Goal: Task Accomplishment & Management: Manage account settings

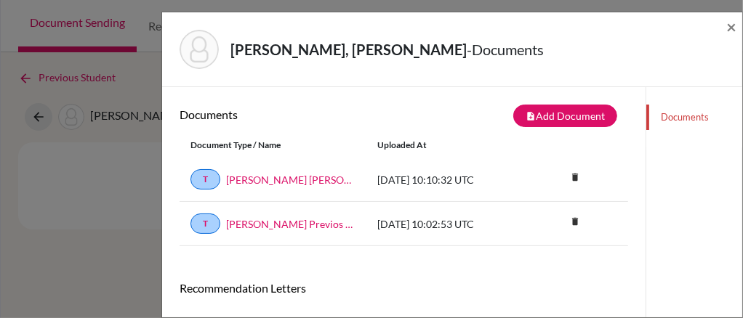
click at [385, 277] on div "Documents note_add Add Document Document type Change explanation for Common App…" at bounding box center [404, 217] width 449 height 225
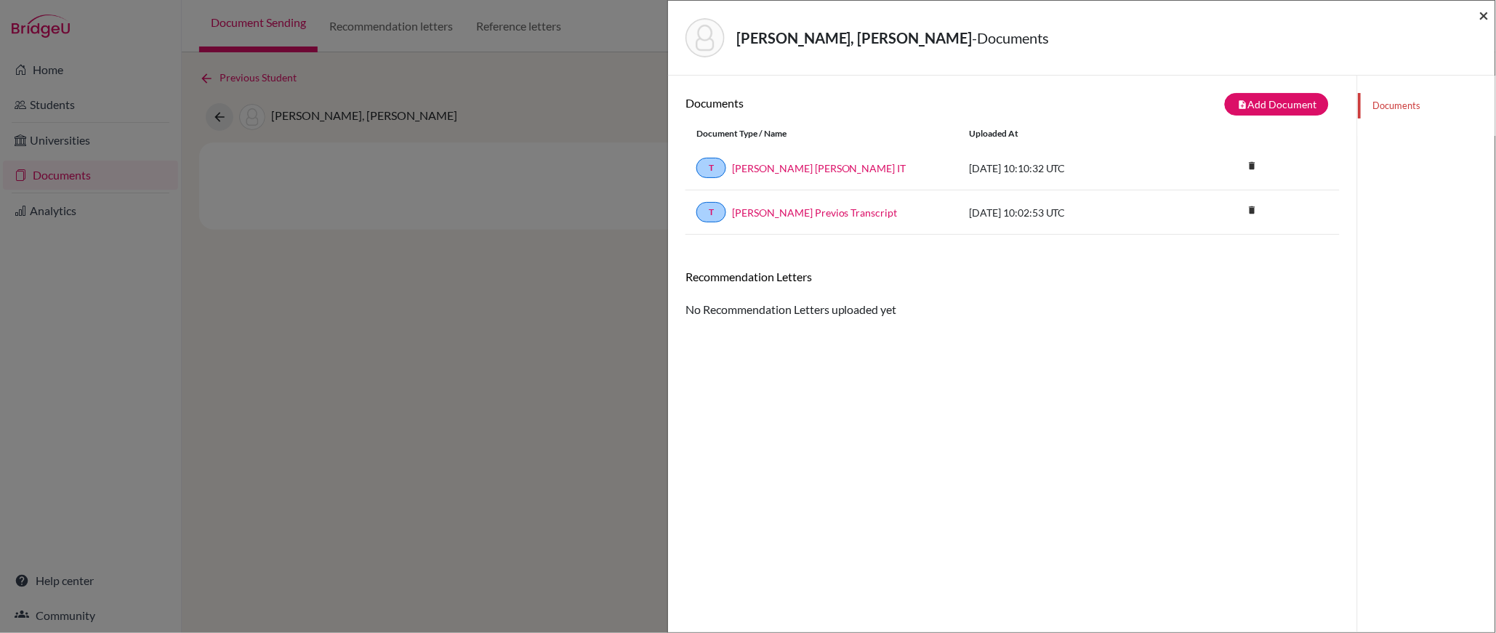
click at [742, 17] on span "×" at bounding box center [1485, 14] width 10 height 21
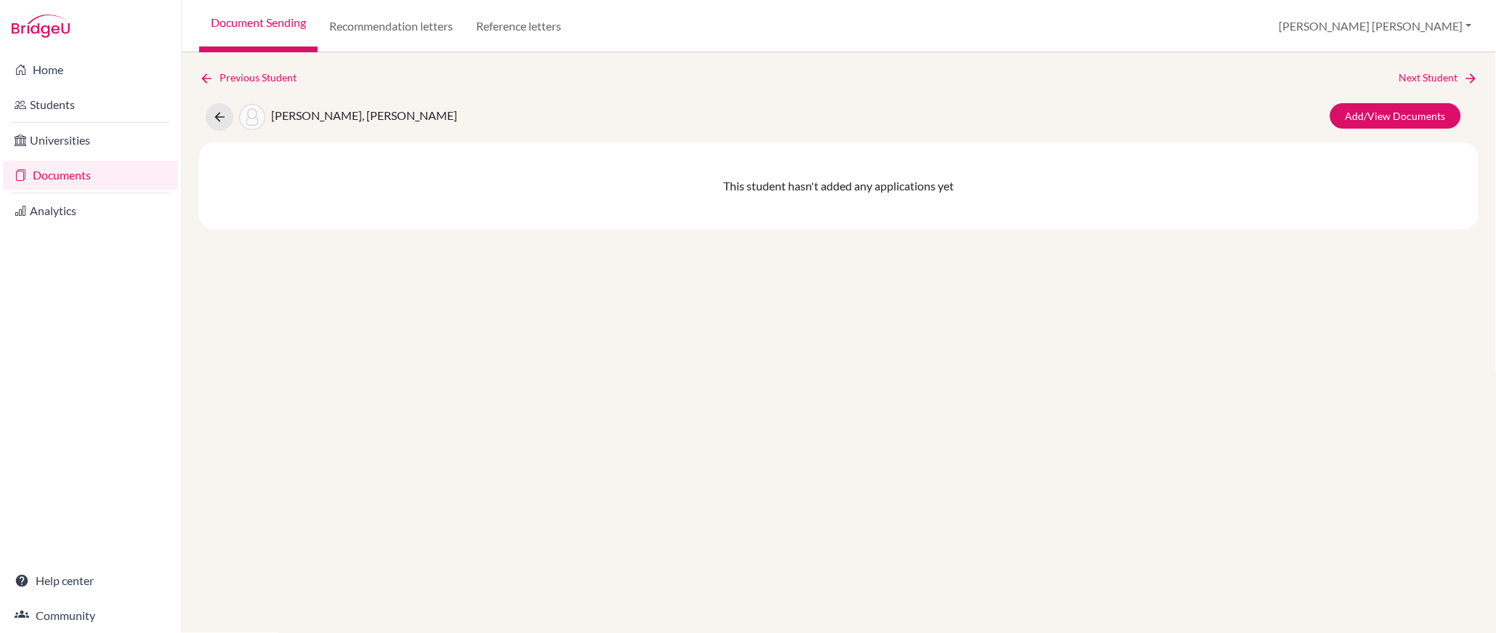
click at [273, 24] on link "Document Sending" at bounding box center [258, 26] width 119 height 52
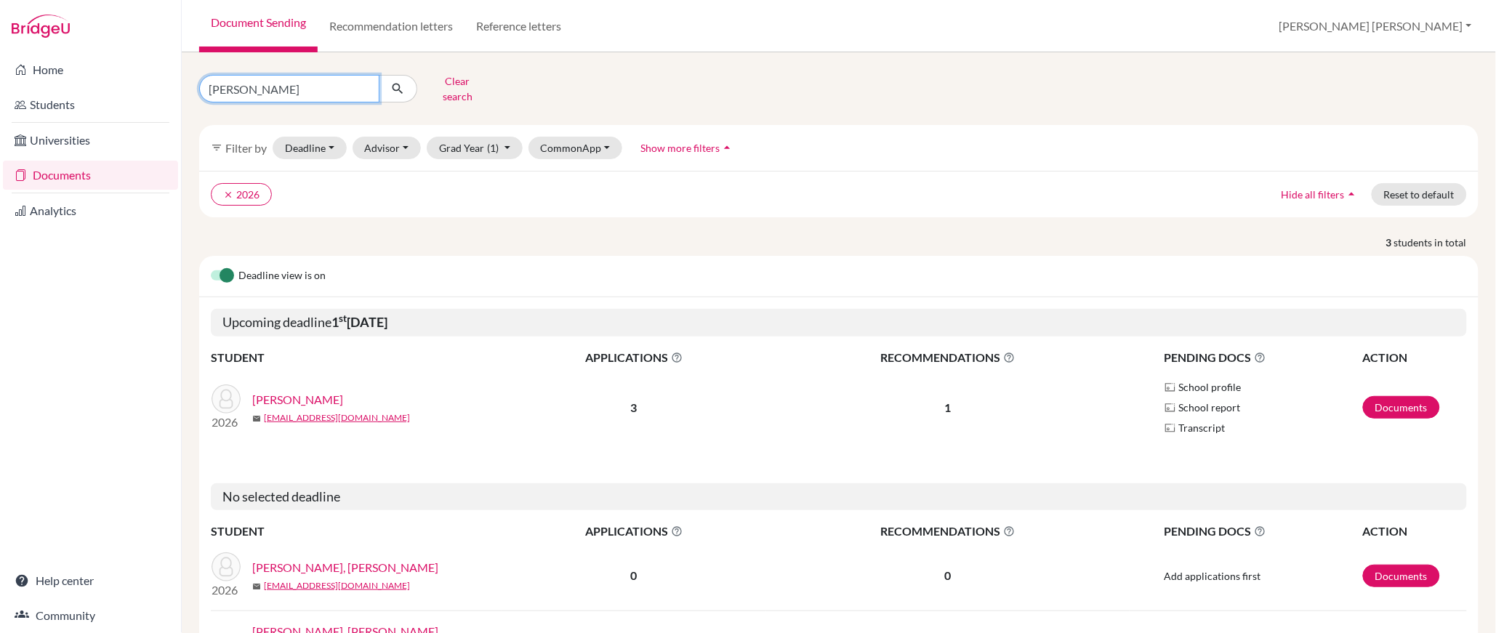
click at [263, 90] on input "jackson" at bounding box center [289, 89] width 180 height 28
type input "j"
click at [379, 75] on button "submit" at bounding box center [398, 89] width 39 height 28
click at [472, 84] on button "Clear search" at bounding box center [457, 89] width 81 height 38
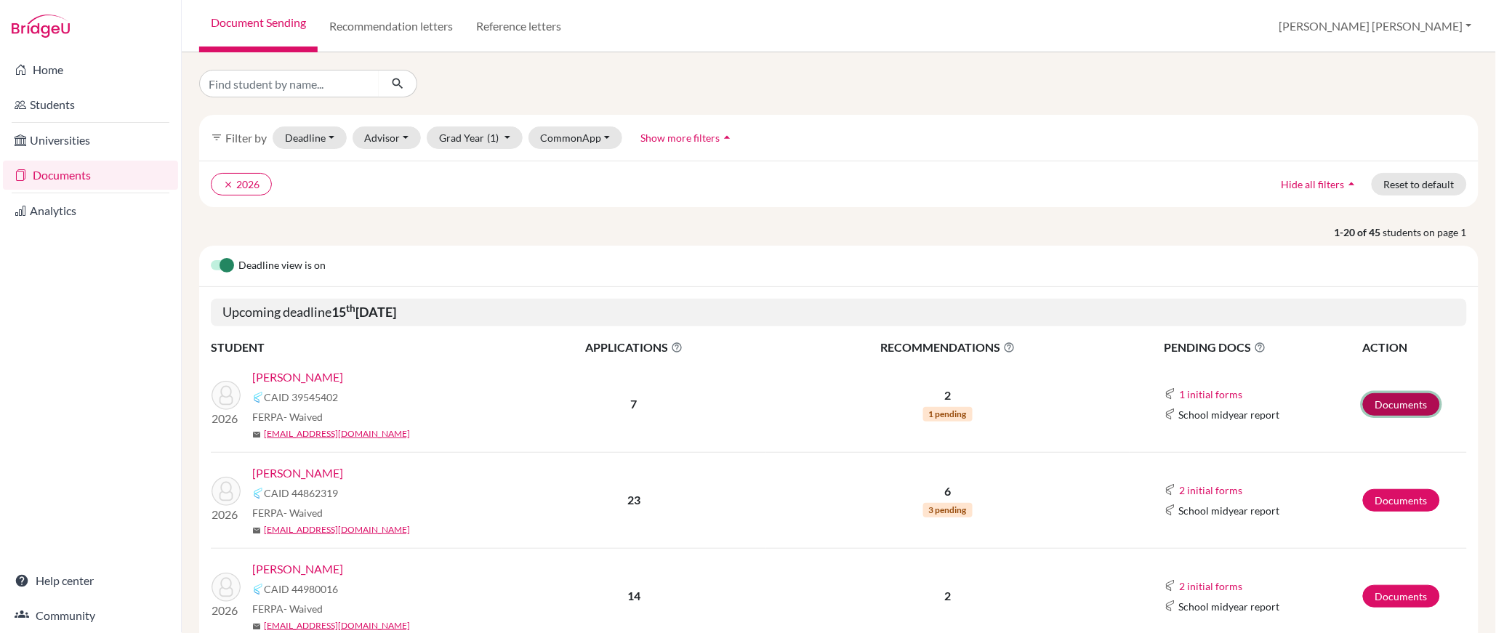
click at [1416, 403] on link "Documents" at bounding box center [1401, 404] width 77 height 23
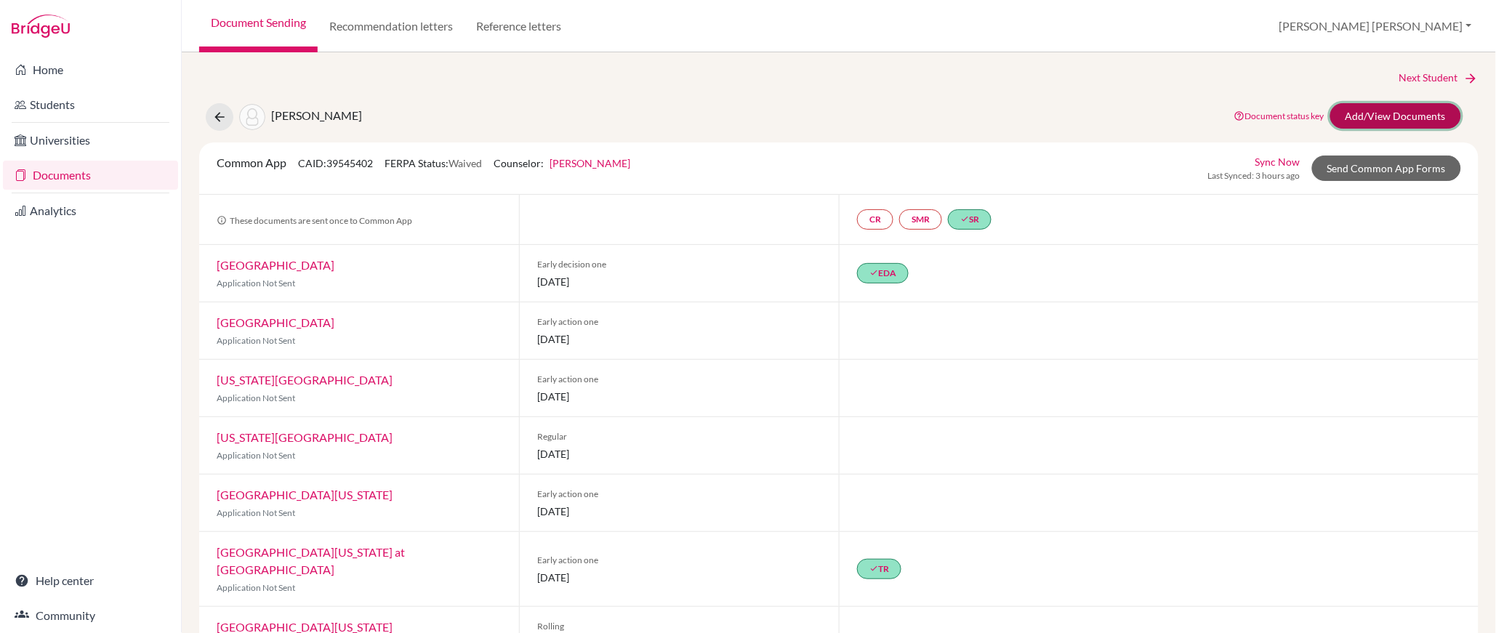
click at [1408, 119] on link "Add/View Documents" at bounding box center [1396, 115] width 131 height 25
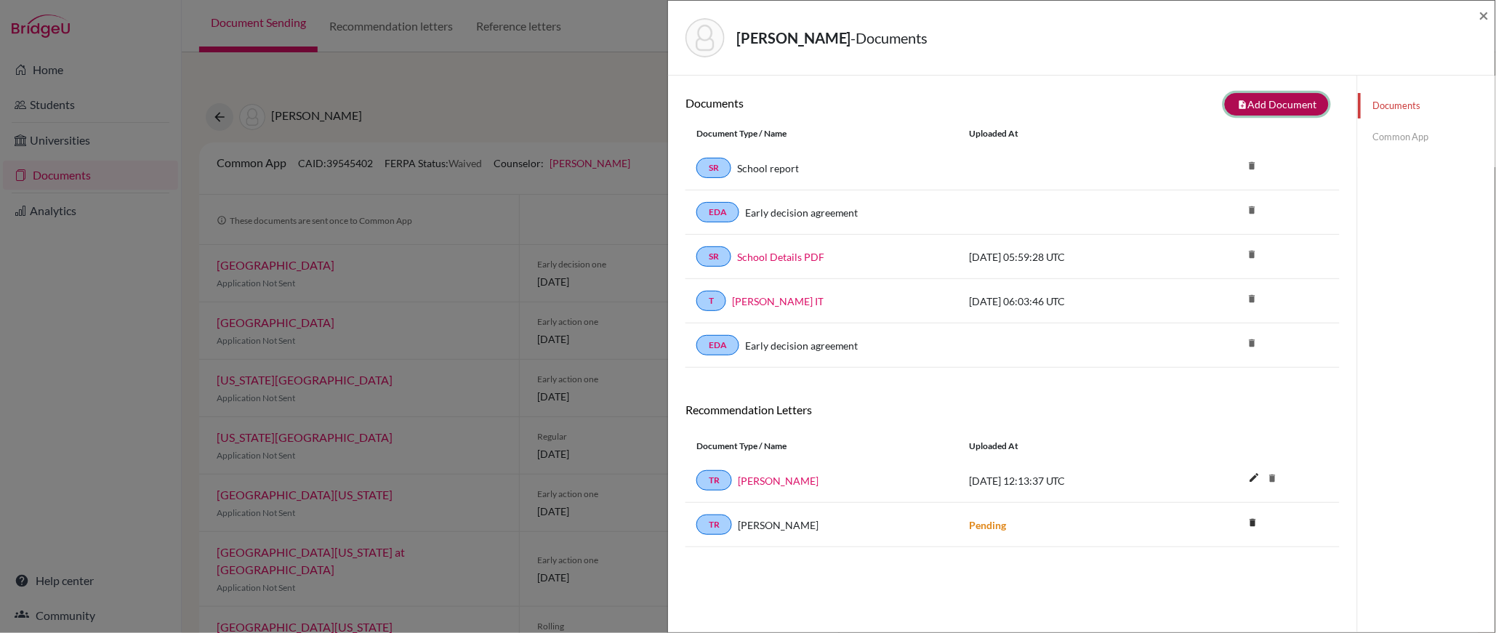
click at [1288, 108] on button "note_add Add Document" at bounding box center [1277, 104] width 104 height 23
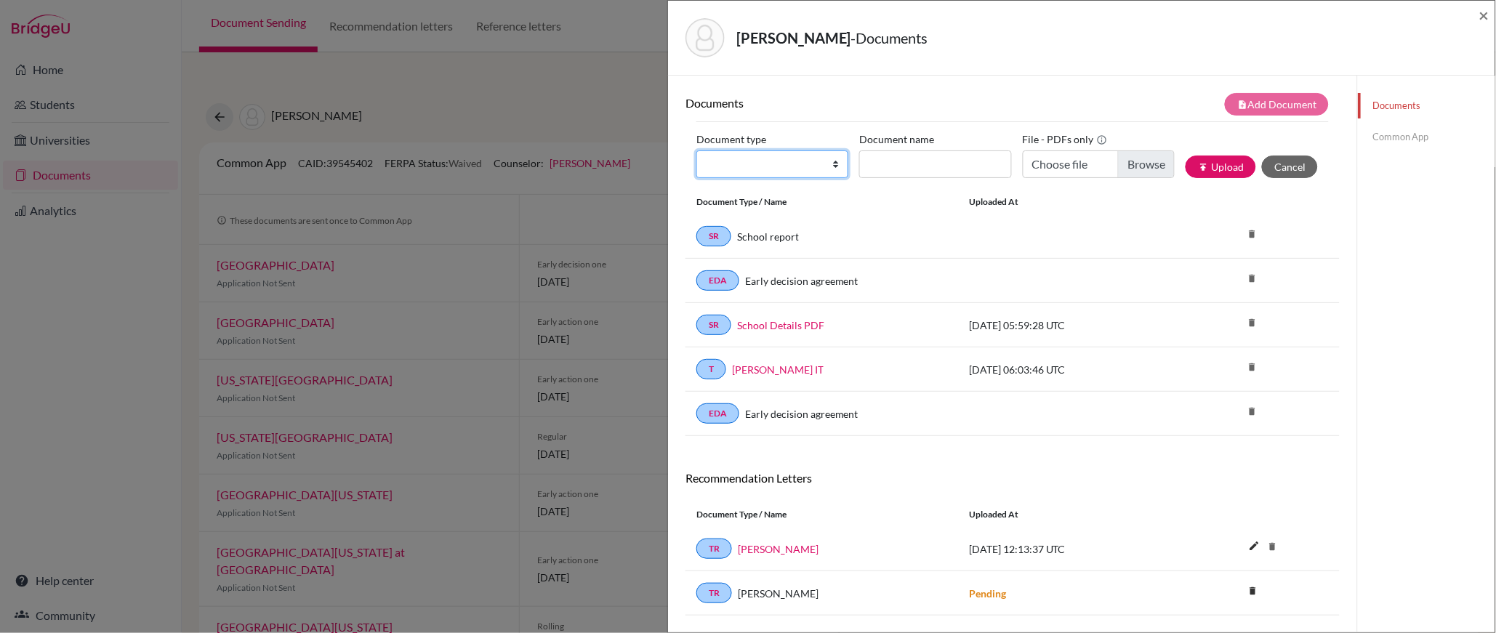
click at [835, 169] on select "Change explanation for Common App reports Counselor recommendation Internationa…" at bounding box center [773, 165] width 152 height 28
select select "1"
click at [697, 151] on select "Change explanation for Common App reports Counselor recommendation Internationa…" at bounding box center [773, 165] width 152 height 28
click at [912, 164] on input "Document name" at bounding box center [935, 165] width 152 height 28
type input "High School Profile"
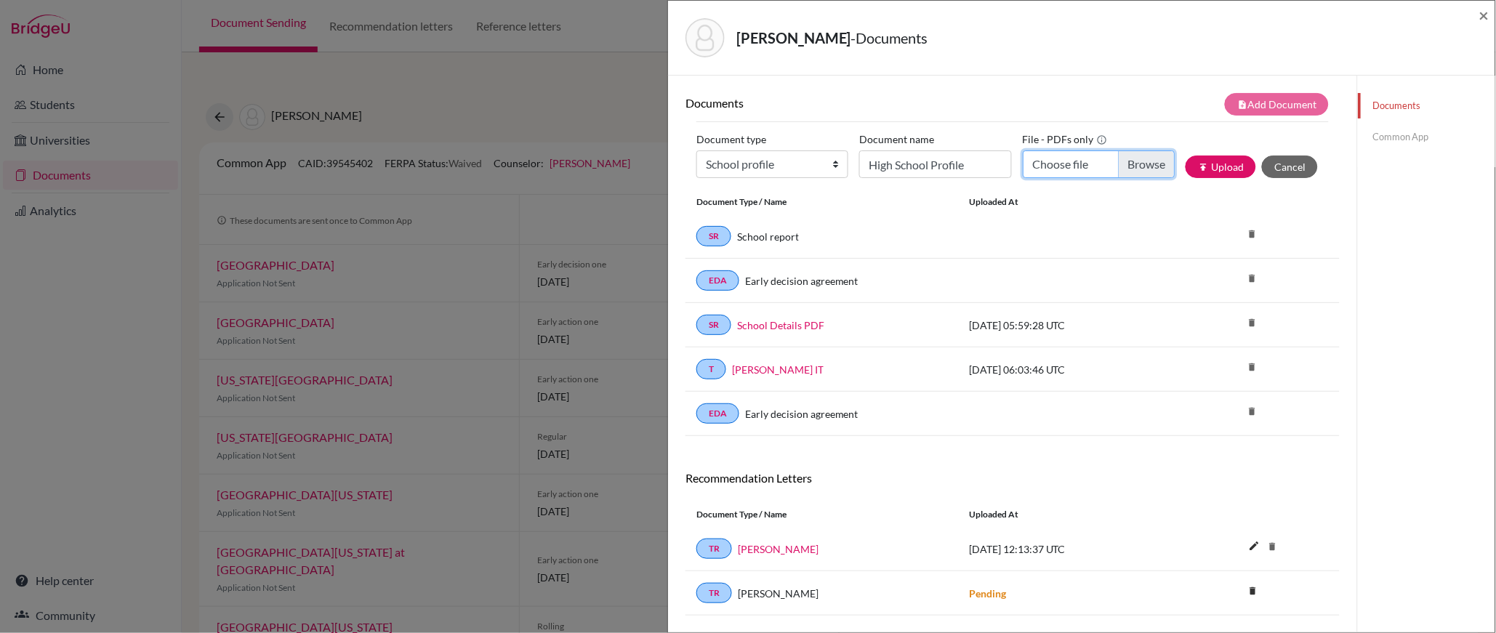
click at [1153, 167] on input "Choose file" at bounding box center [1099, 165] width 152 height 28
type input "C:\fakepath\*High School Profile [DATE]-[DATE]_compressed.pdf"
click at [1234, 164] on button "publish Upload" at bounding box center [1221, 167] width 71 height 23
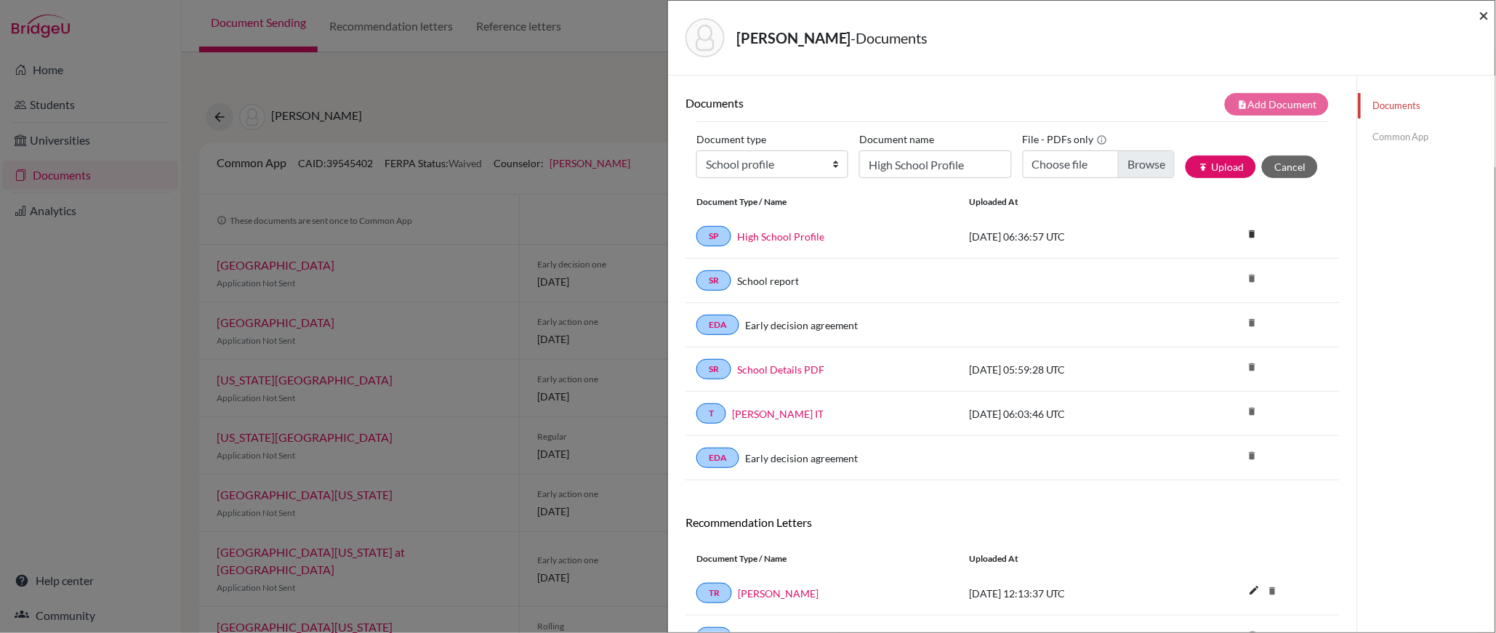
click at [1485, 13] on span "×" at bounding box center [1485, 14] width 10 height 21
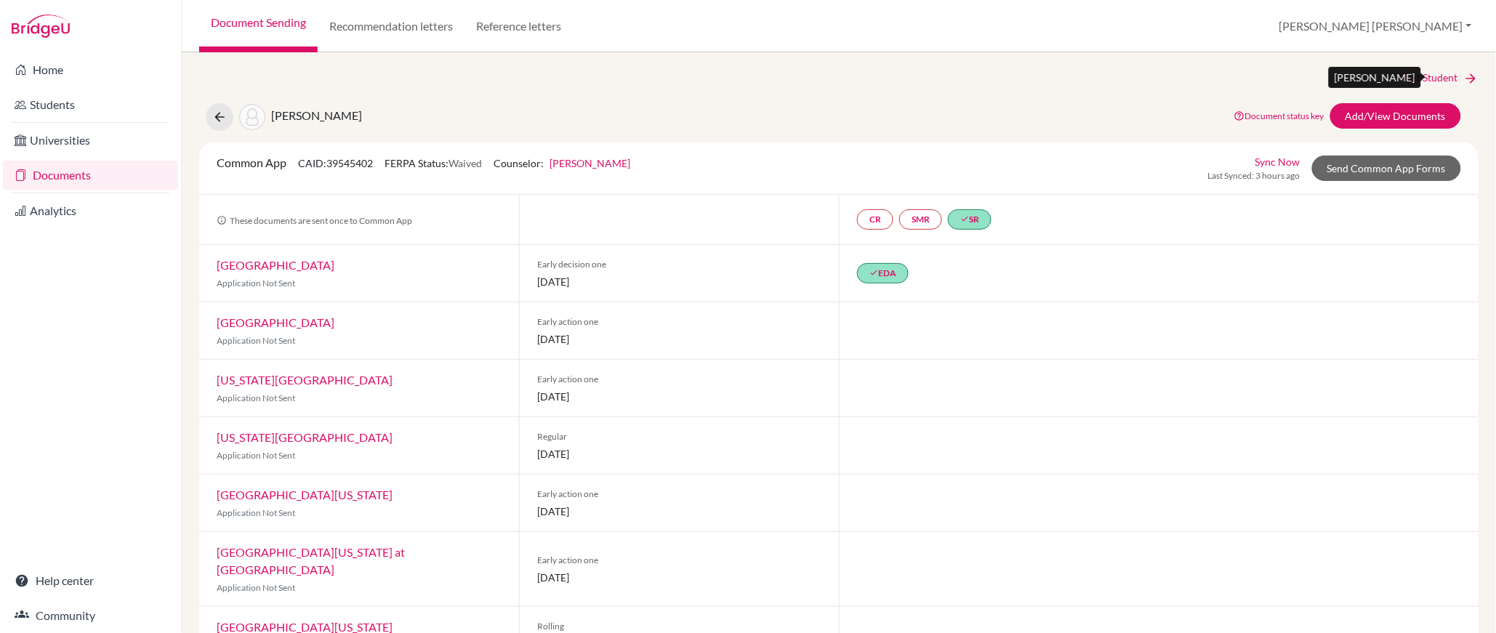
click at [1429, 74] on link "Next Student" at bounding box center [1439, 78] width 79 height 16
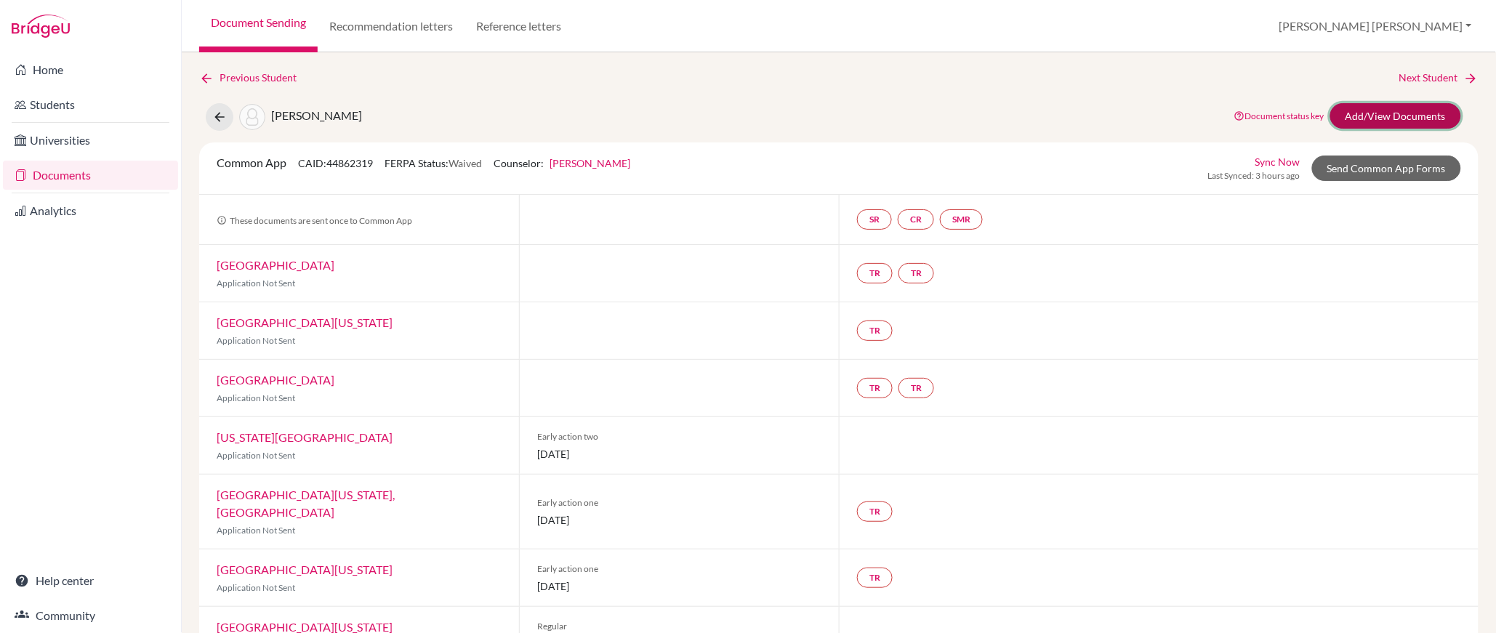
click at [1400, 112] on link "Add/View Documents" at bounding box center [1396, 115] width 131 height 25
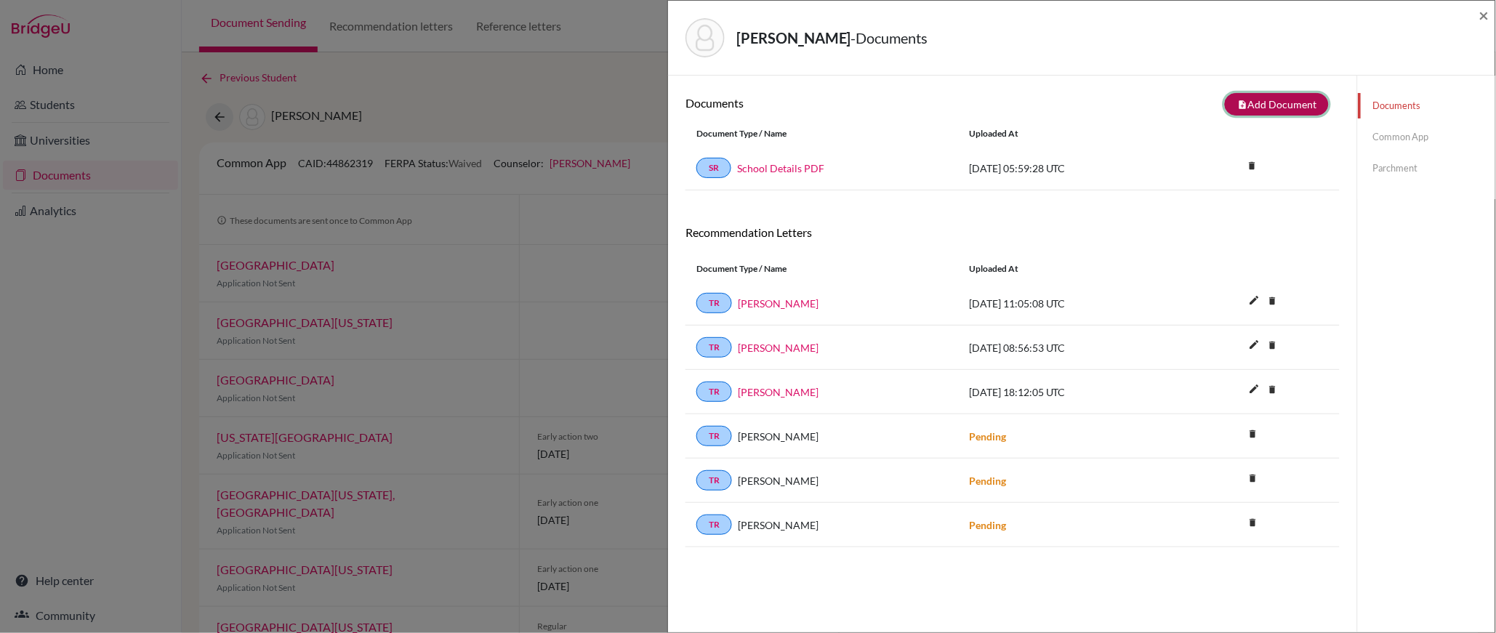
click at [1257, 103] on button "note_add Add Document" at bounding box center [1277, 104] width 104 height 23
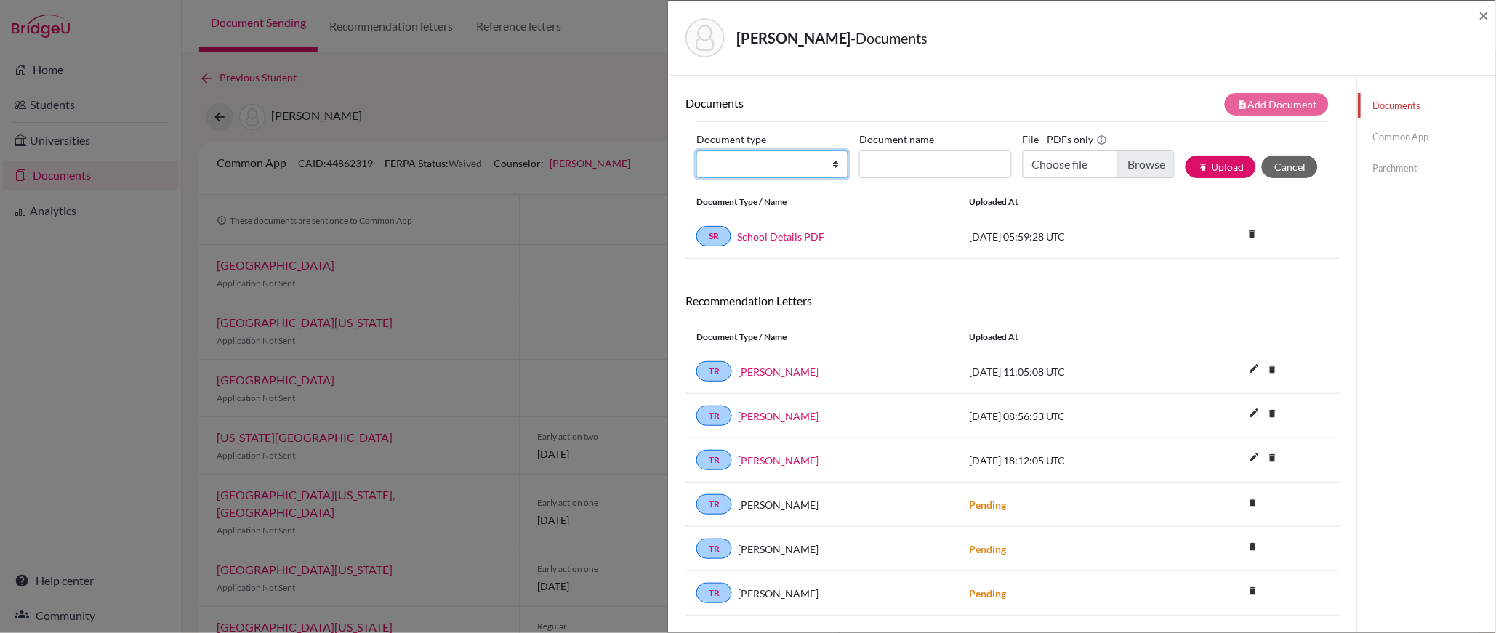
click at [821, 161] on select "Change explanation for Common App reports Counselor recommendation Internationa…" at bounding box center [773, 165] width 152 height 28
select select "1"
click at [697, 151] on select "Change explanation for Common App reports Counselor recommendation Internationa…" at bounding box center [773, 165] width 152 height 28
click at [906, 170] on input "Document name" at bounding box center [935, 165] width 152 height 28
type input "High School Profile"
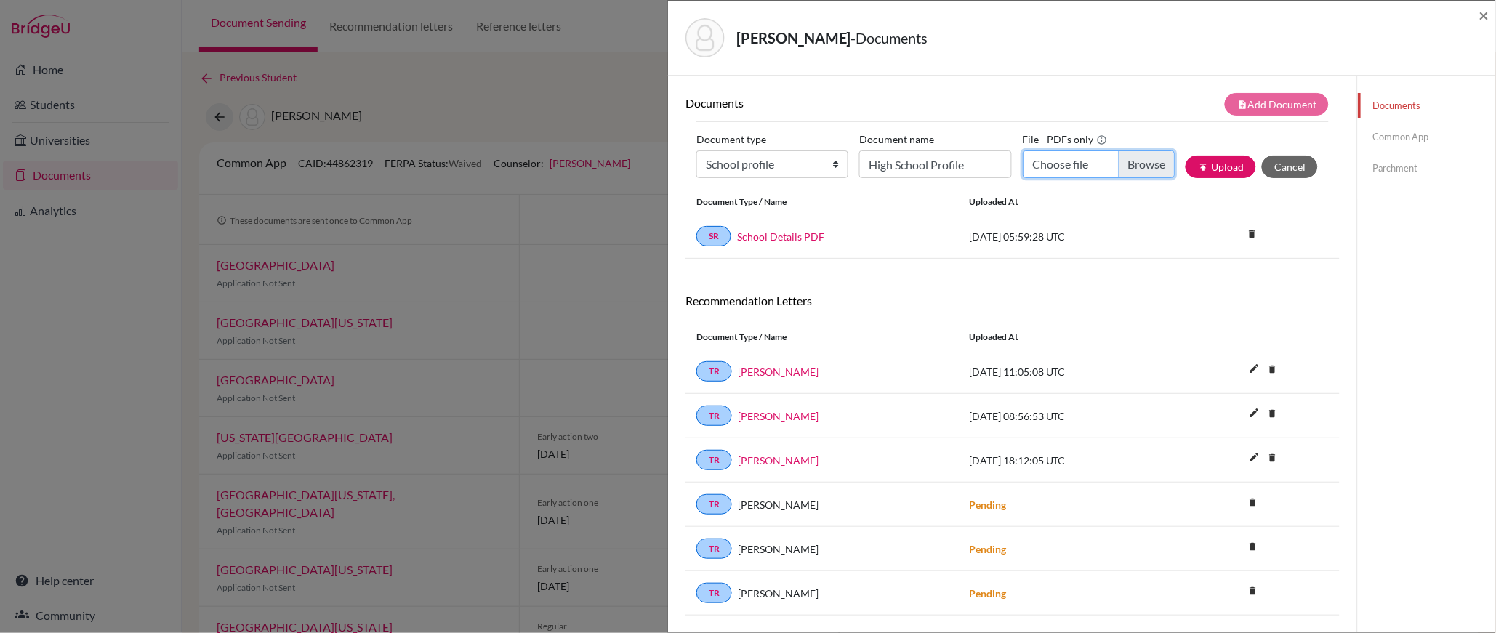
click at [1143, 164] on input "Choose file" at bounding box center [1099, 165] width 152 height 28
type input "C:\fakepath\*High School Profile 2025-2026_compressed.pdf"
click at [1230, 163] on button "publish Upload" at bounding box center [1221, 167] width 71 height 23
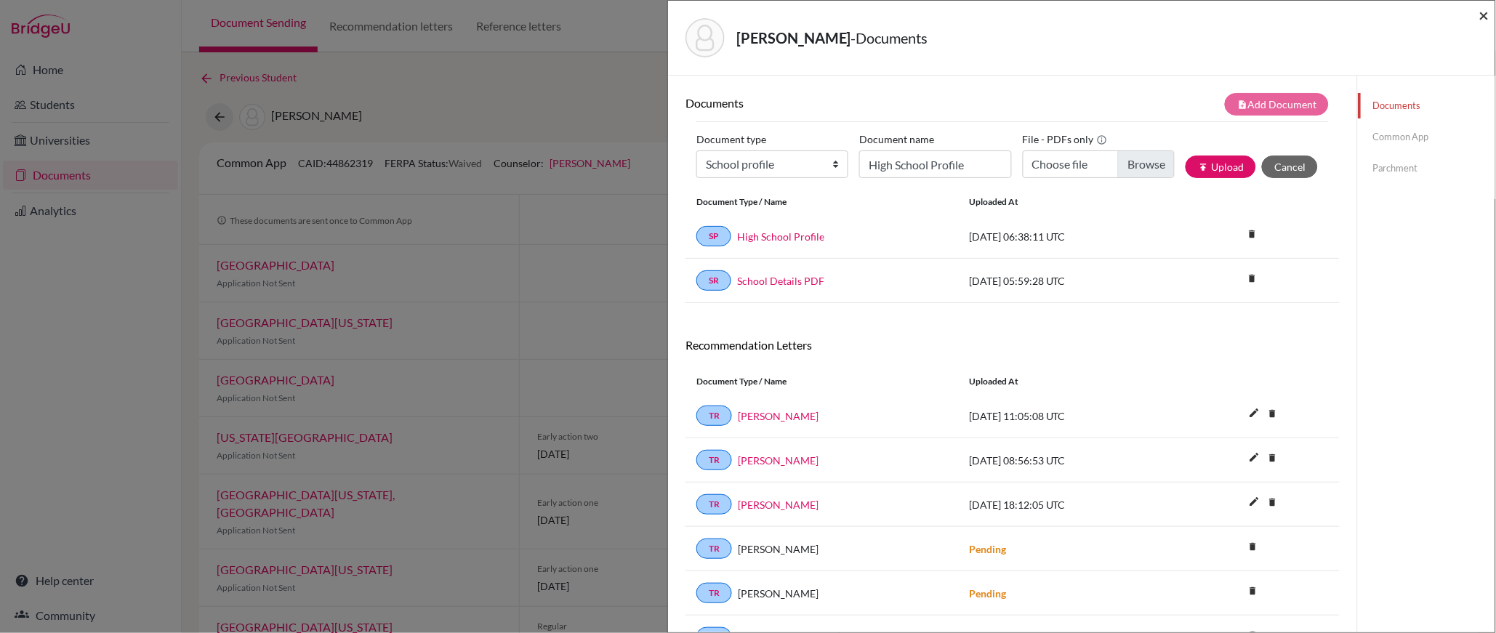
click at [1486, 15] on span "×" at bounding box center [1485, 14] width 10 height 21
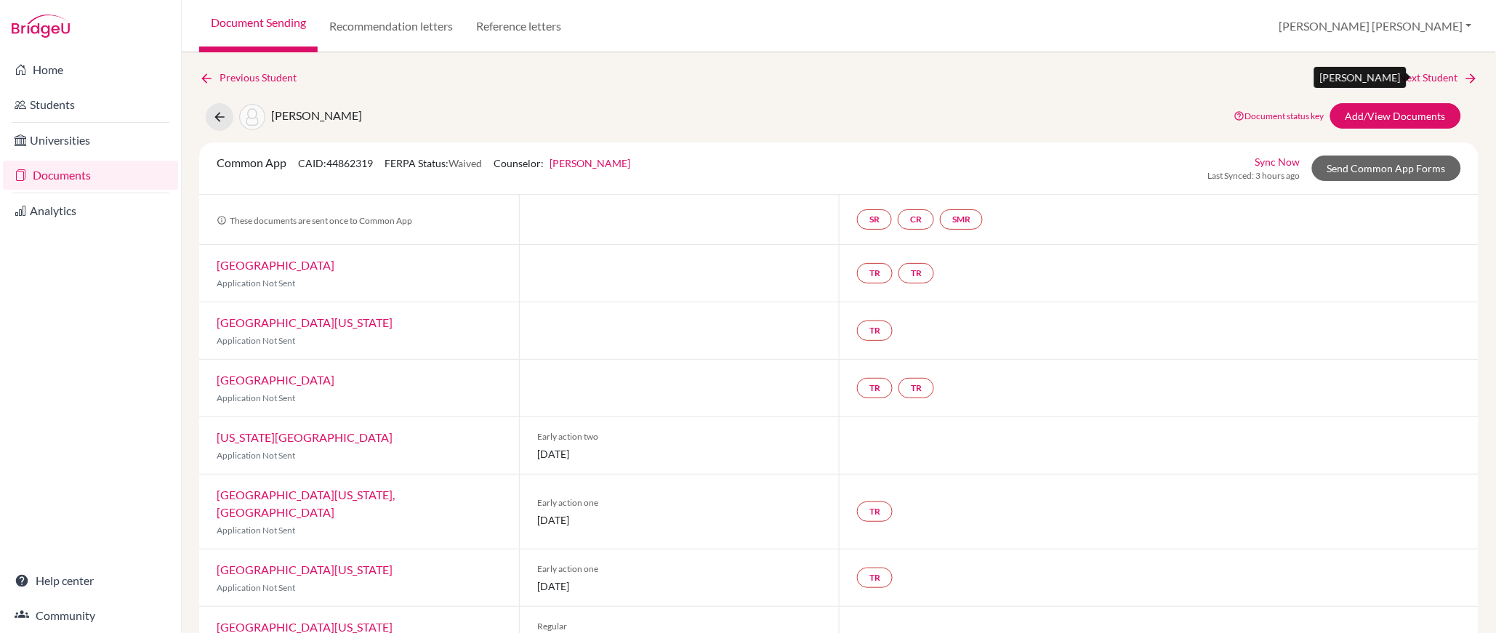
click at [1437, 75] on link "Next Student" at bounding box center [1439, 78] width 79 height 16
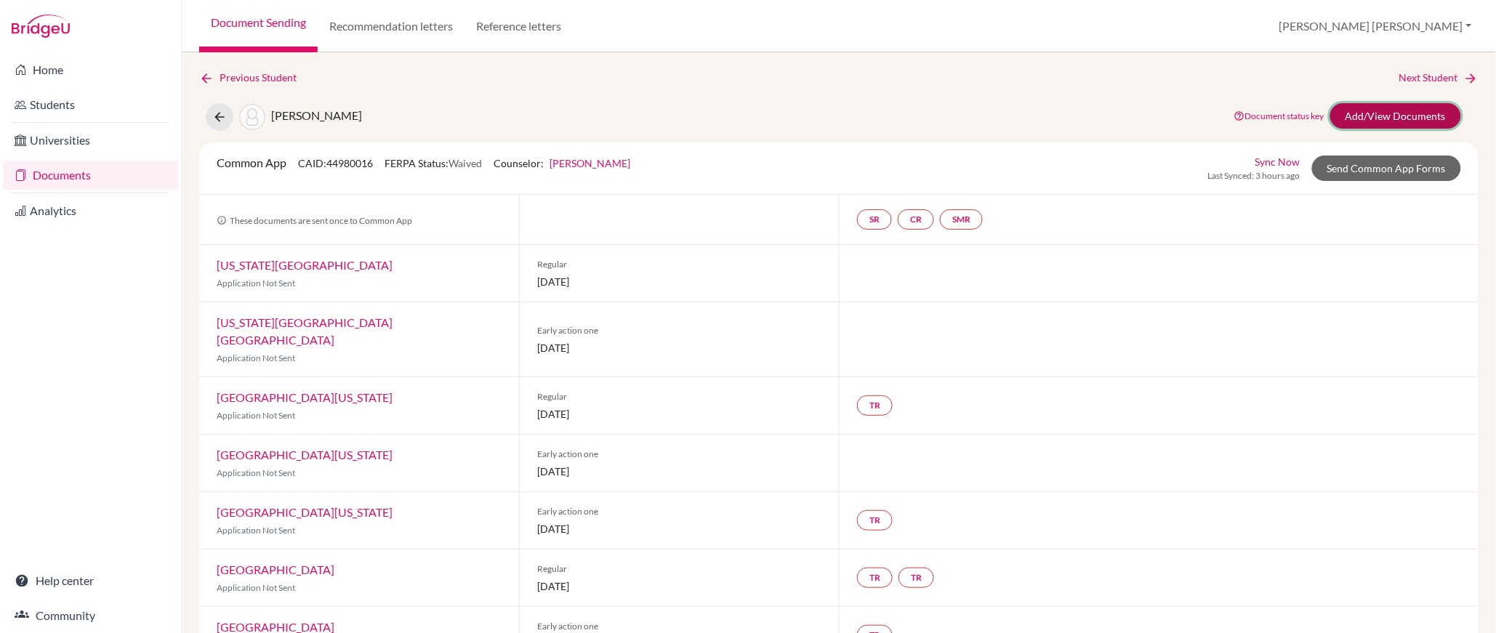
click at [1407, 113] on link "Add/View Documents" at bounding box center [1396, 115] width 131 height 25
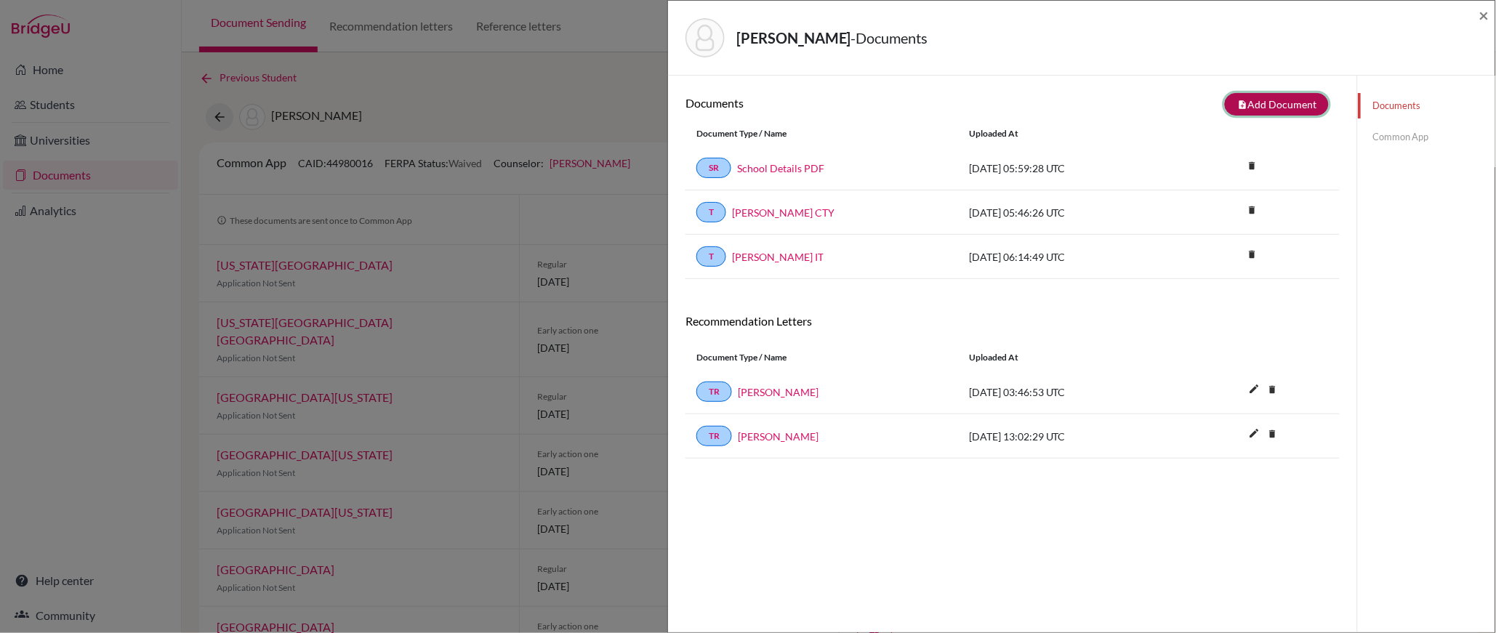
click at [1296, 101] on button "note_add Add Document" at bounding box center [1277, 104] width 104 height 23
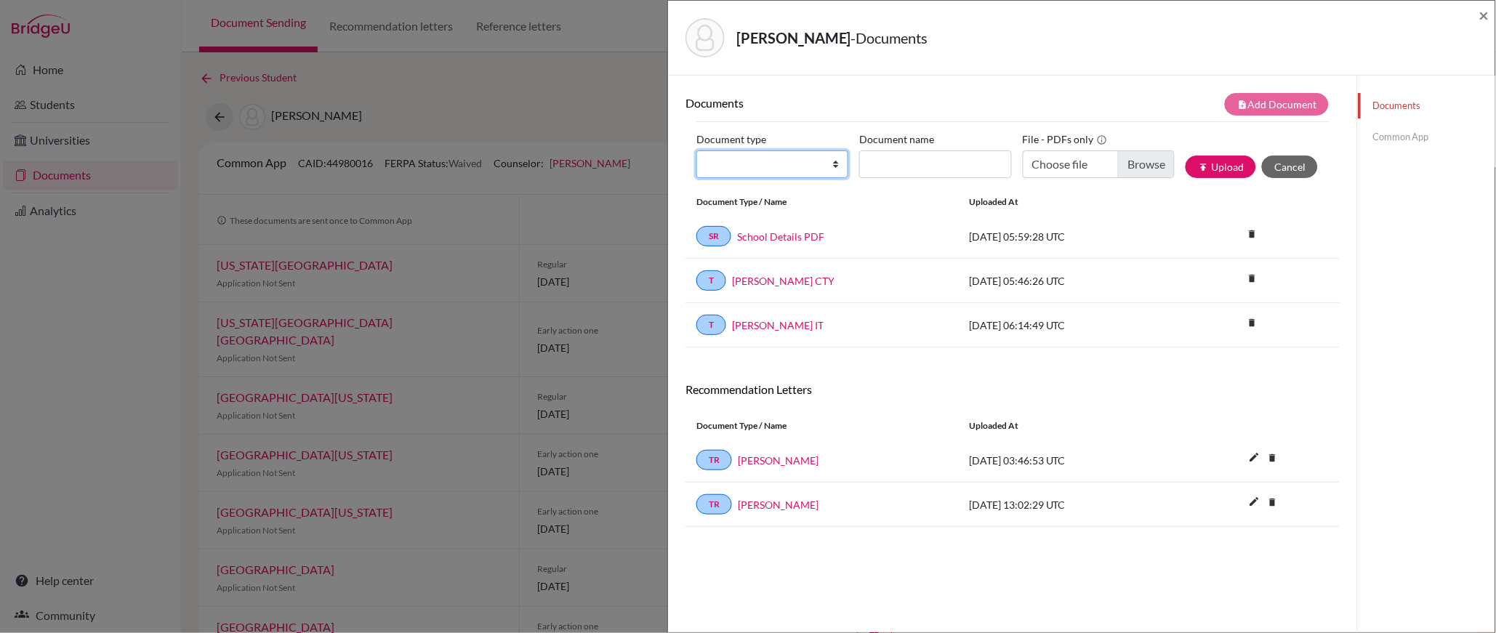
click at [835, 163] on select "Change explanation for Common App reports Counselor recommendation Internationa…" at bounding box center [773, 165] width 152 height 28
select select "1"
click at [697, 151] on select "Change explanation for Common App reports Counselor recommendation Internationa…" at bounding box center [773, 165] width 152 height 28
click at [918, 164] on input "Document name" at bounding box center [935, 165] width 152 height 28
type input "High School Profile"
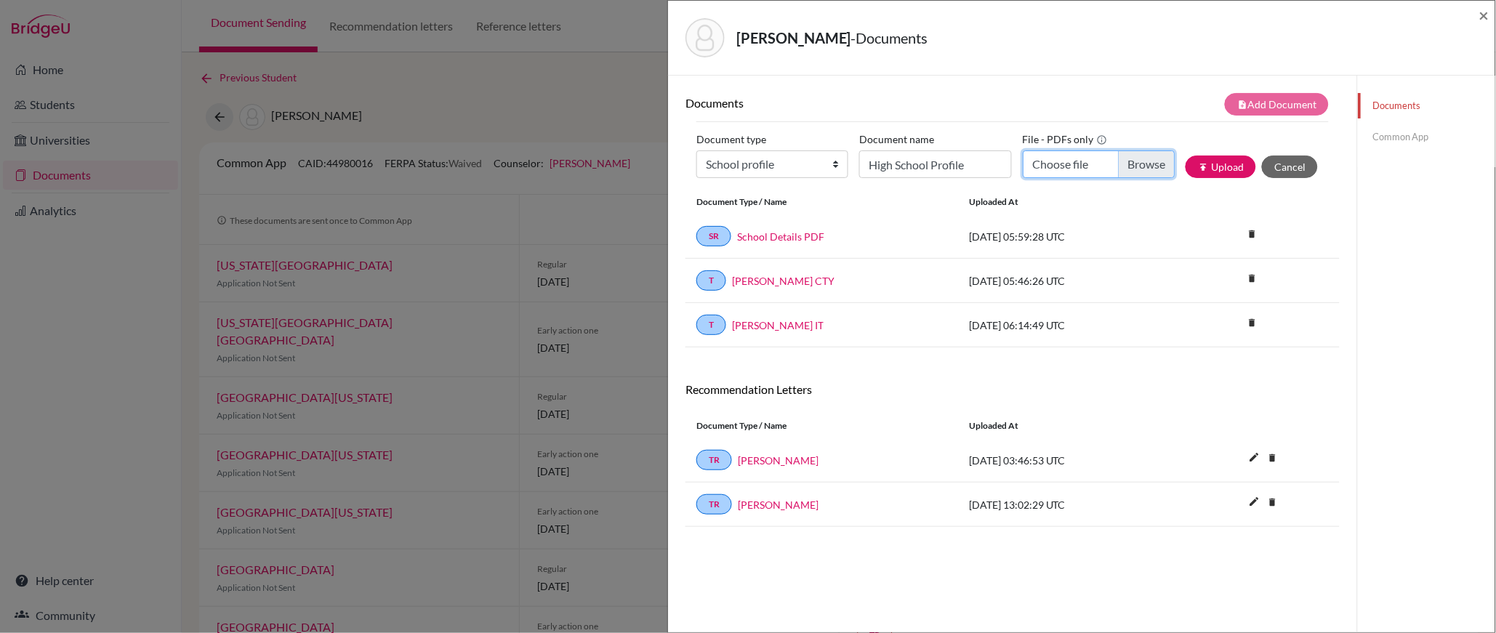
click at [1158, 167] on input "Choose file" at bounding box center [1099, 165] width 152 height 28
type input "C:\fakepath\*High School Profile 2025-2026_compressed.pdf"
click at [1229, 170] on button "publish Upload" at bounding box center [1221, 167] width 71 height 23
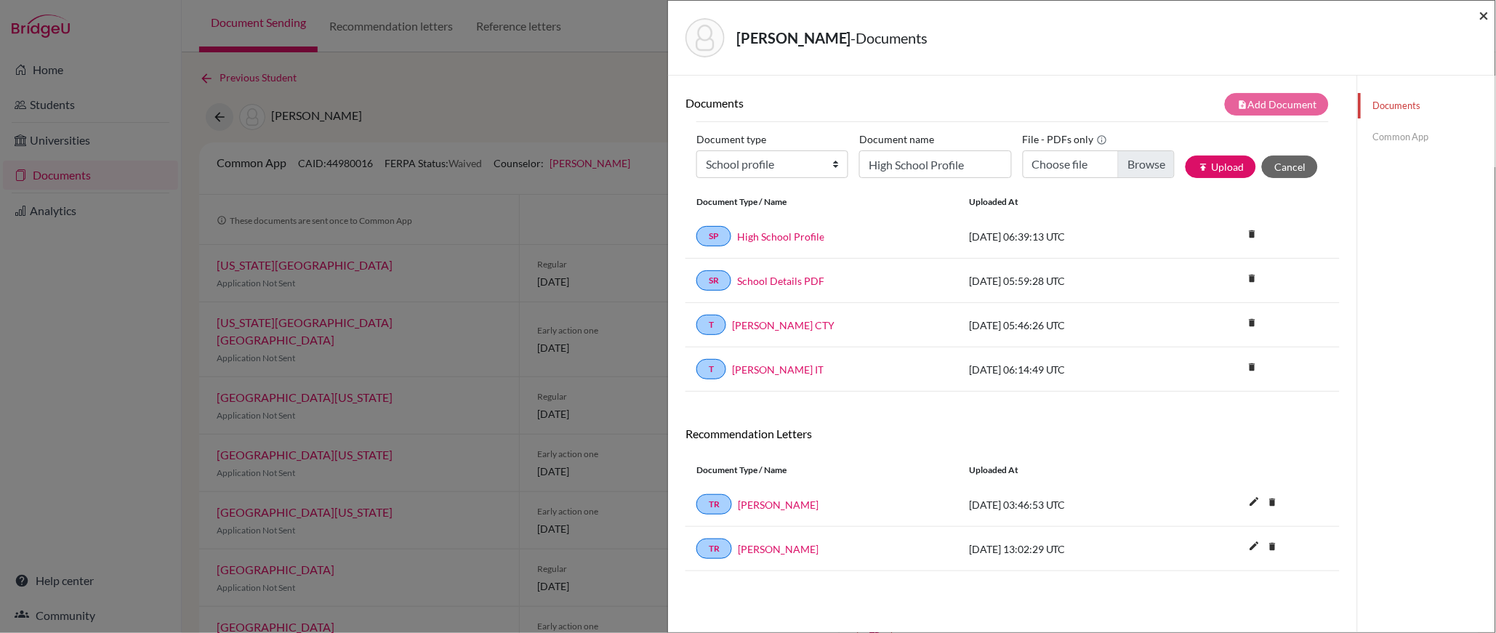
click at [1486, 15] on span "×" at bounding box center [1485, 14] width 10 height 21
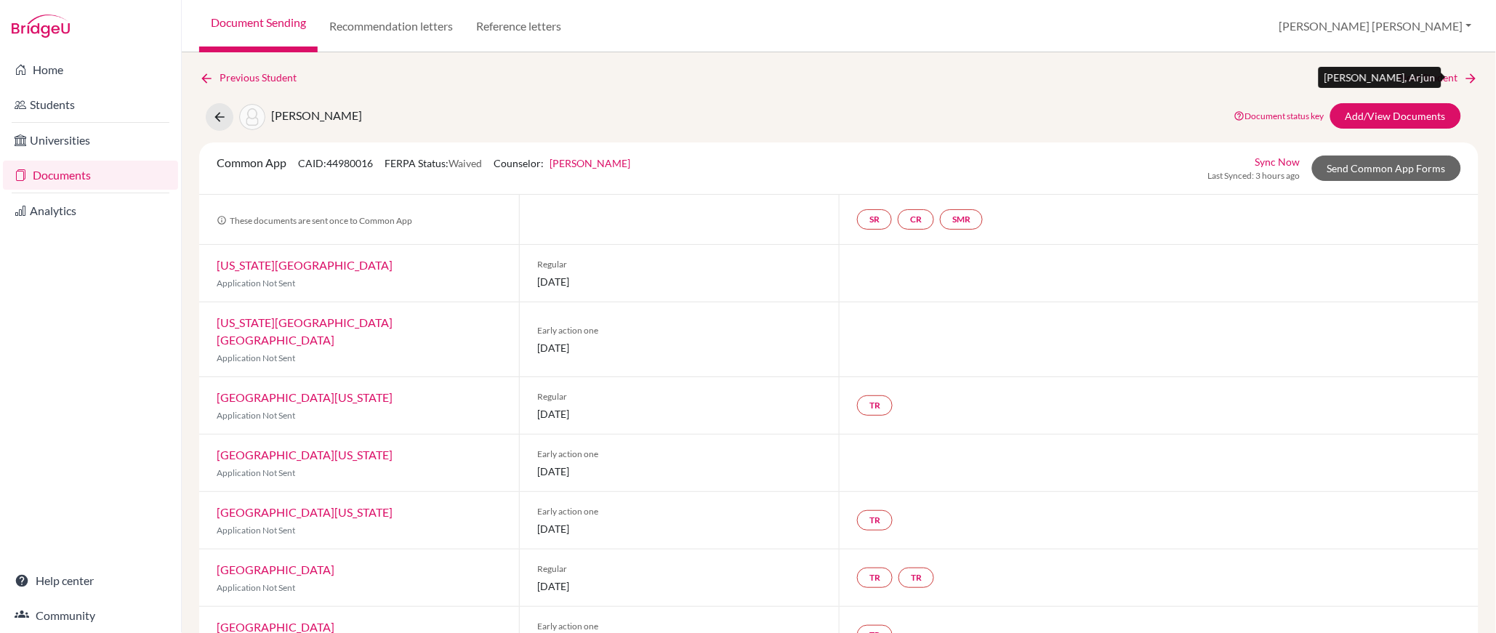
click at [1439, 76] on link "Next Student" at bounding box center [1439, 78] width 79 height 16
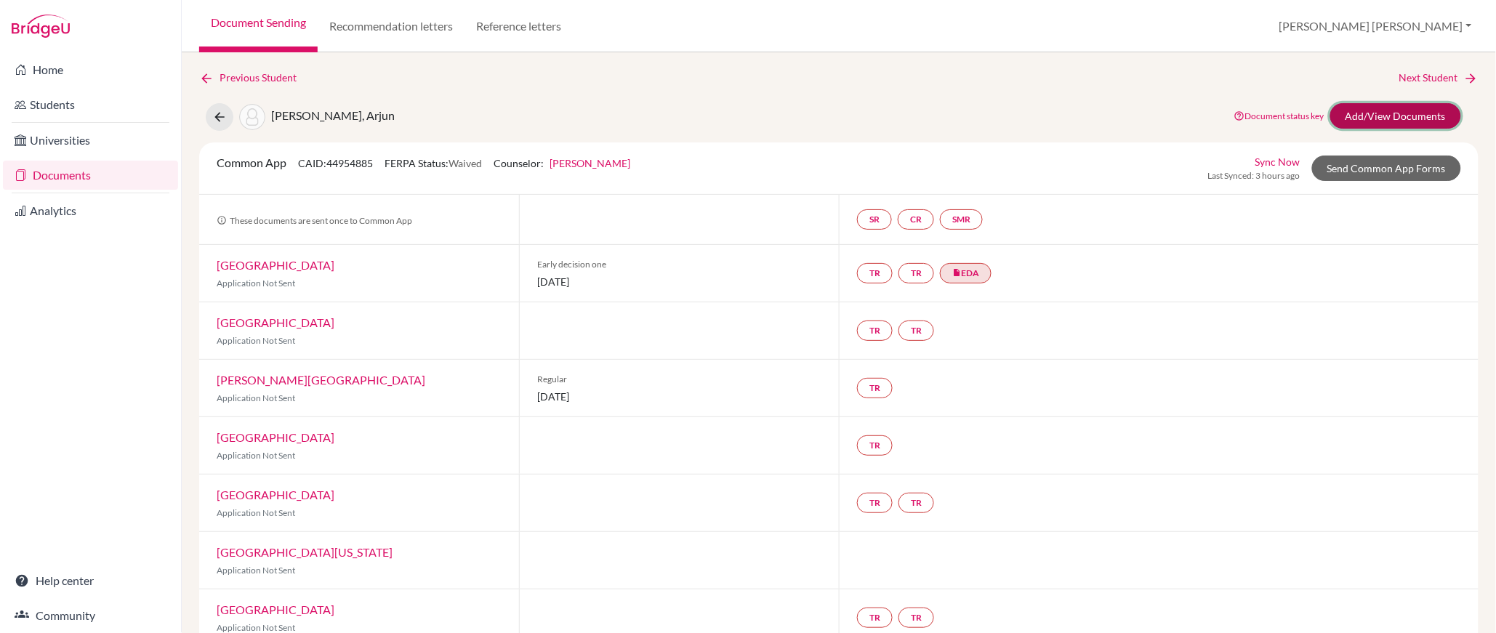
click at [1379, 119] on link "Add/View Documents" at bounding box center [1396, 115] width 131 height 25
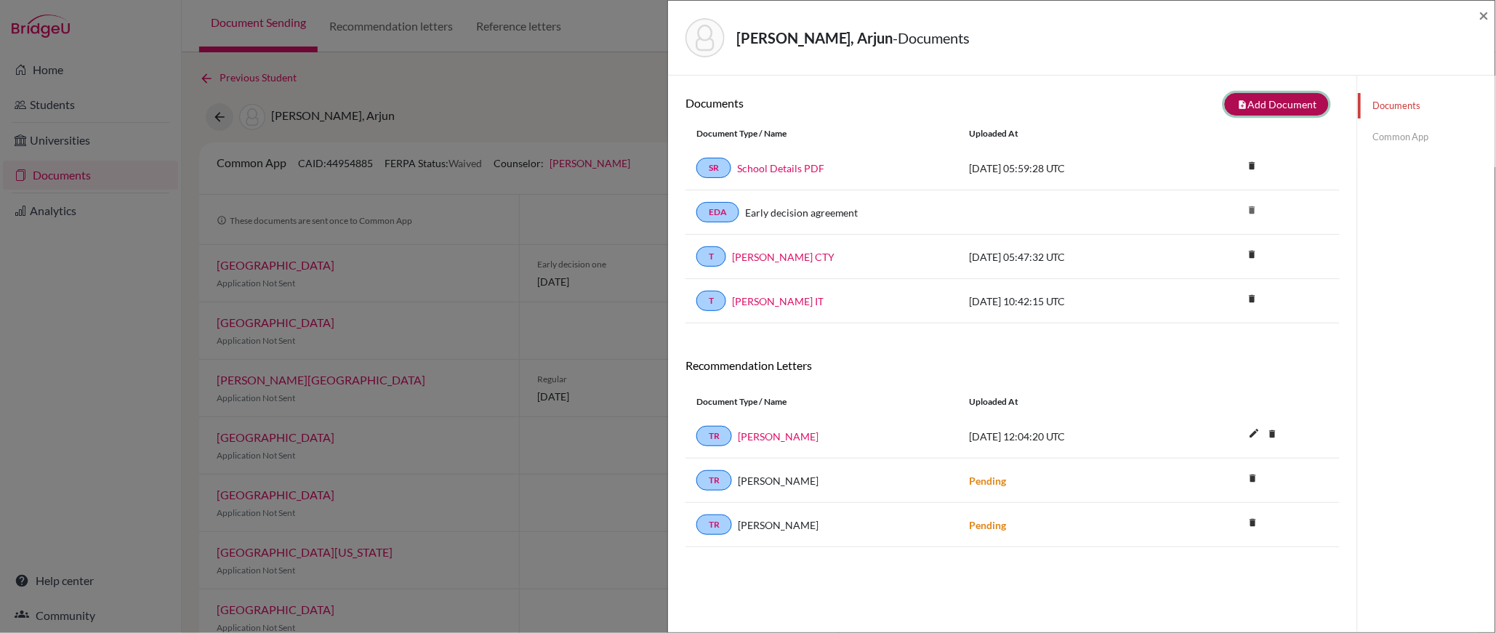
click at [1277, 108] on button "note_add Add Document" at bounding box center [1277, 104] width 104 height 23
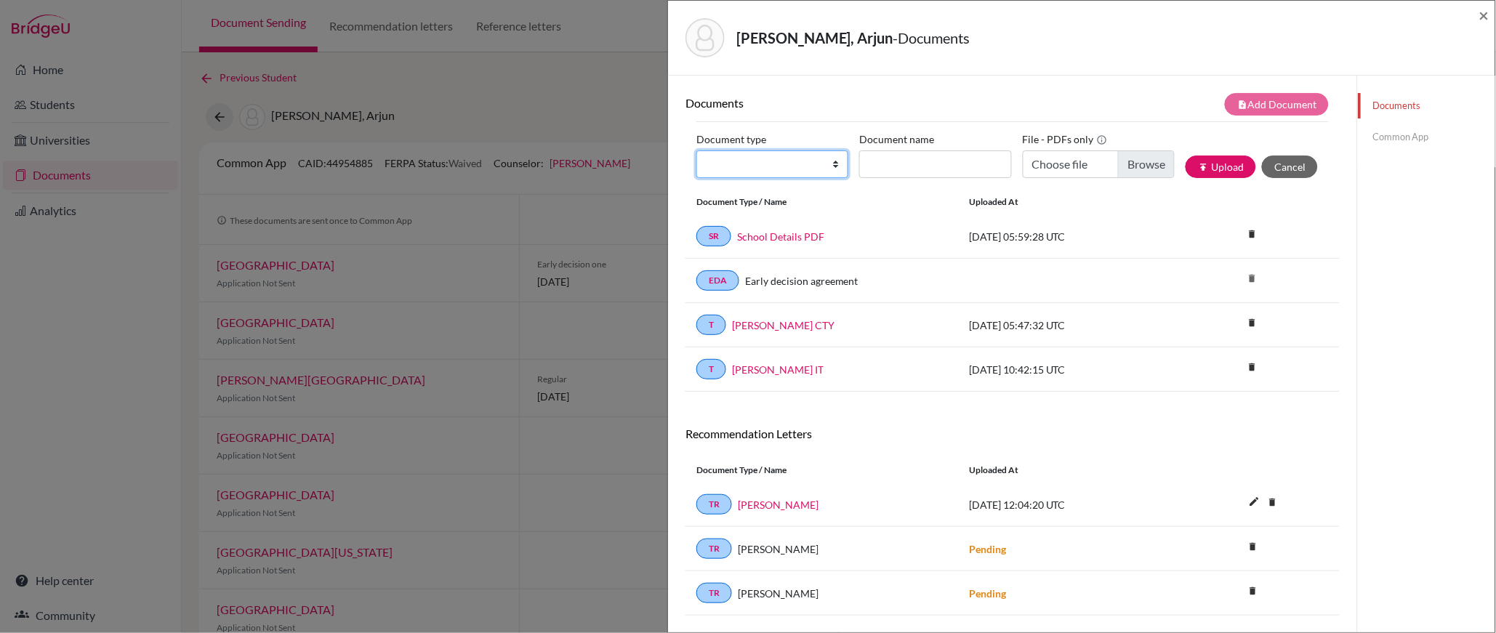
click at [836, 159] on select "Change explanation for Common App reports Counselor recommendation Internationa…" at bounding box center [773, 165] width 152 height 28
select select "1"
click at [697, 151] on select "Change explanation for Common App reports Counselor recommendation Internationa…" at bounding box center [773, 165] width 152 height 28
click at [887, 172] on input "Document name" at bounding box center [935, 165] width 152 height 28
type input "High School Profile"
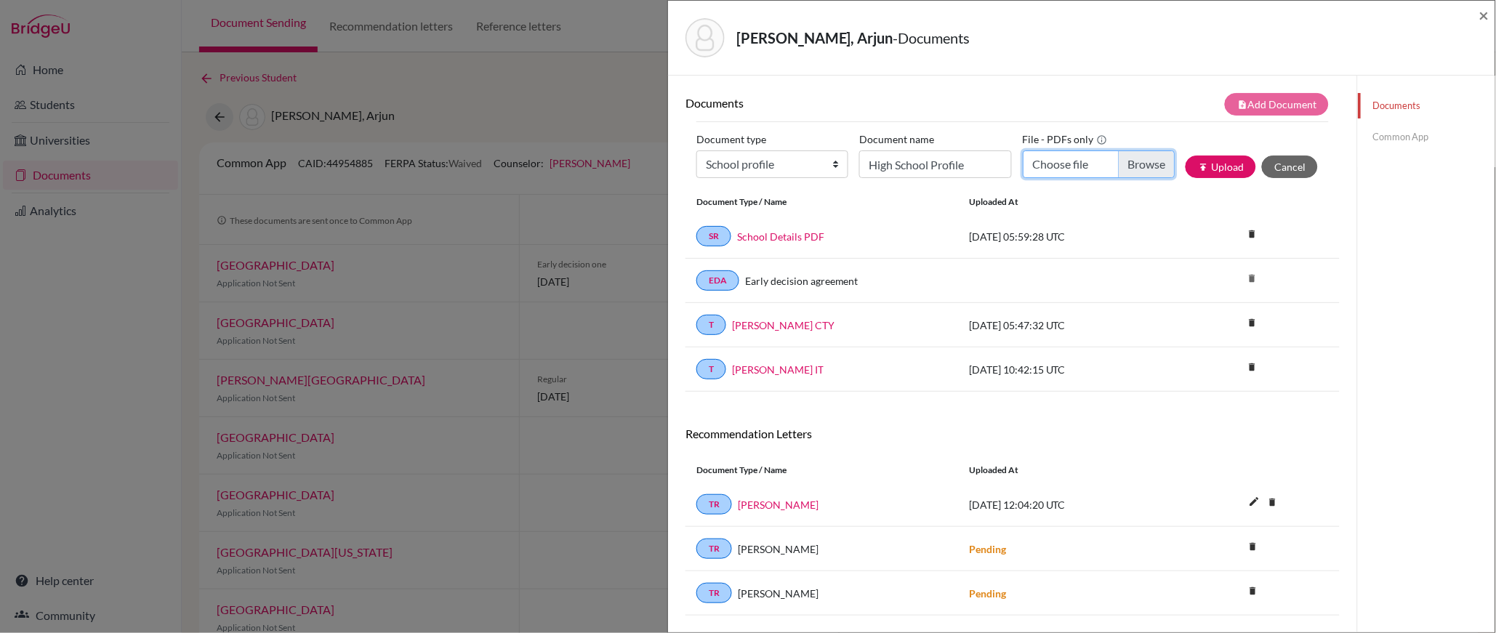
click at [1132, 165] on input "Choose file" at bounding box center [1099, 165] width 152 height 28
type input "C:\fakepath\*High School Profile 2025-2026_compressed.pdf"
click at [1223, 162] on button "publish Upload" at bounding box center [1221, 167] width 71 height 23
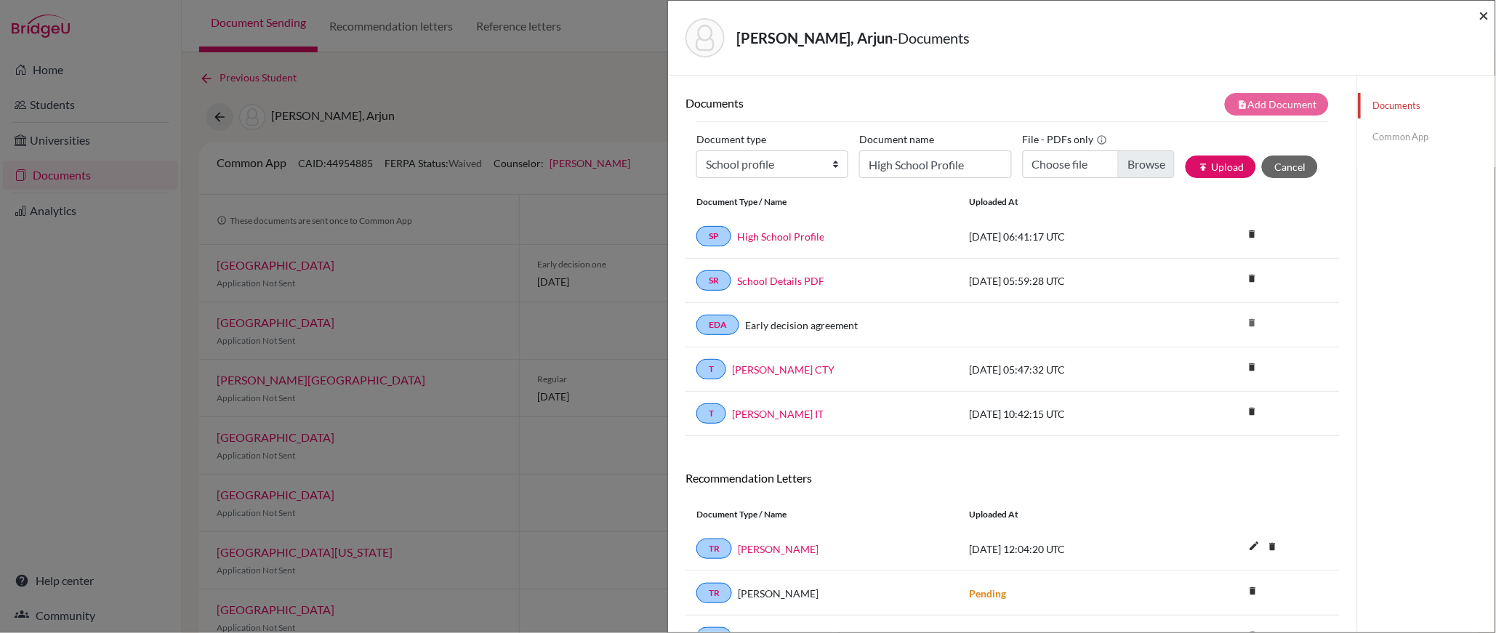
click at [1484, 14] on span "×" at bounding box center [1485, 14] width 10 height 21
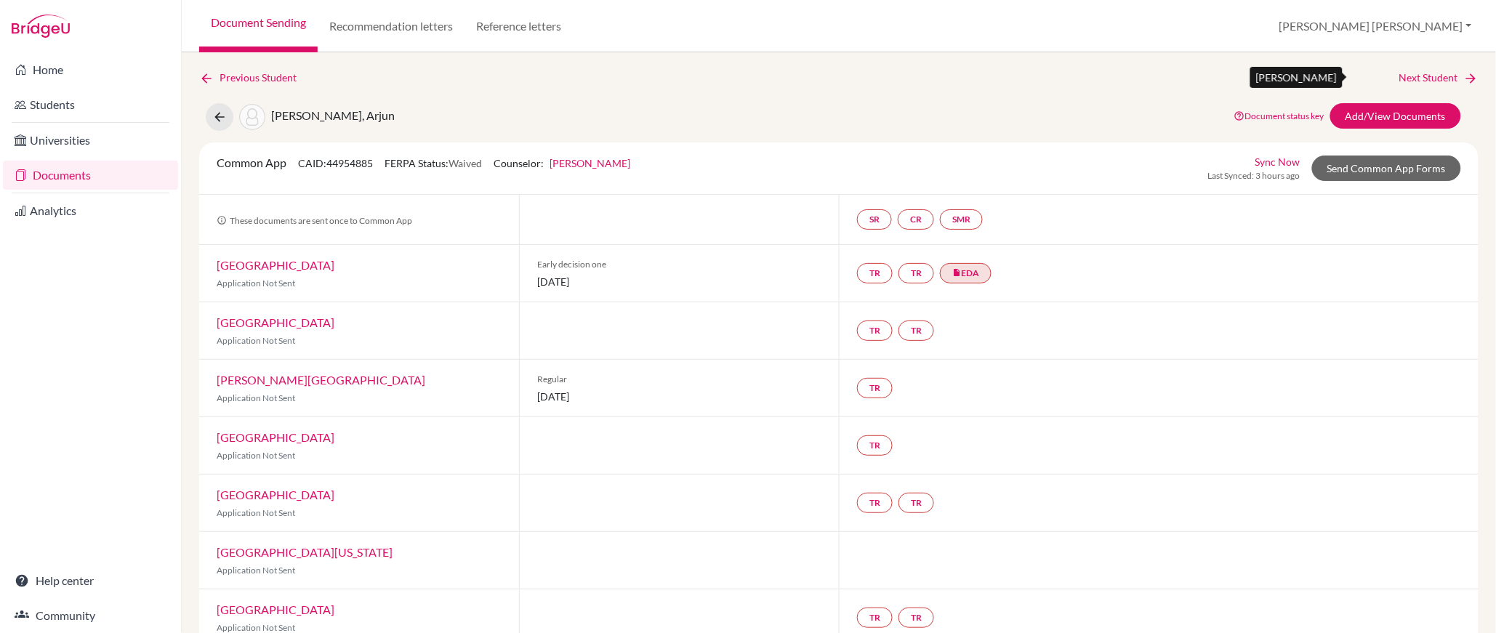
click at [1427, 79] on link "Next Student" at bounding box center [1439, 78] width 79 height 16
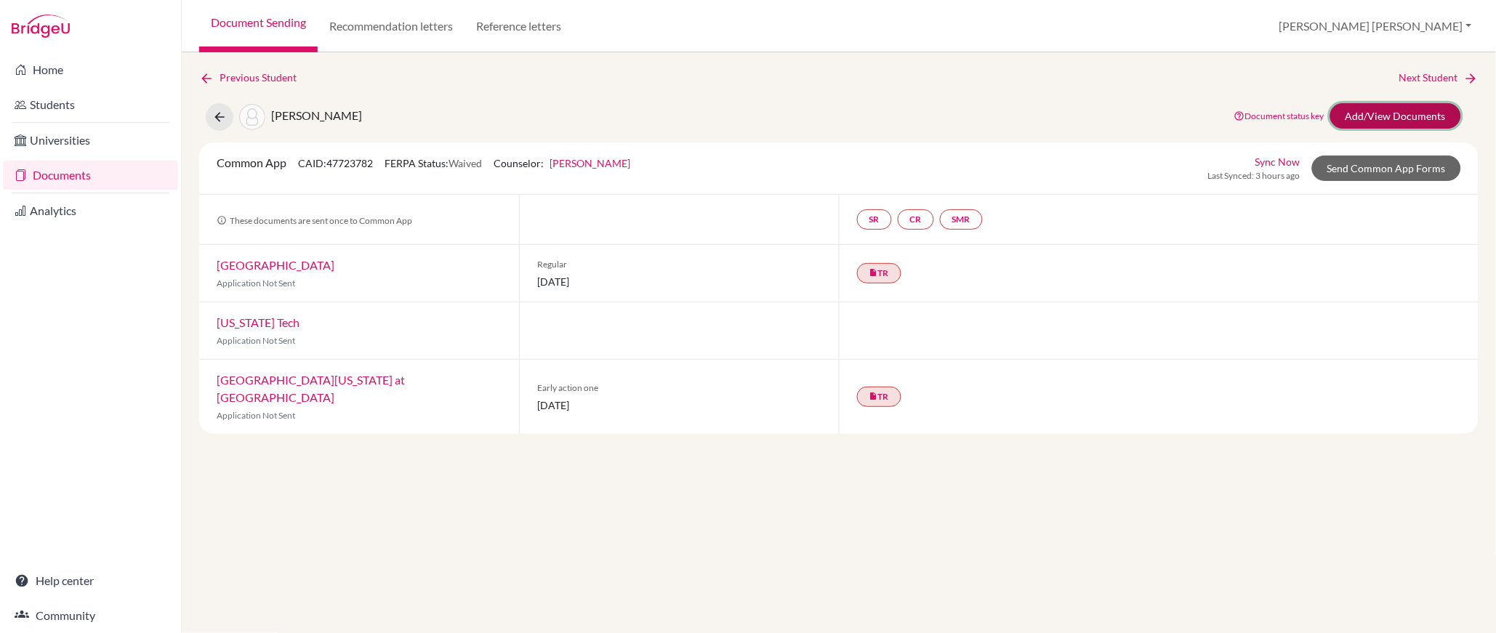
click at [1407, 119] on link "Add/View Documents" at bounding box center [1396, 115] width 131 height 25
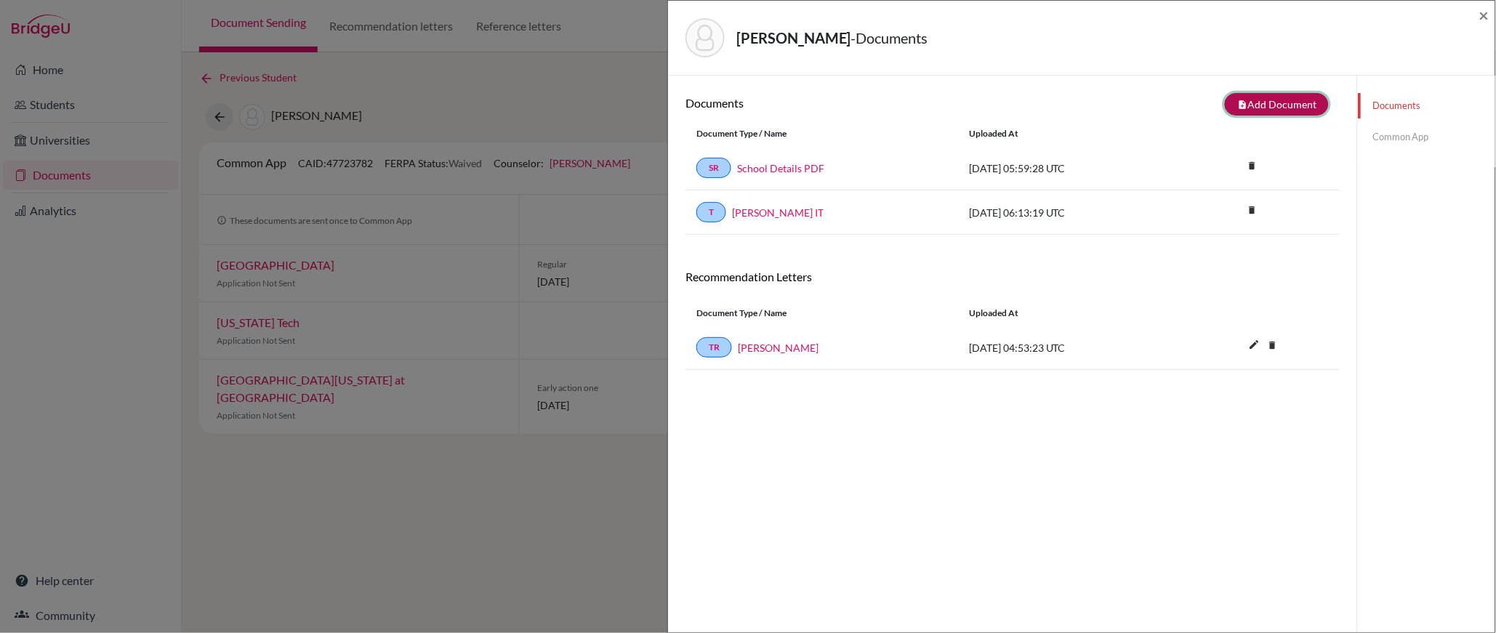
click at [1280, 108] on button "note_add Add Document" at bounding box center [1277, 104] width 104 height 23
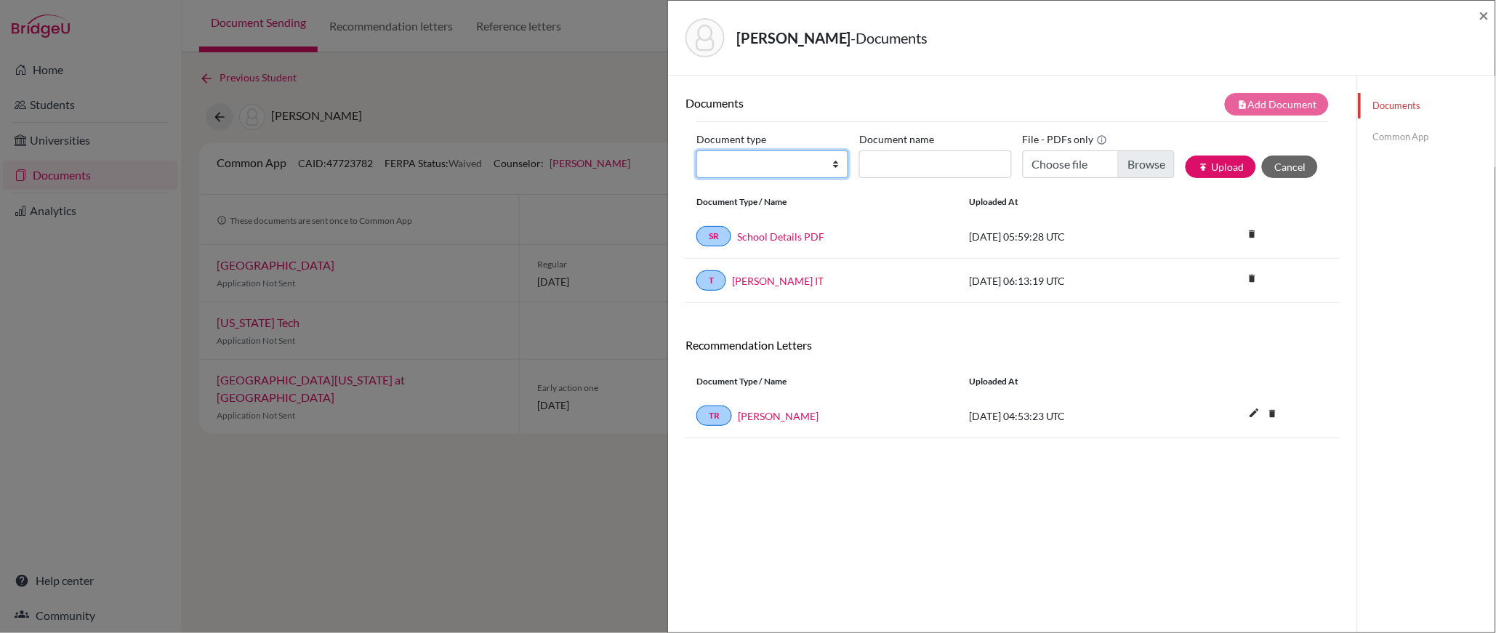
click at [793, 158] on select "Change explanation for Common App reports Counselor recommendation Internationa…" at bounding box center [773, 165] width 152 height 28
select select "1"
click at [697, 151] on select "Change explanation for Common App reports Counselor recommendation Internationa…" at bounding box center [773, 165] width 152 height 28
click at [910, 172] on input "Document name" at bounding box center [935, 165] width 152 height 28
type input "High School Profile"
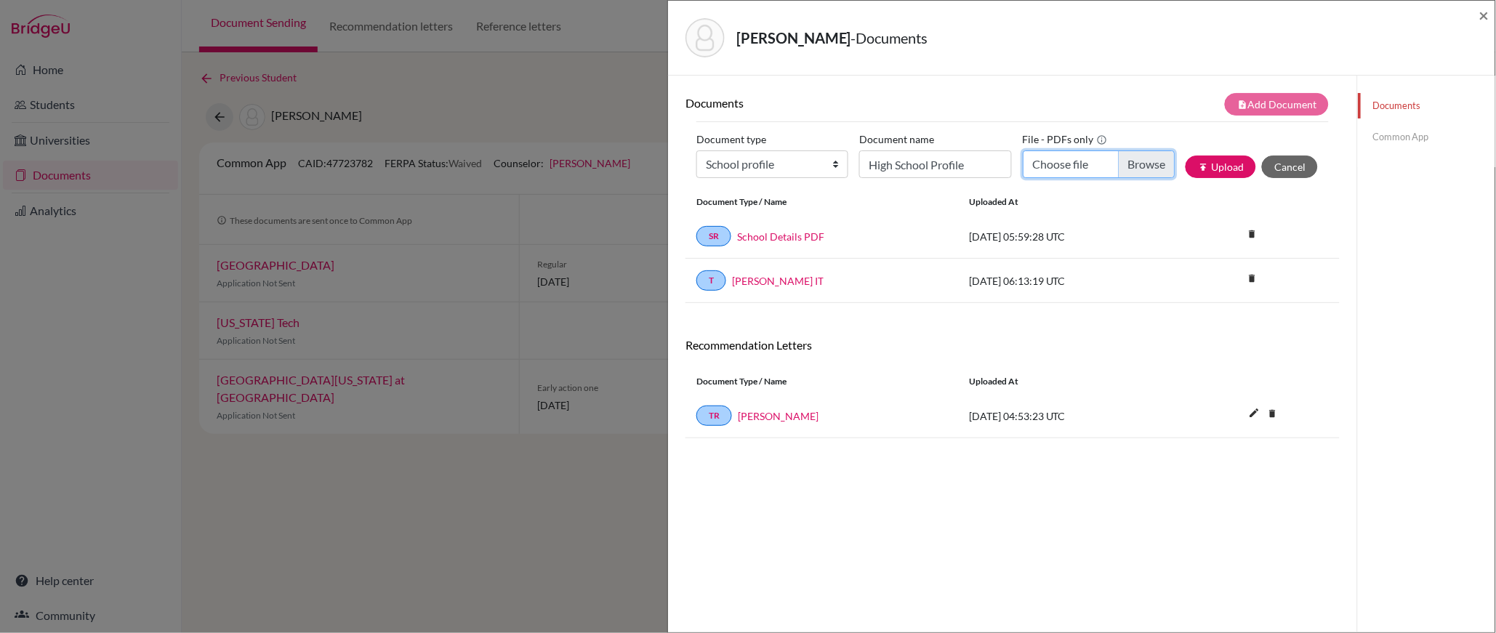
click at [1148, 167] on input "Choose file" at bounding box center [1099, 165] width 152 height 28
type input "C:\fakepath\*High School Profile 2025-2026_compressed.pdf"
click at [1221, 167] on button "publish Upload" at bounding box center [1221, 167] width 71 height 23
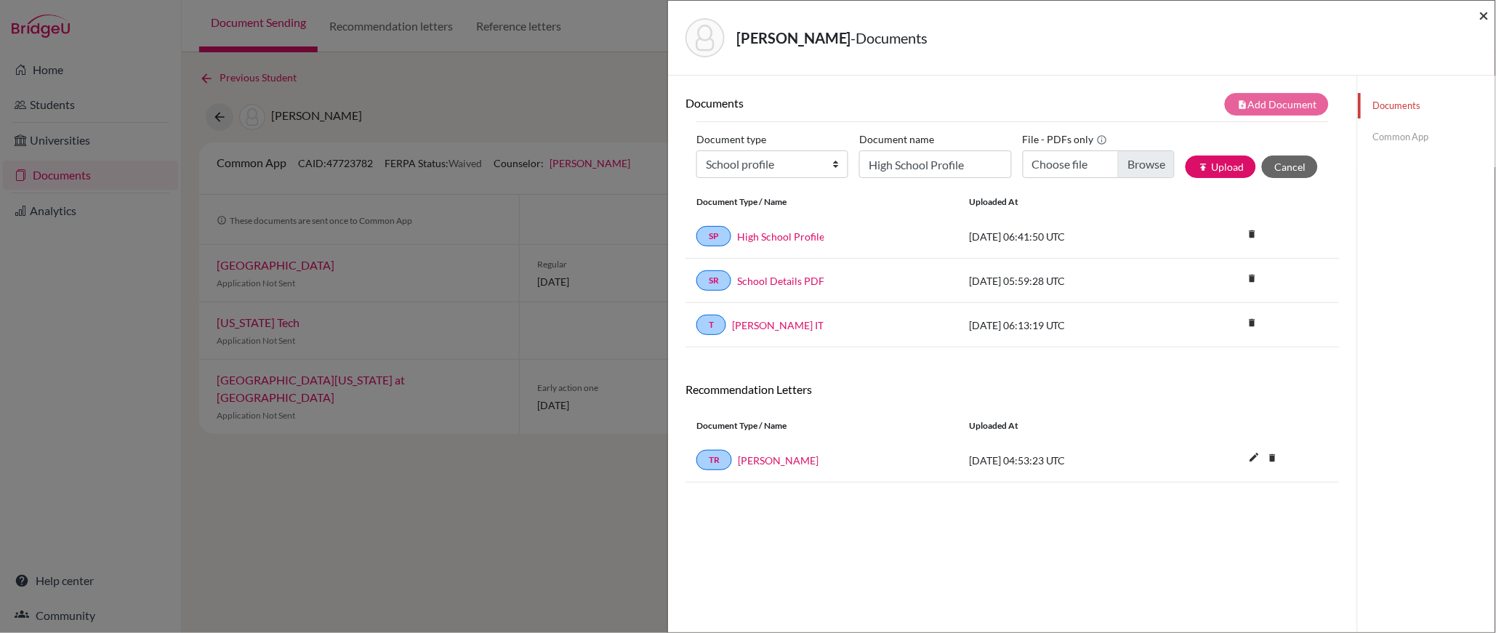
click at [1488, 18] on span "×" at bounding box center [1485, 14] width 10 height 21
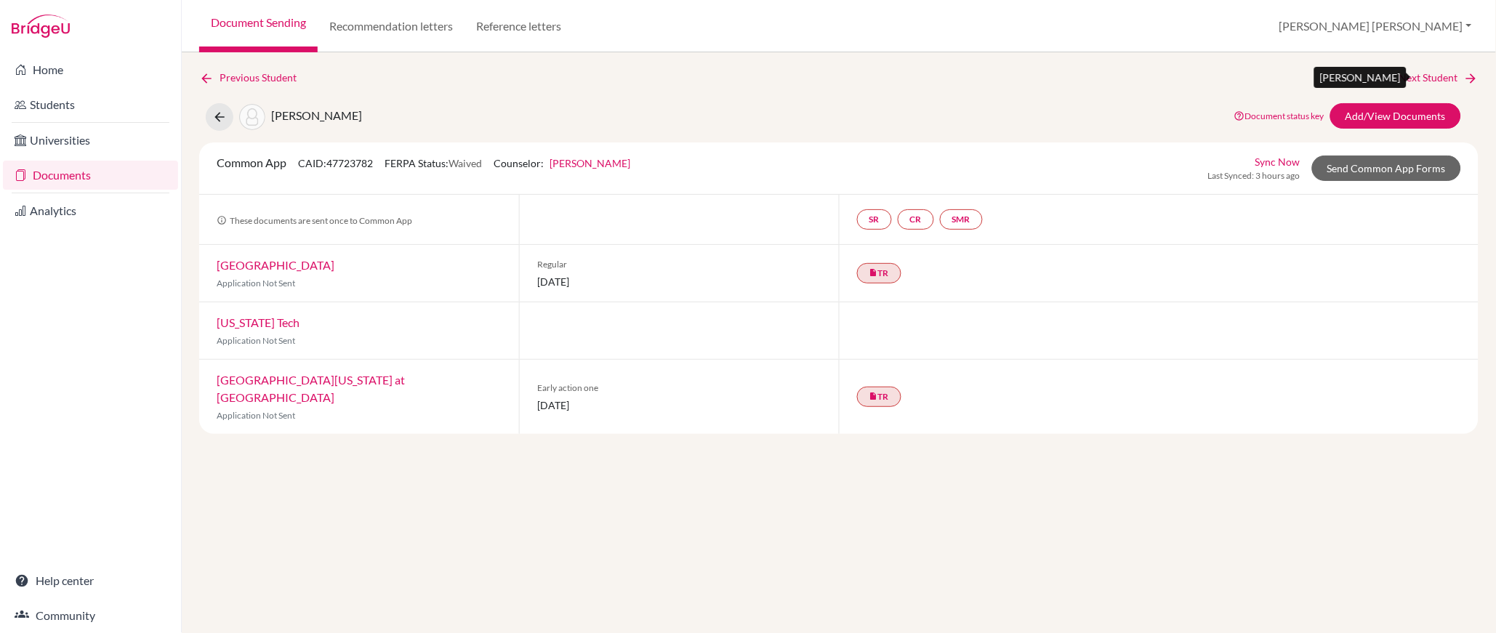
click at [1432, 79] on link "Next Student" at bounding box center [1439, 78] width 79 height 16
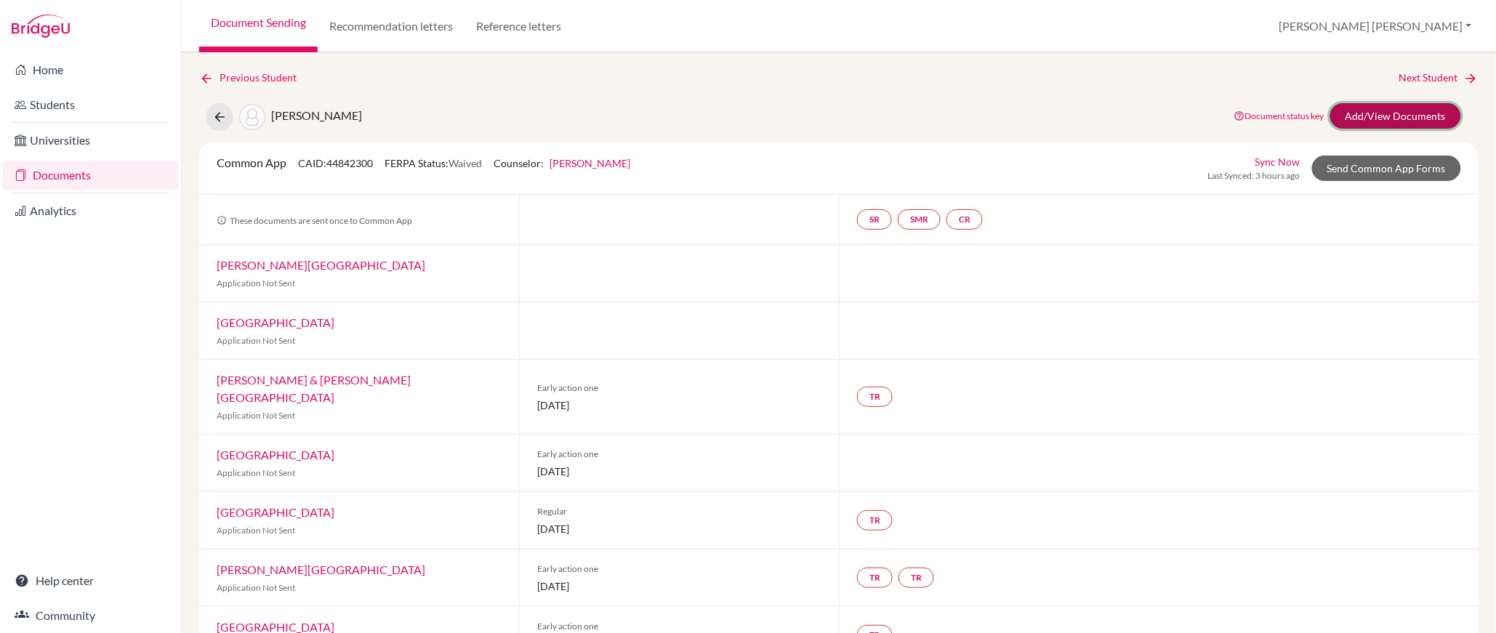
click at [1405, 119] on link "Add/View Documents" at bounding box center [1396, 115] width 131 height 25
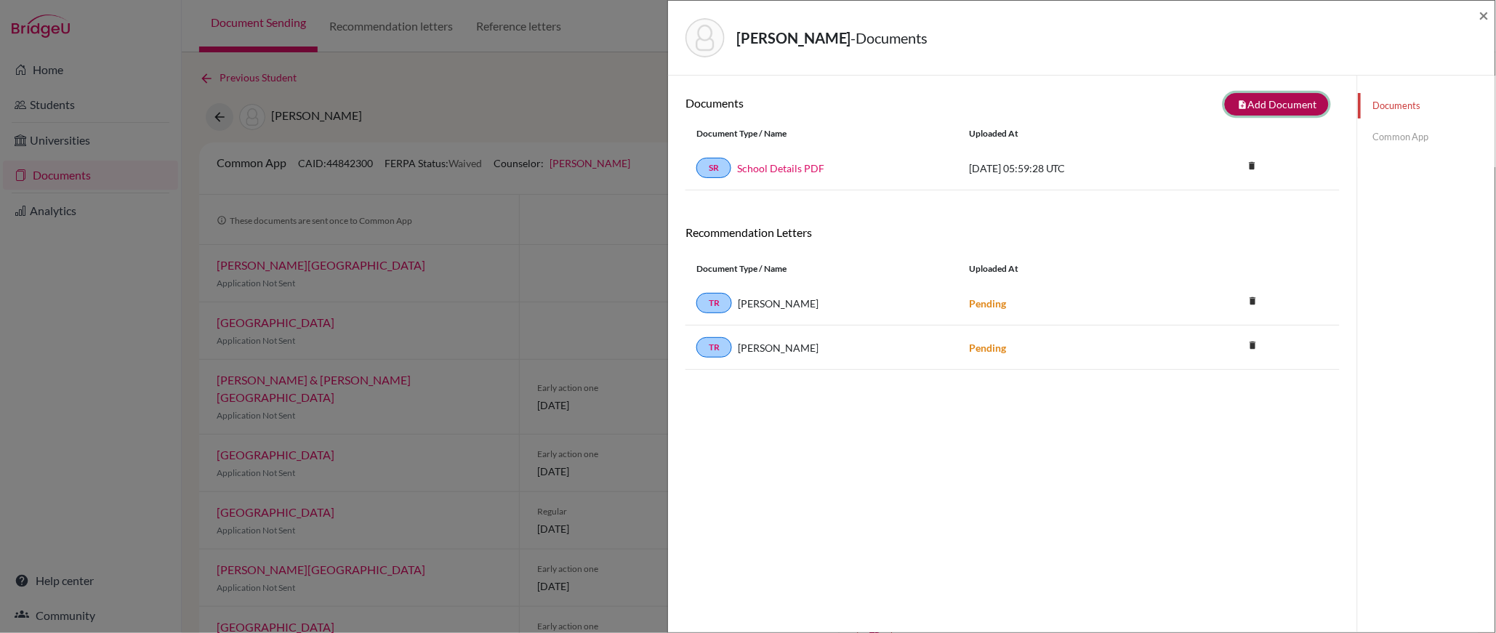
click at [1304, 106] on button "note_add Add Document" at bounding box center [1277, 104] width 104 height 23
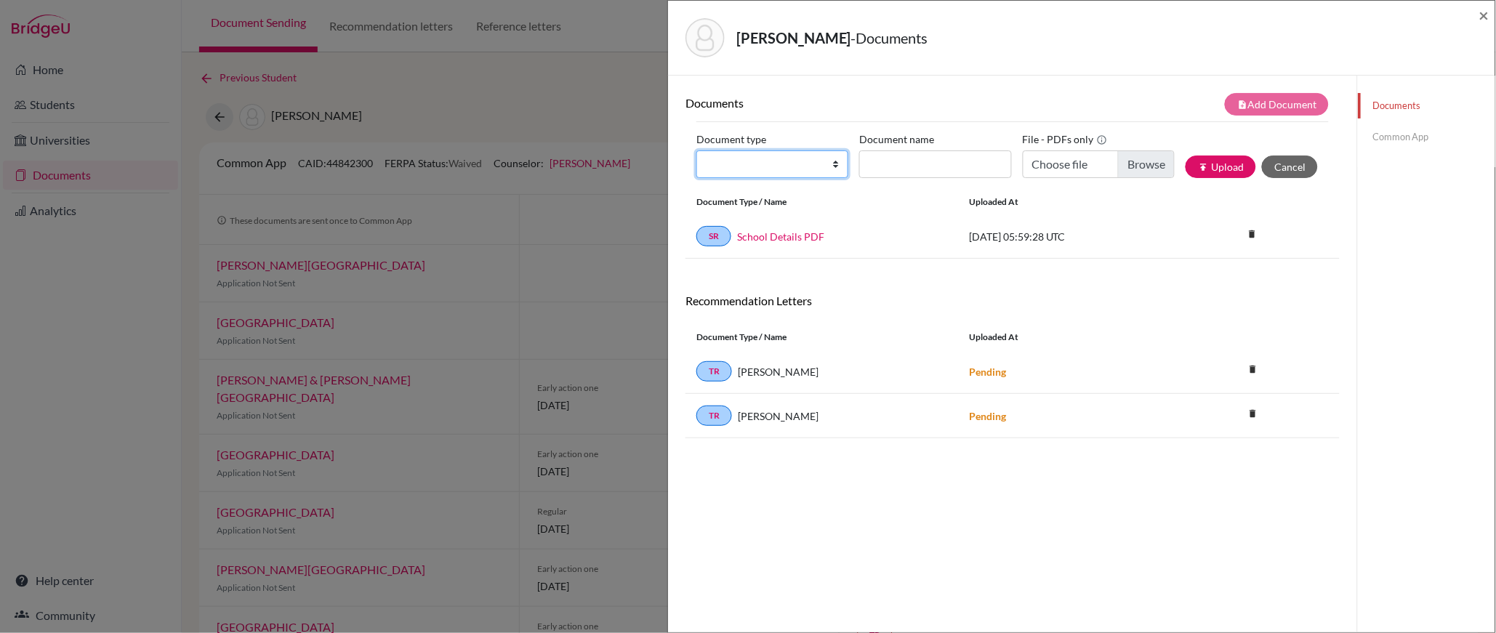
click at [835, 168] on select "Change explanation for Common App reports Counselor recommendation Internationa…" at bounding box center [773, 165] width 152 height 28
select select "1"
click at [697, 151] on select "Change explanation for Common App reports Counselor recommendation Internationa…" at bounding box center [773, 165] width 152 height 28
click at [895, 164] on input "Document name" at bounding box center [935, 165] width 152 height 28
type input "High School Profile"
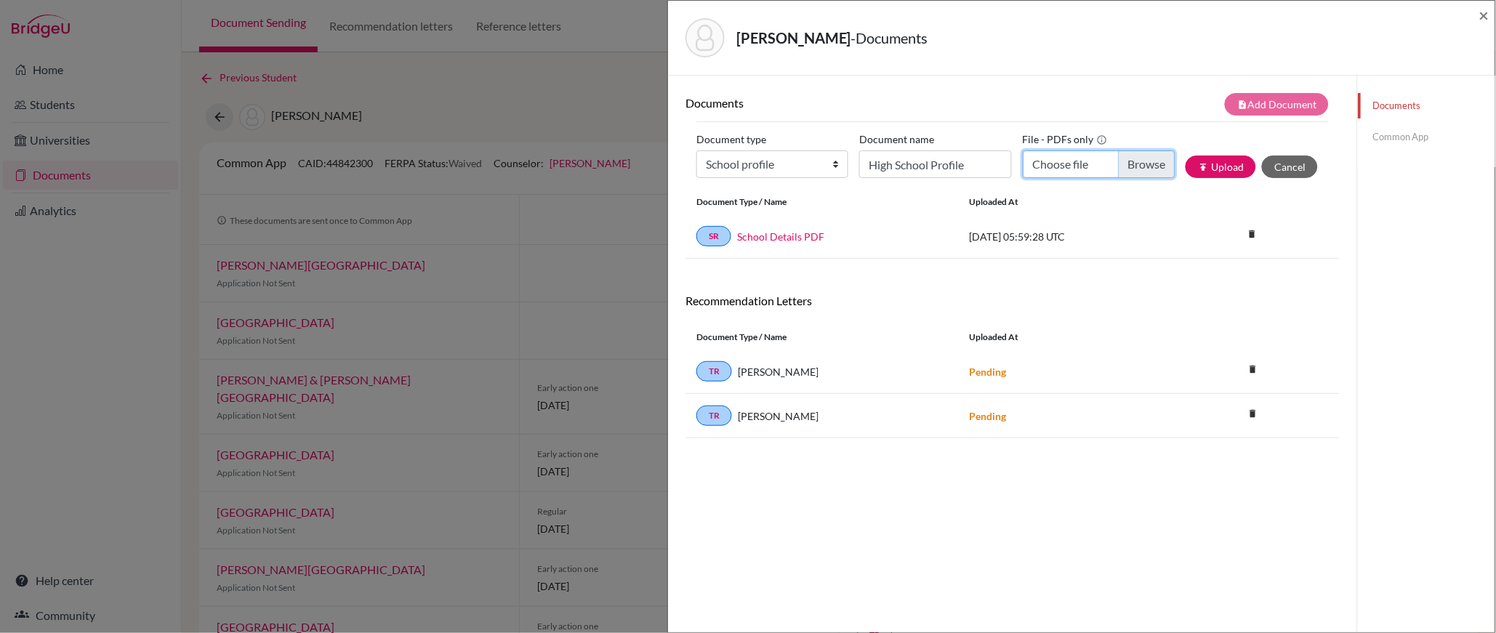
click at [1155, 163] on input "Choose file" at bounding box center [1099, 165] width 152 height 28
type input "C:\fakepath\*High School Profile 2025-2026_compressed.pdf"
click at [1226, 161] on button "publish Upload" at bounding box center [1221, 167] width 71 height 23
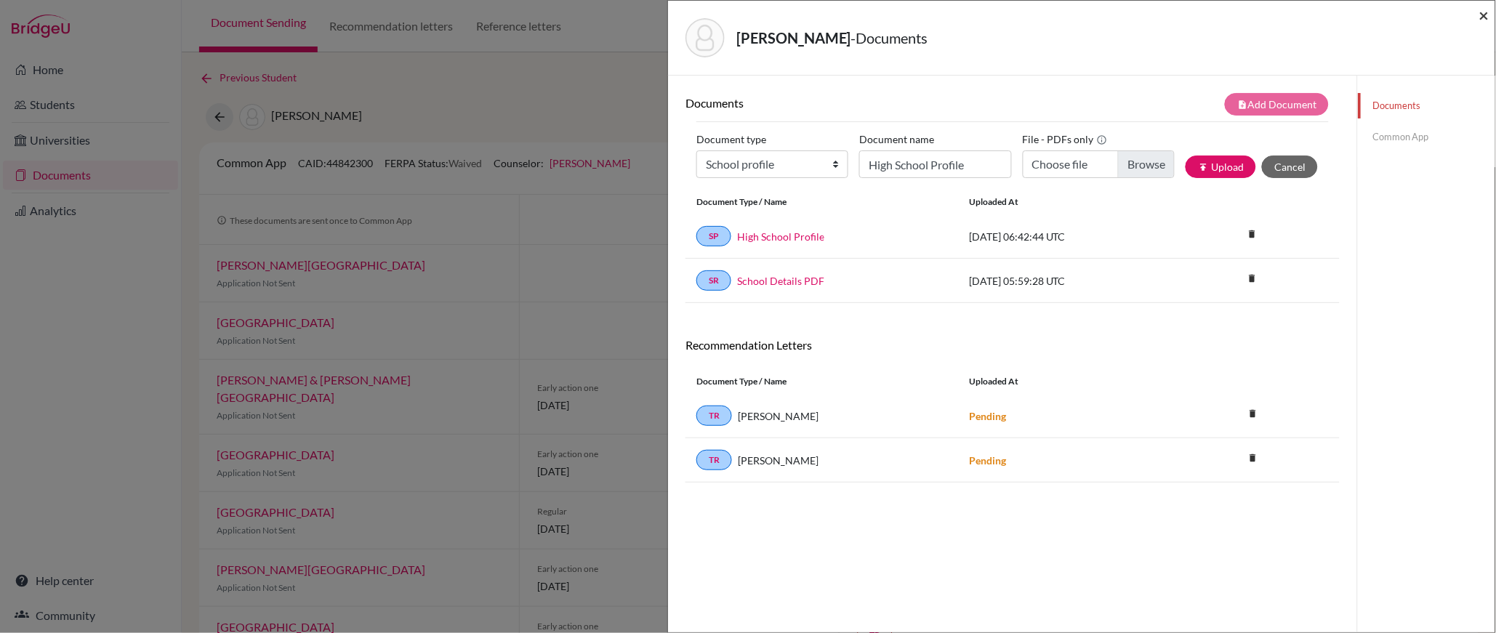
click at [1485, 11] on span "×" at bounding box center [1485, 14] width 10 height 21
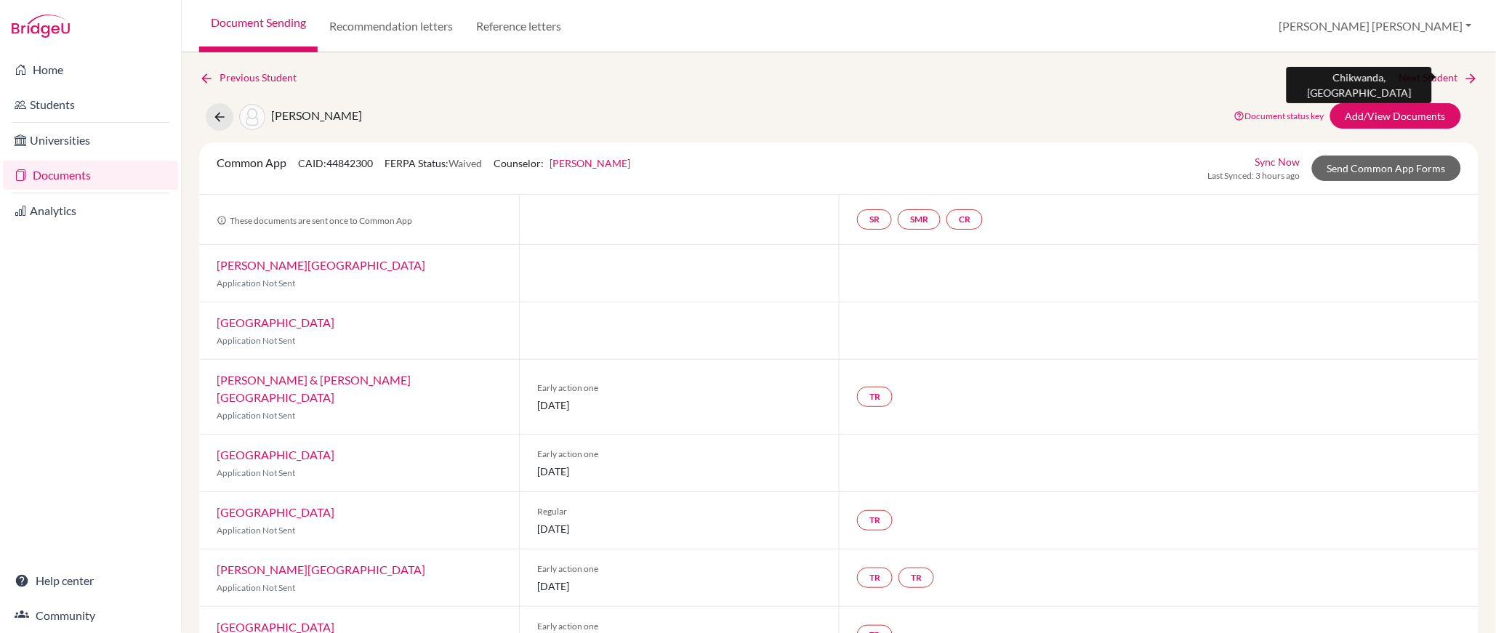
click at [1439, 73] on link "Next Student" at bounding box center [1439, 78] width 79 height 16
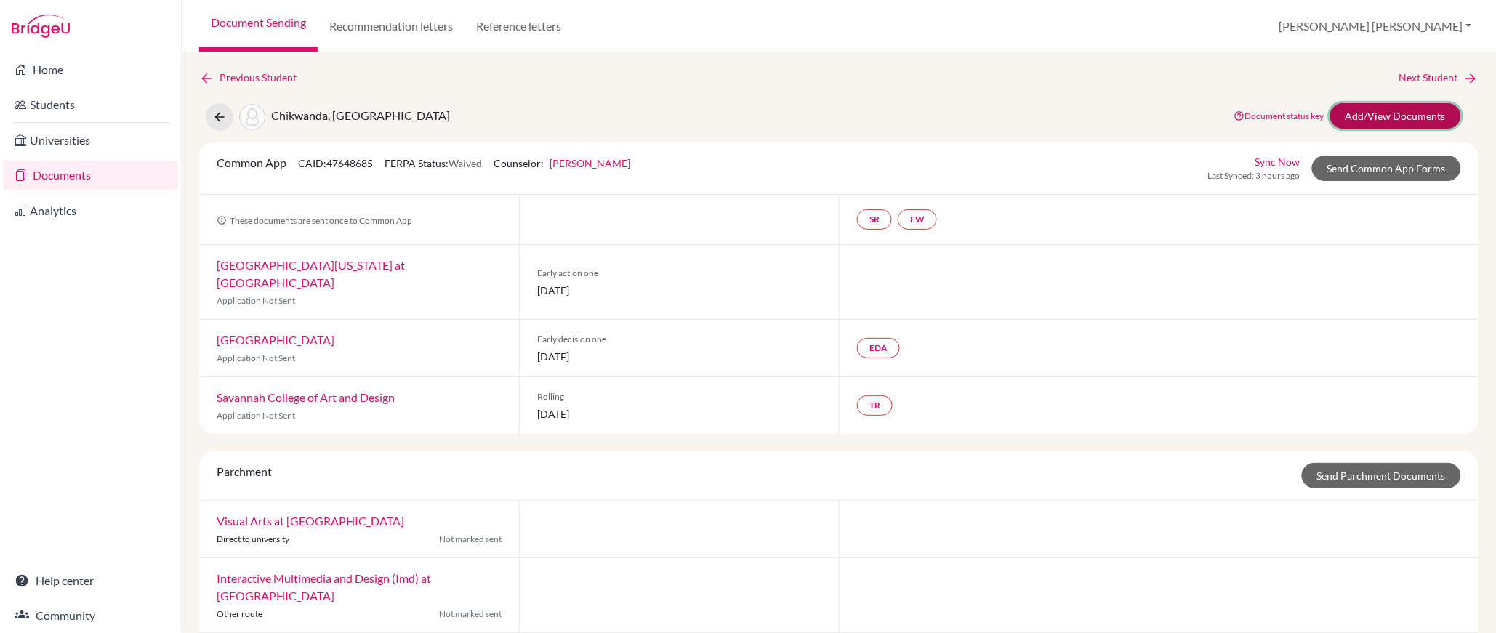
click at [1421, 110] on link "Add/View Documents" at bounding box center [1396, 115] width 131 height 25
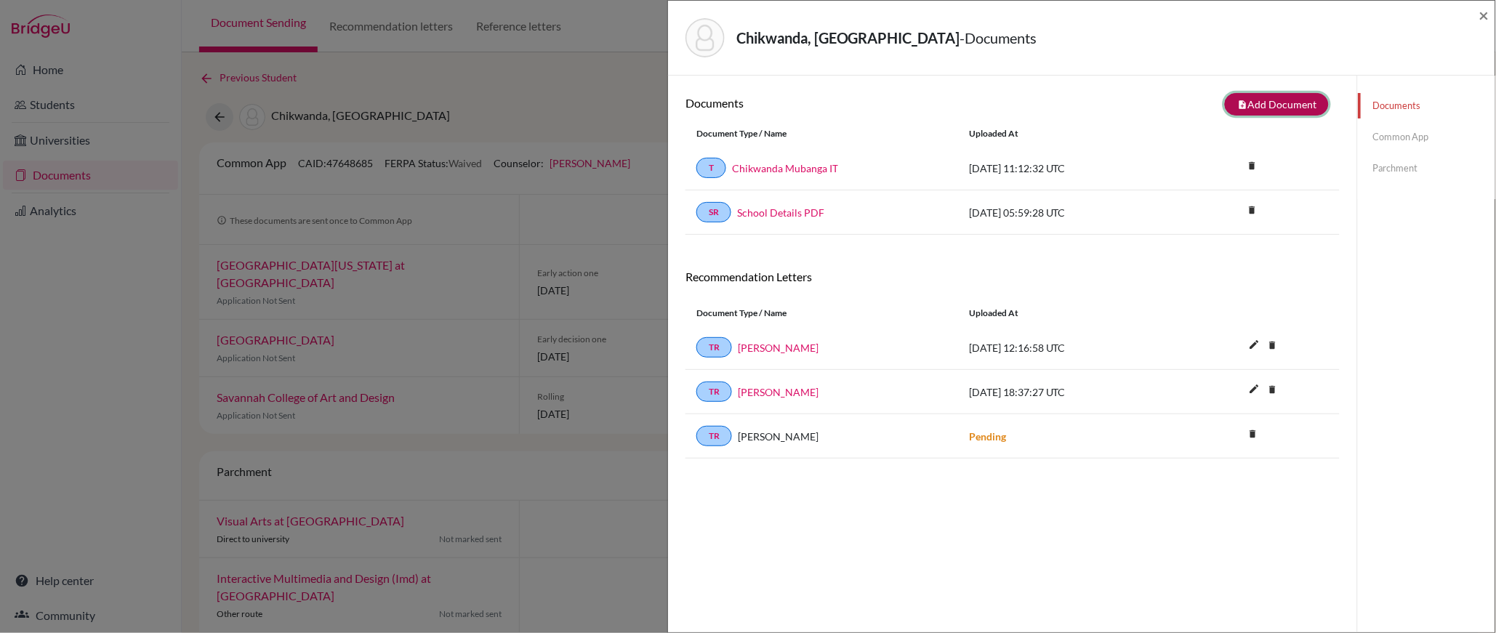
click at [1301, 108] on button "note_add Add Document" at bounding box center [1277, 104] width 104 height 23
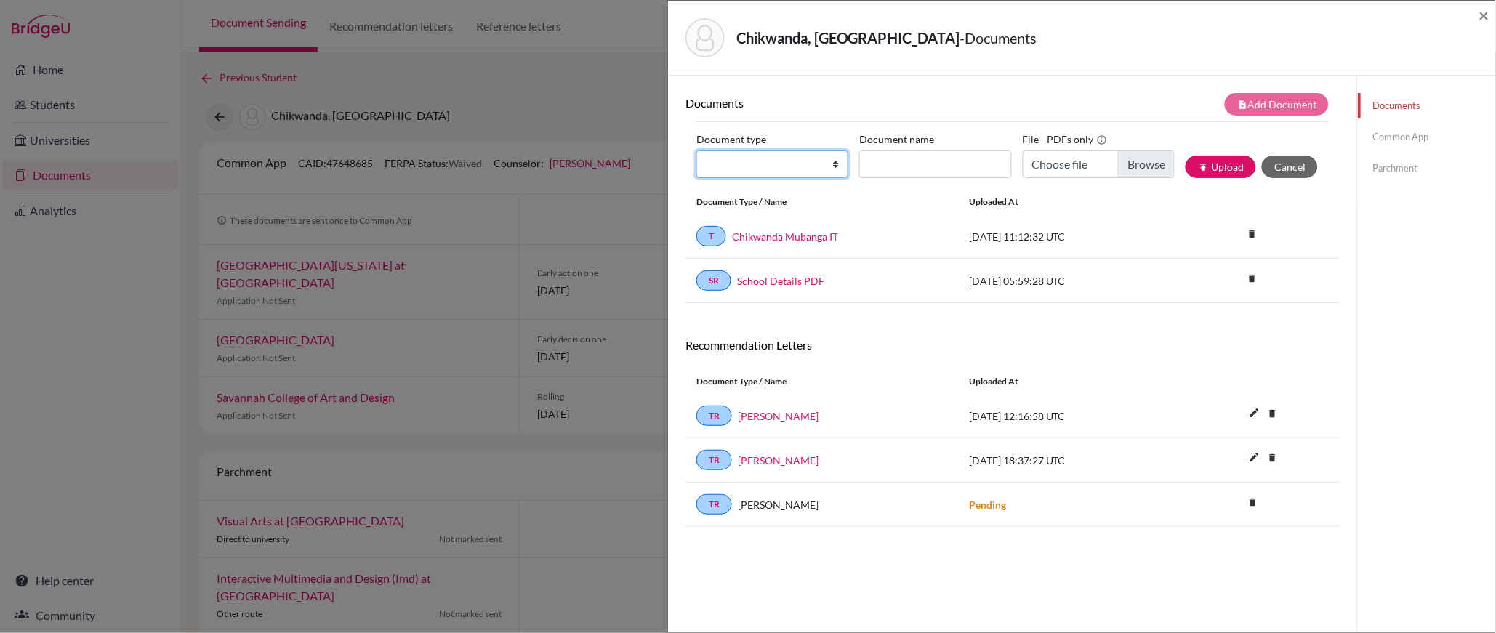
click at [835, 164] on select "Change explanation for Common App reports Counselor recommendation Internationa…" at bounding box center [773, 165] width 152 height 28
select select "1"
click at [697, 151] on select "Change explanation for Common App reports Counselor recommendation Internationa…" at bounding box center [773, 165] width 152 height 28
click at [918, 164] on input "Document name" at bounding box center [935, 165] width 152 height 28
type input "High School Profile"
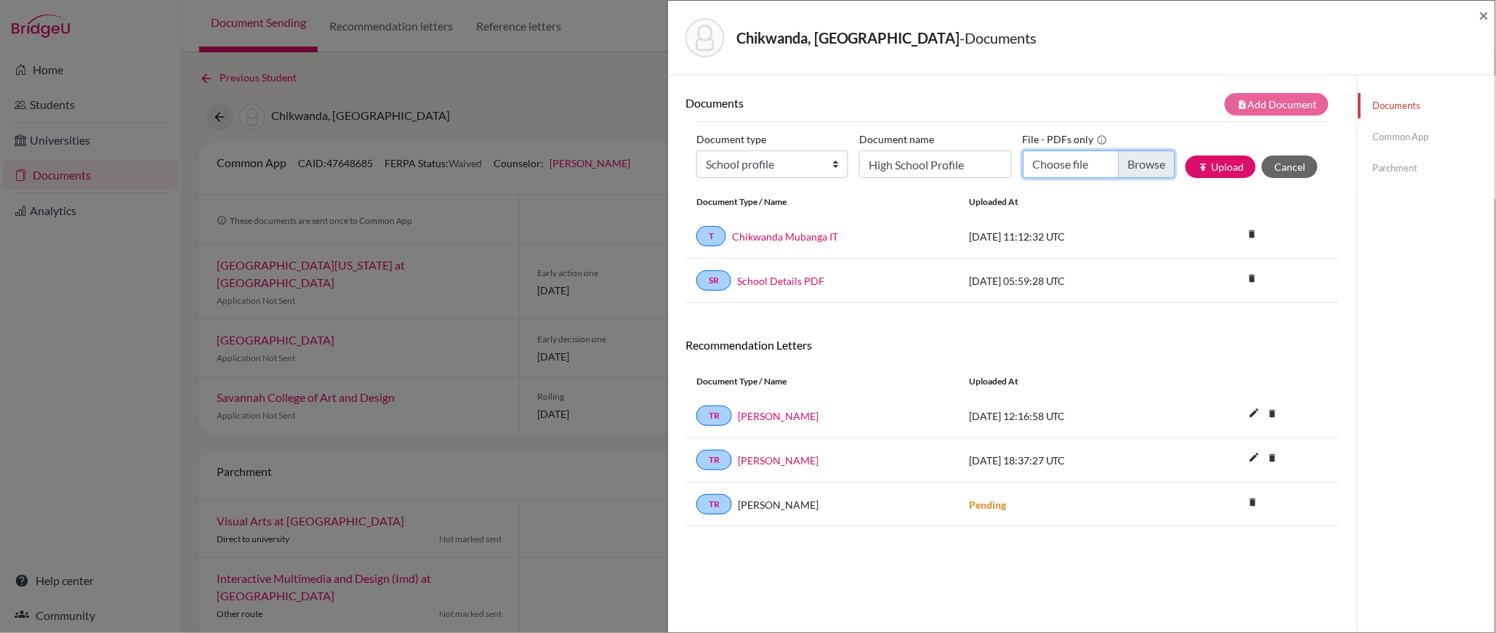
click at [1153, 169] on input "Choose file" at bounding box center [1099, 165] width 152 height 28
type input "C:\fakepath\*High School Profile 2025-2026_compressed.pdf"
click at [1226, 166] on button "publish Upload" at bounding box center [1221, 167] width 71 height 23
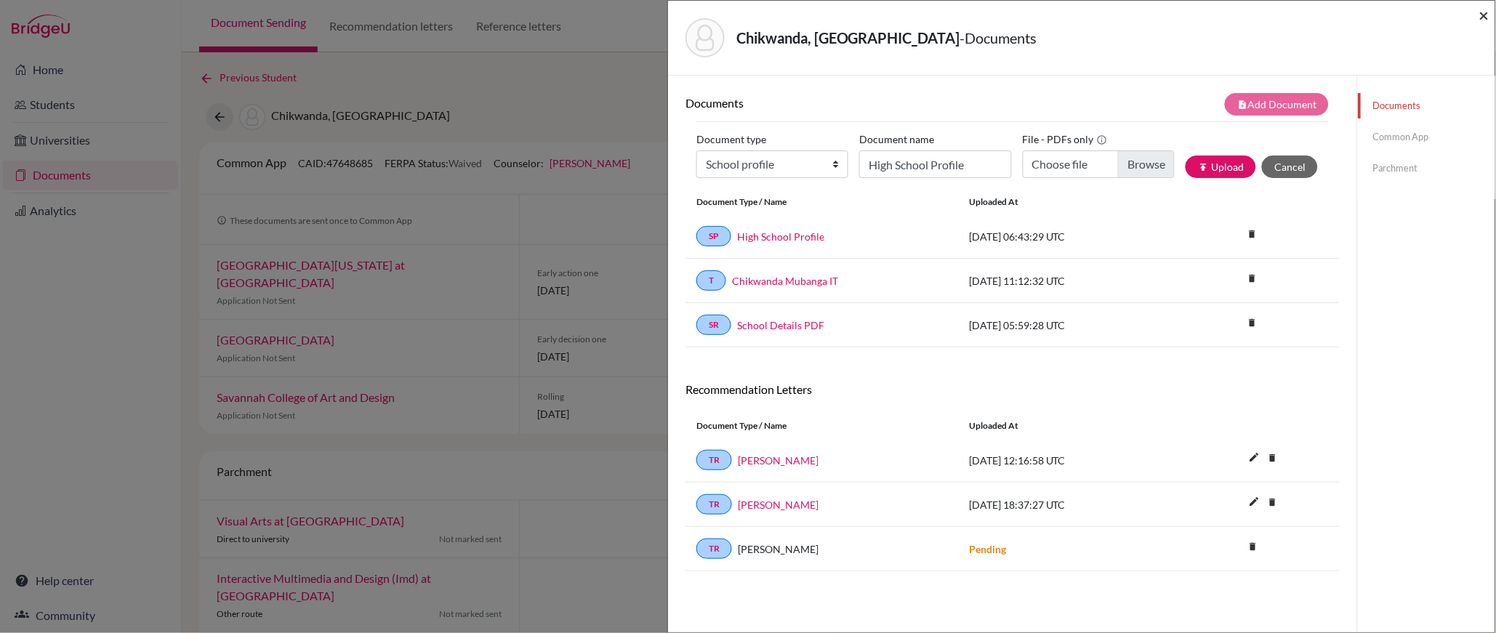
click at [1486, 12] on span "×" at bounding box center [1485, 14] width 10 height 21
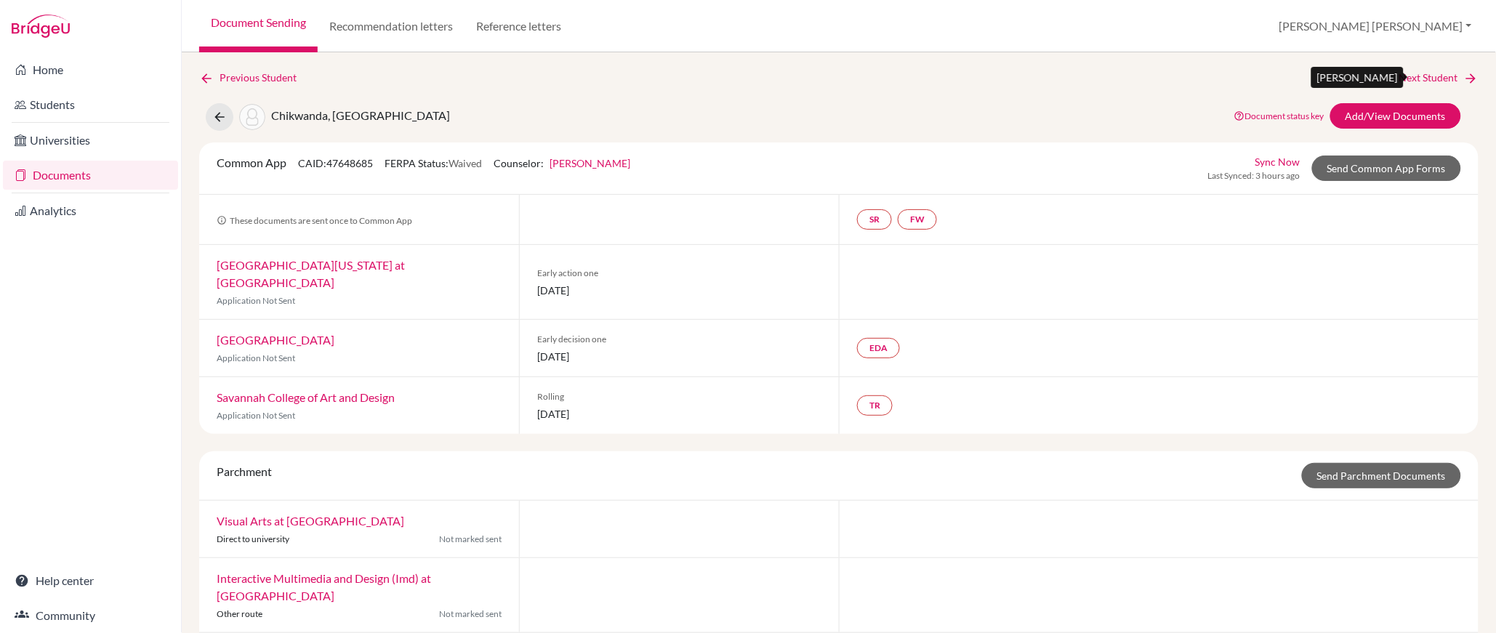
click at [1421, 80] on link "Next Student" at bounding box center [1439, 78] width 79 height 16
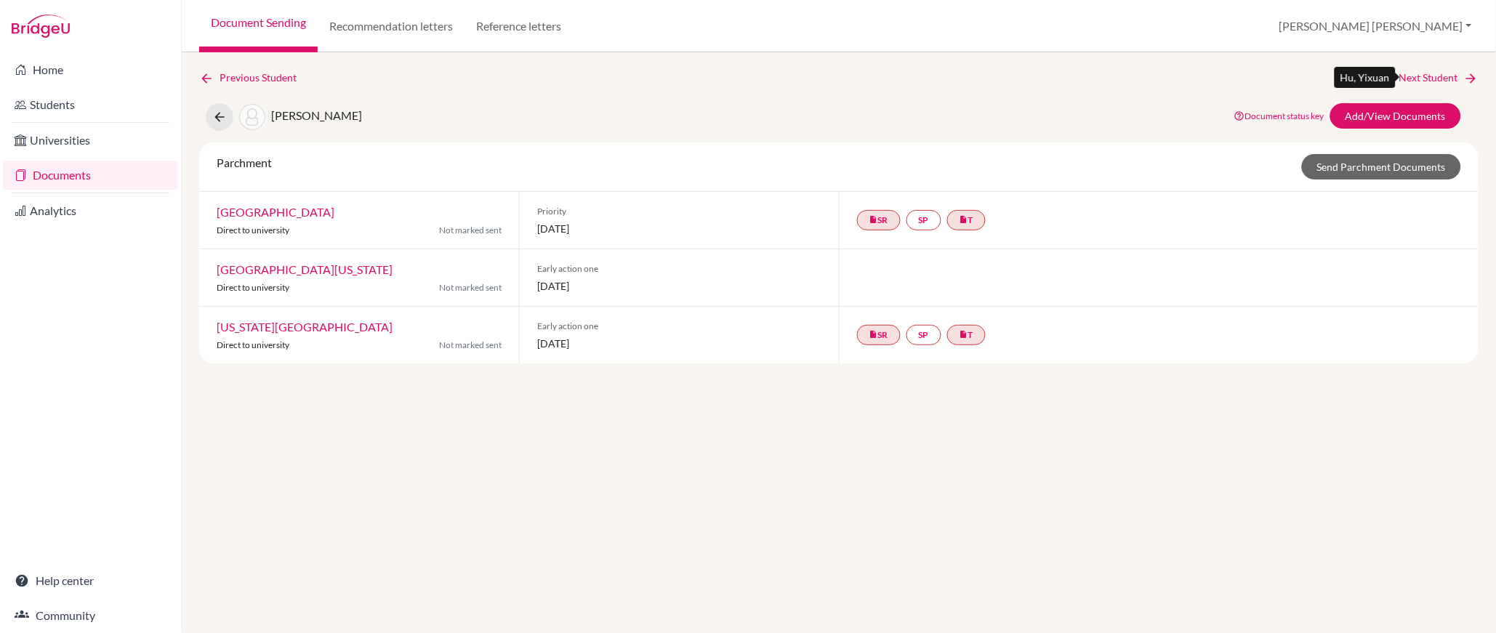
click at [1421, 80] on link "Next Student" at bounding box center [1439, 78] width 79 height 16
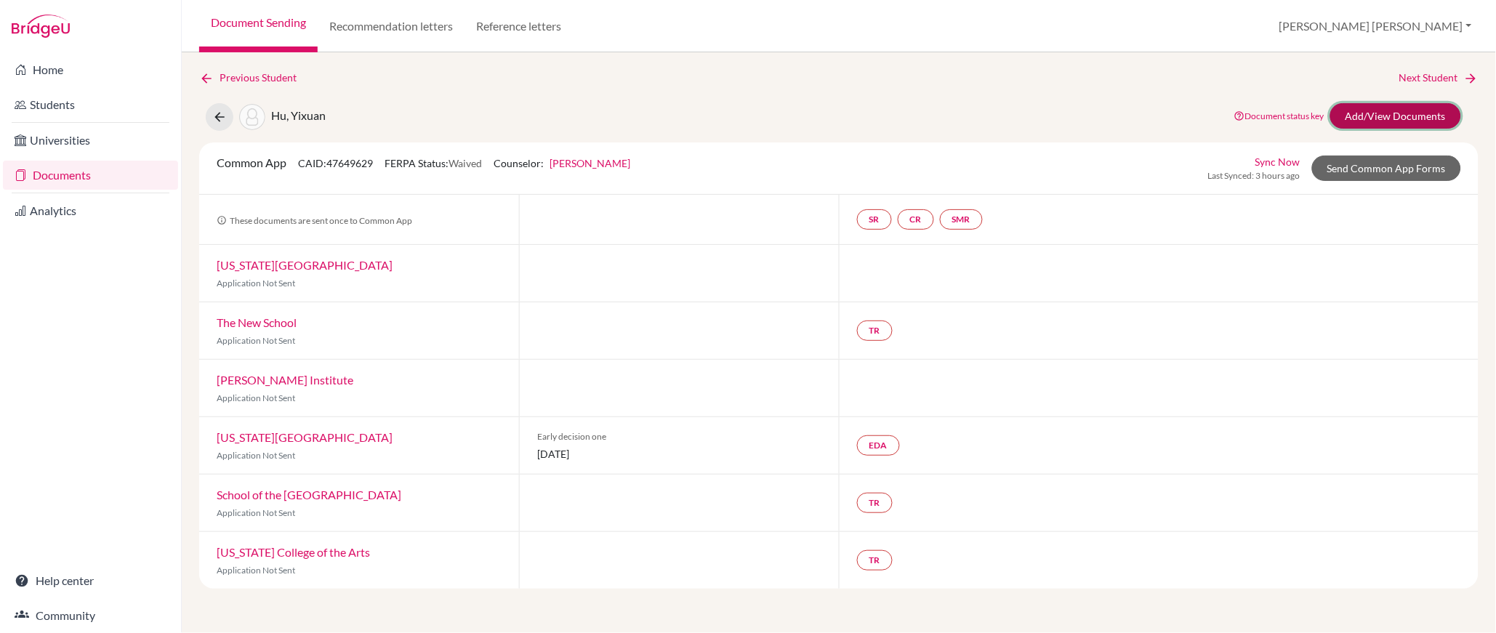
click at [1393, 119] on link "Add/View Documents" at bounding box center [1396, 115] width 131 height 25
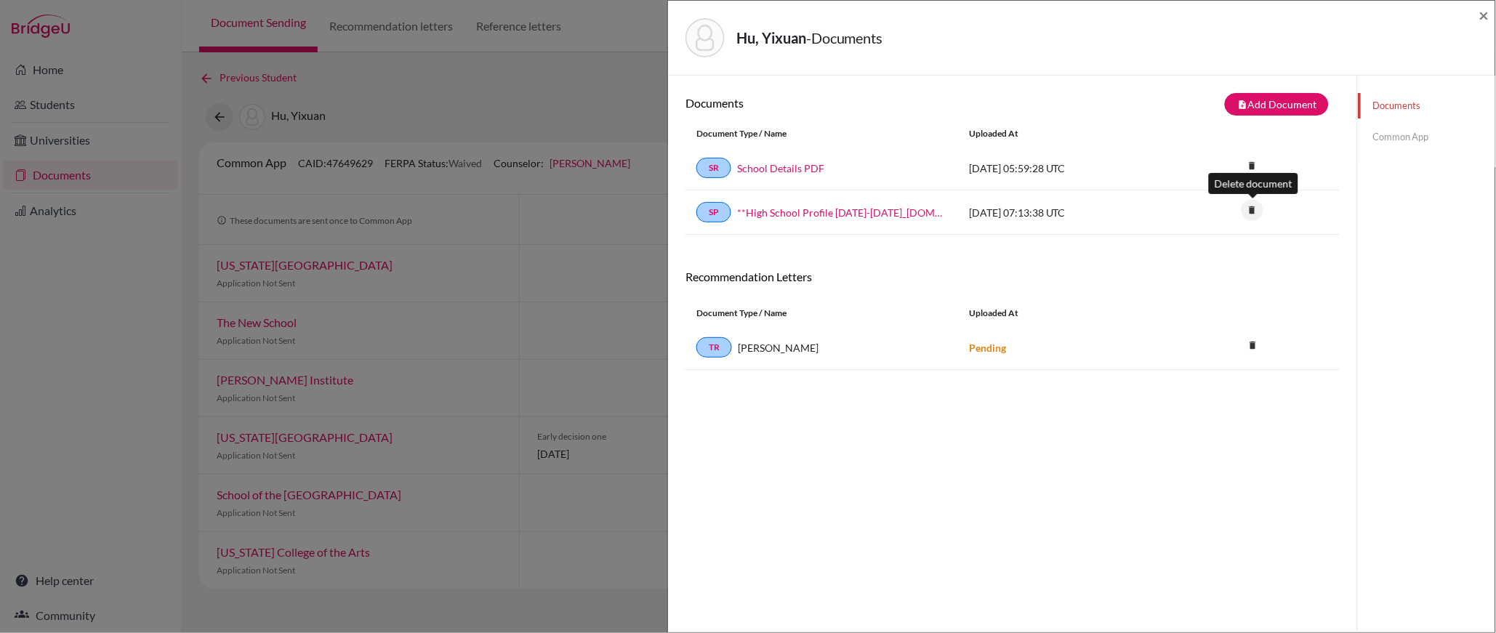
click at [1252, 212] on icon "delete" at bounding box center [1253, 210] width 22 height 22
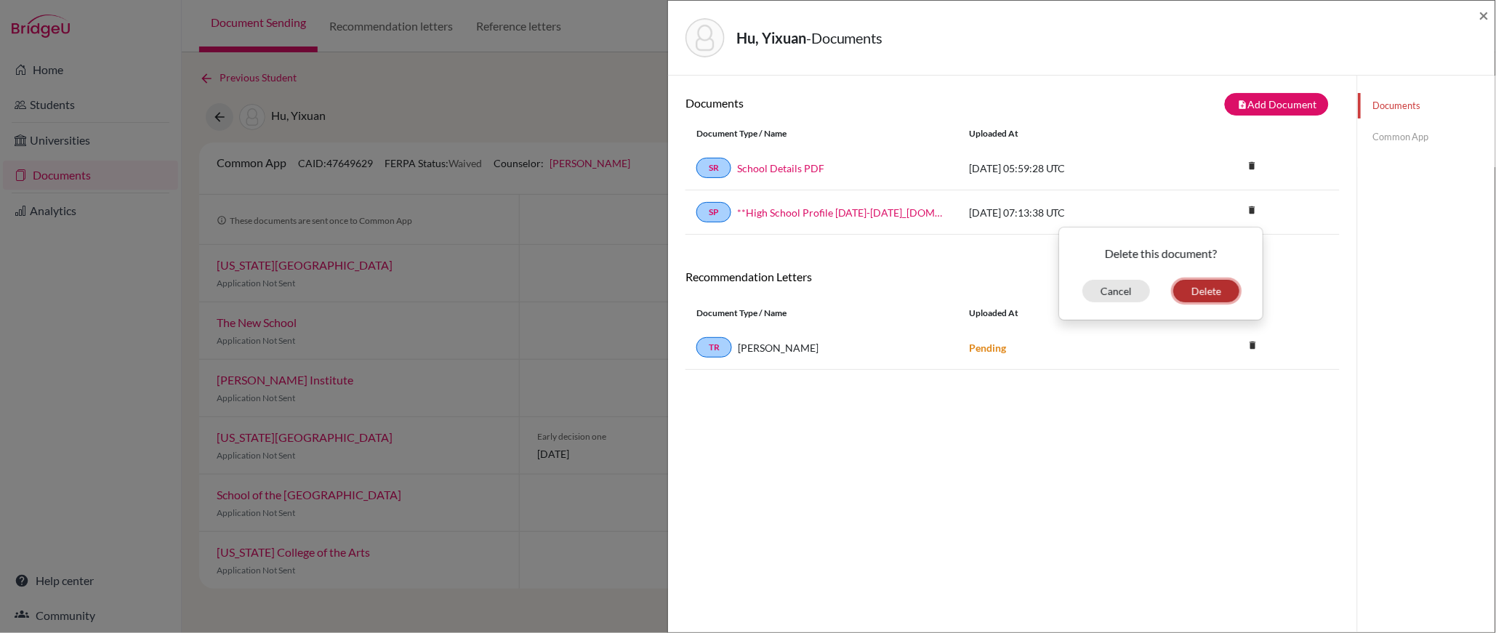
click at [1218, 294] on button "Delete" at bounding box center [1207, 291] width 66 height 23
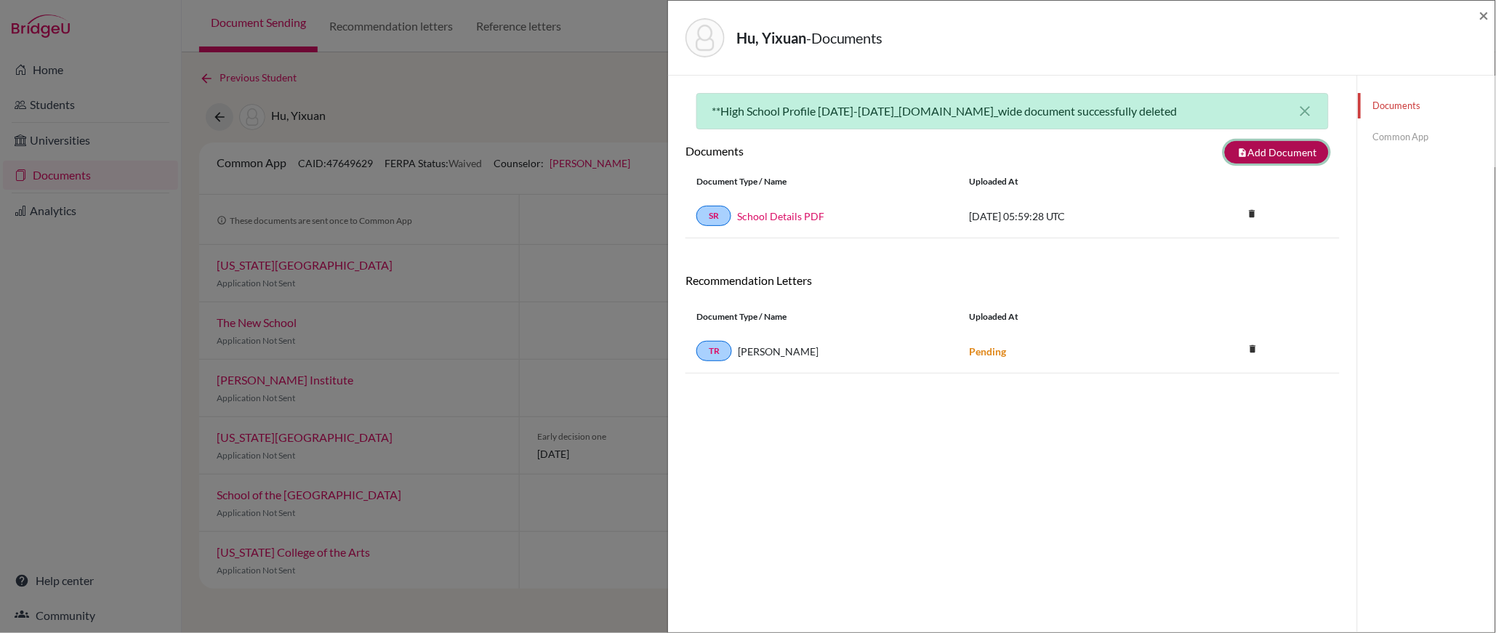
click at [1281, 155] on button "note_add Add Document" at bounding box center [1277, 152] width 104 height 23
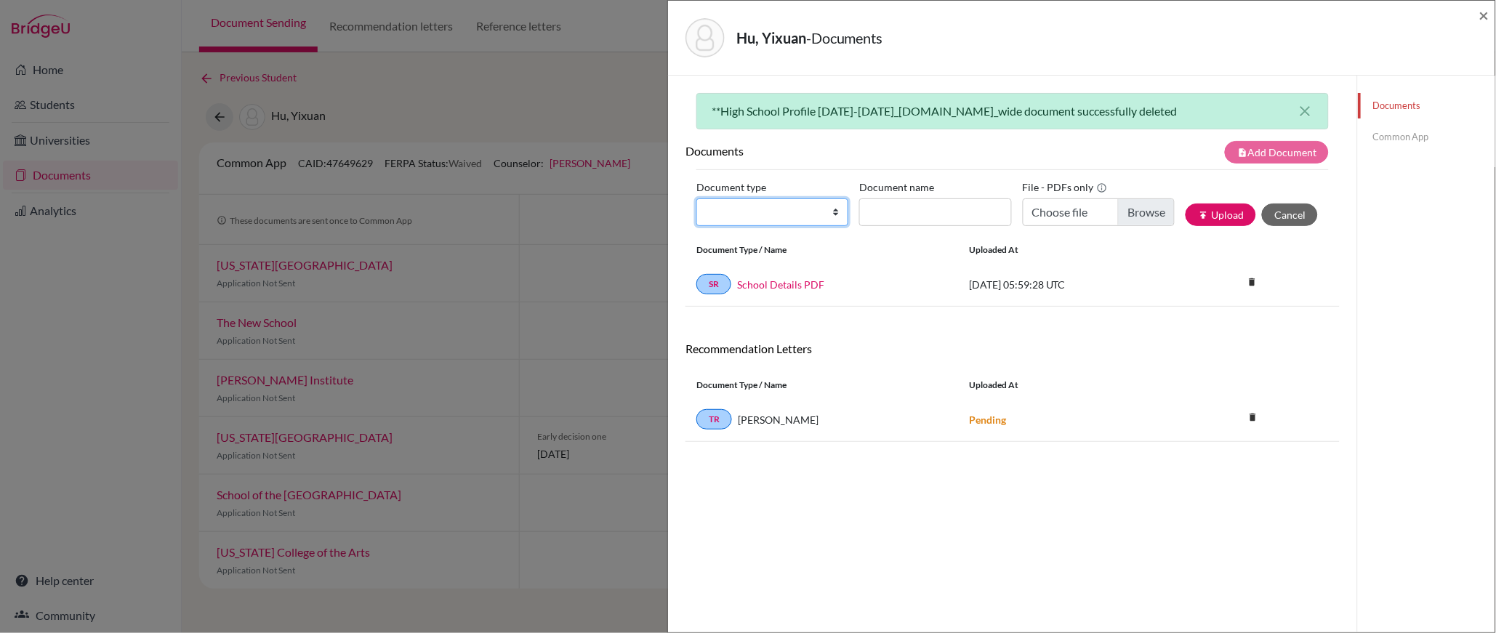
click at [831, 213] on select "Change explanation for Common App reports Counselor recommendation Internationa…" at bounding box center [773, 212] width 152 height 28
select select "1"
click at [697, 198] on select "Change explanation for Common App reports Counselor recommendation Internationa…" at bounding box center [773, 212] width 152 height 28
click at [895, 219] on input "Document name" at bounding box center [935, 212] width 152 height 28
type input "High School Profile"
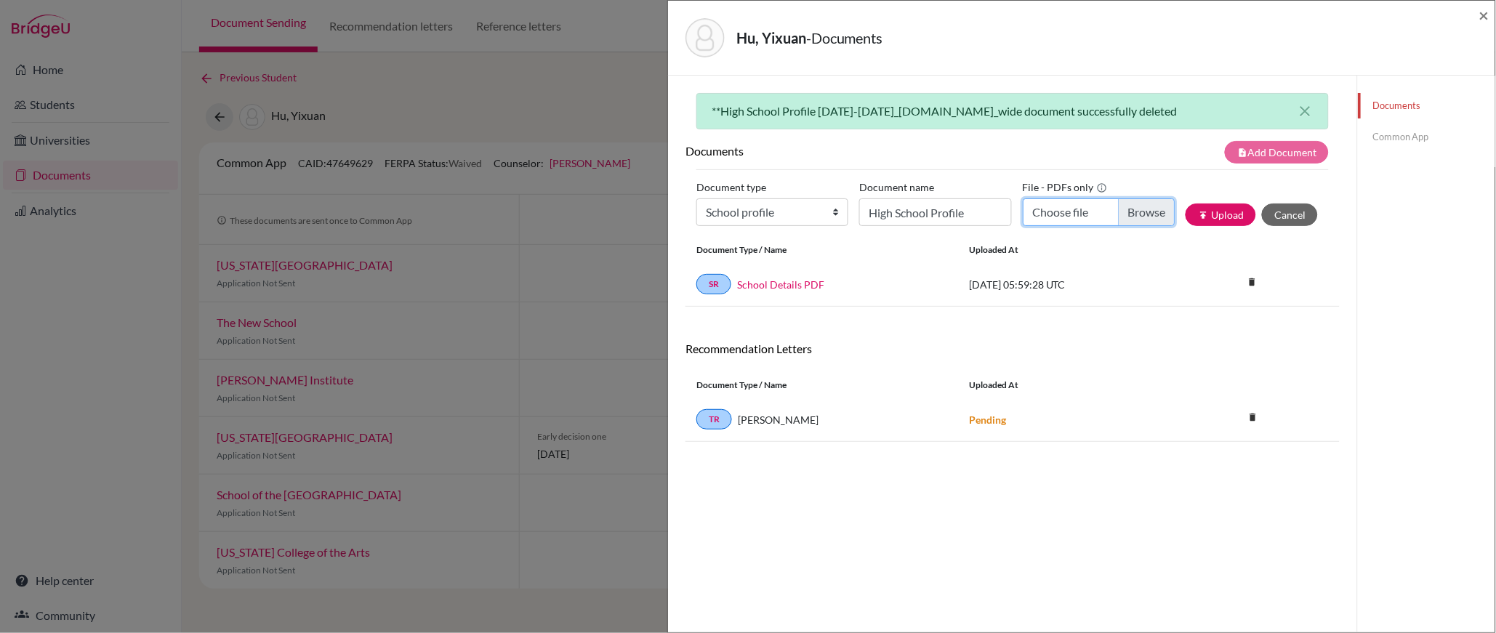
click at [1149, 210] on input "Choose file" at bounding box center [1099, 212] width 152 height 28
type input "C:\fakepath\*High School Profile 2025-2026_compressed.pdf"
click at [1227, 206] on button "publish Upload" at bounding box center [1221, 215] width 71 height 23
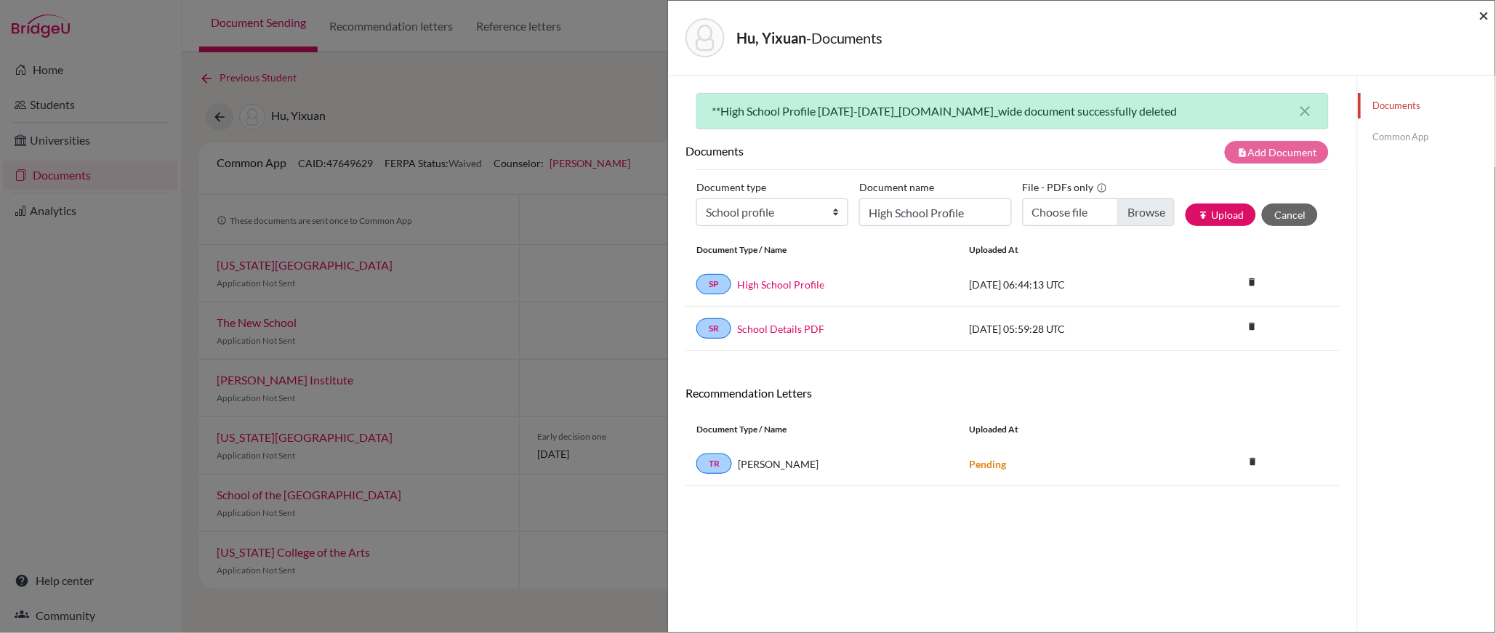
click at [1485, 14] on span "×" at bounding box center [1485, 14] width 10 height 21
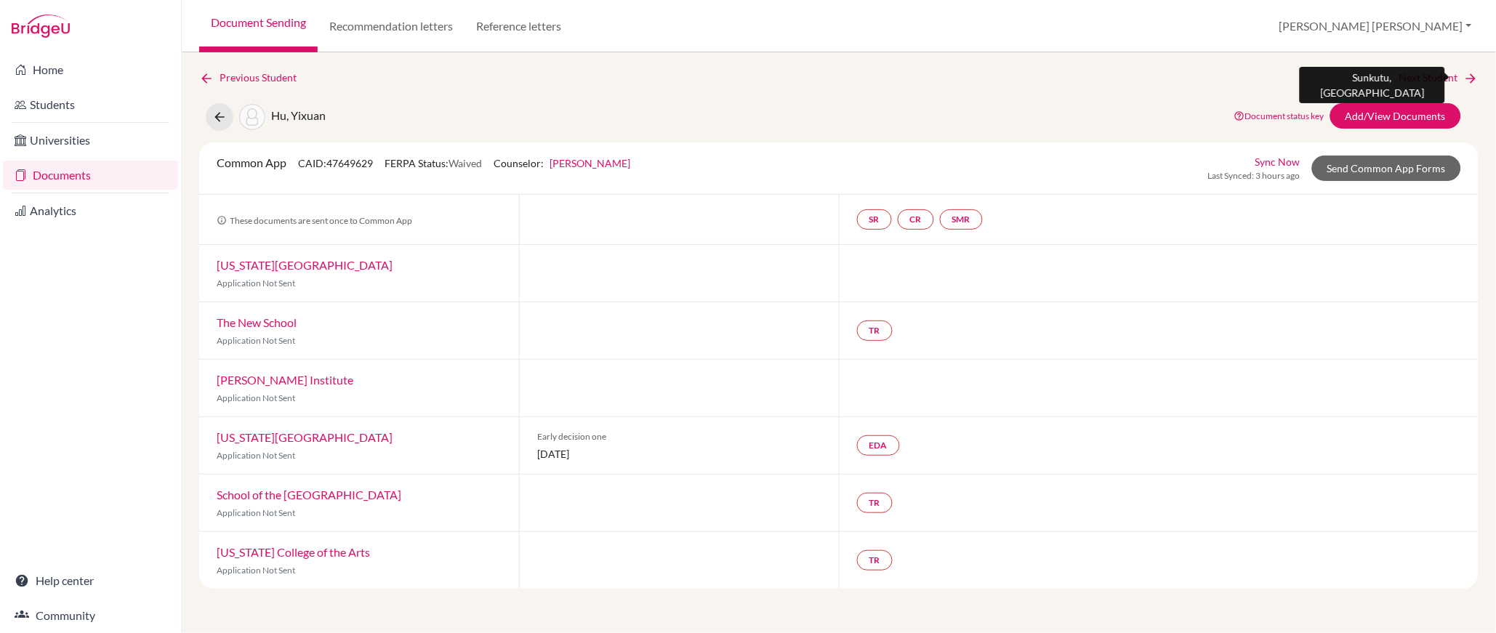
click at [1435, 73] on link "Next Student" at bounding box center [1439, 78] width 79 height 16
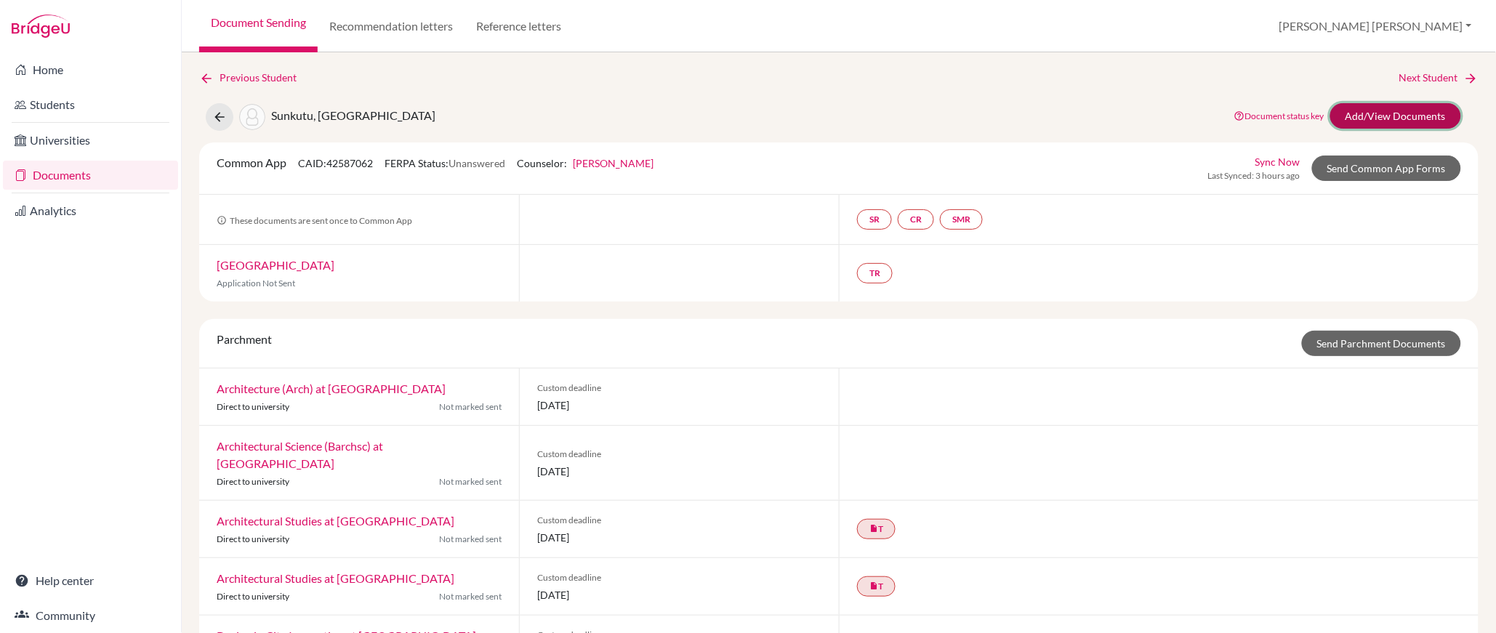
click at [1402, 121] on link "Add/View Documents" at bounding box center [1396, 115] width 131 height 25
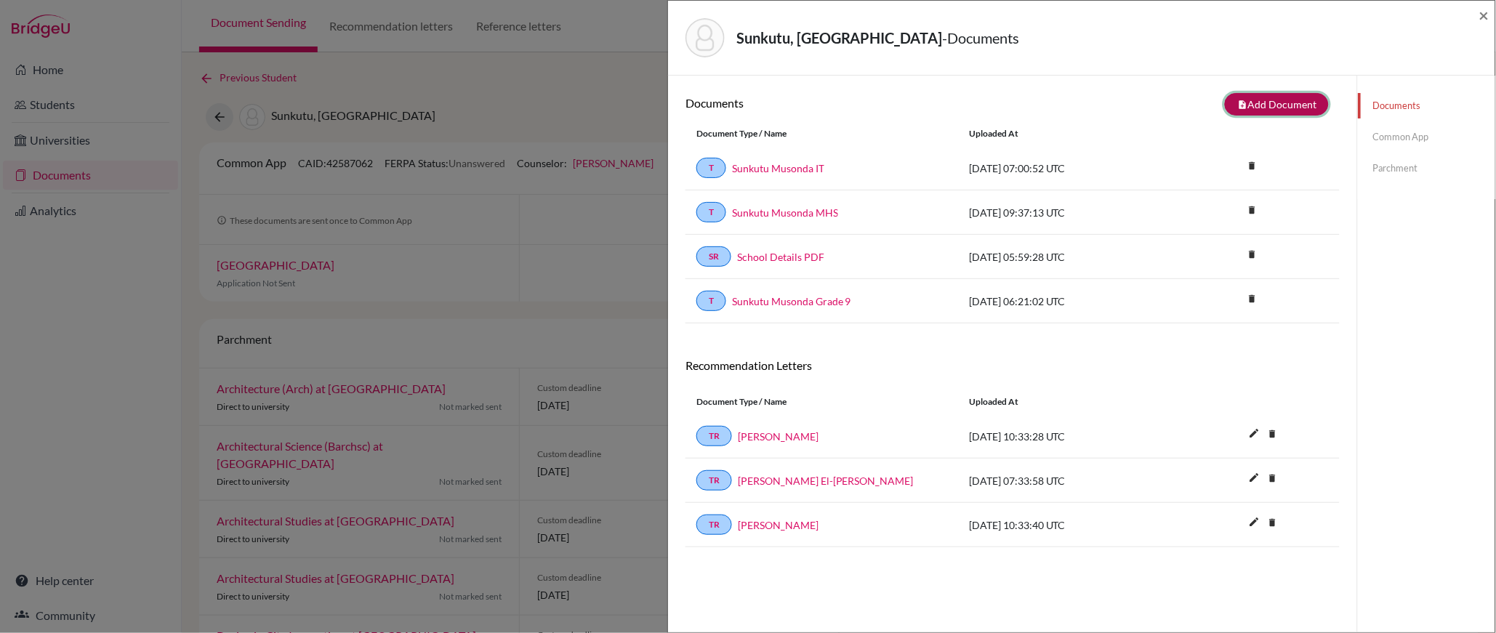
click at [1272, 103] on button "note_add Add Document" at bounding box center [1277, 104] width 104 height 23
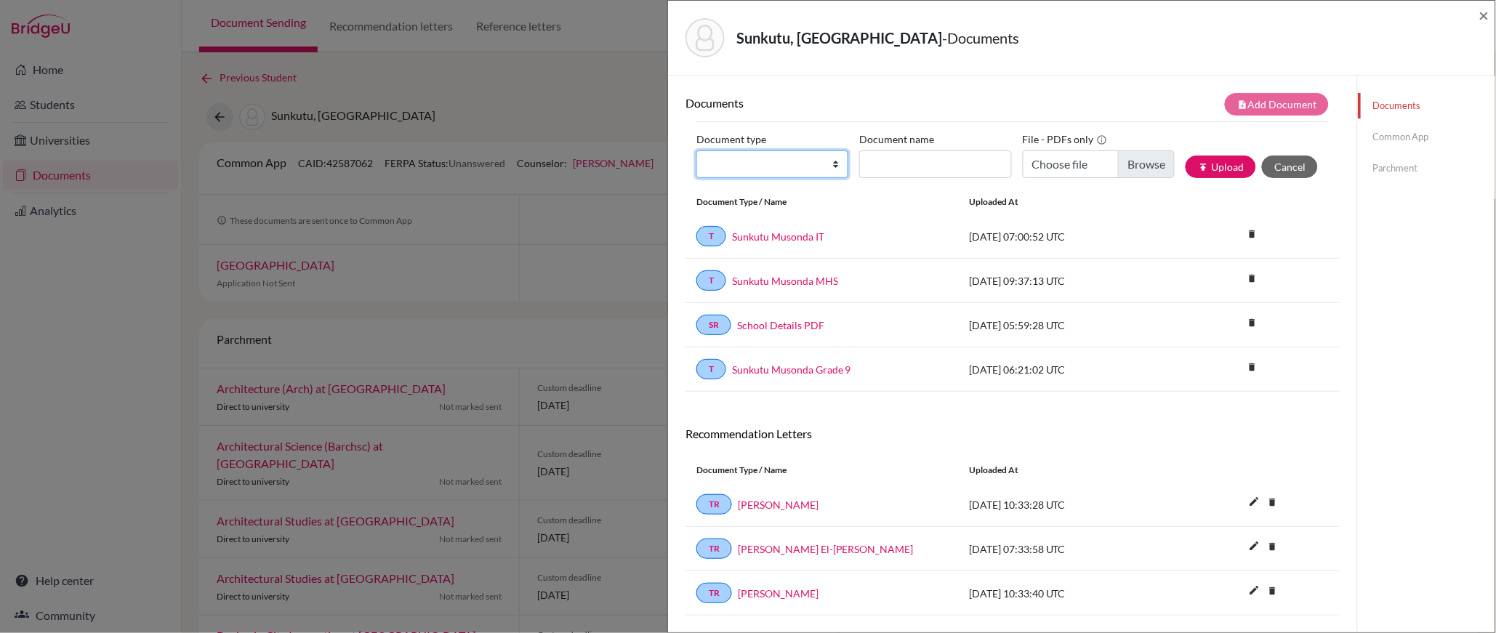
click at [835, 163] on select "Change explanation for Common App reports Counselor recommendation Internationa…" at bounding box center [773, 165] width 152 height 28
select select "1"
click at [697, 151] on select "Change explanation for Common App reports Counselor recommendation Internationa…" at bounding box center [773, 165] width 152 height 28
click at [923, 164] on input "Document name" at bounding box center [935, 165] width 152 height 28
type input "High School Profile"
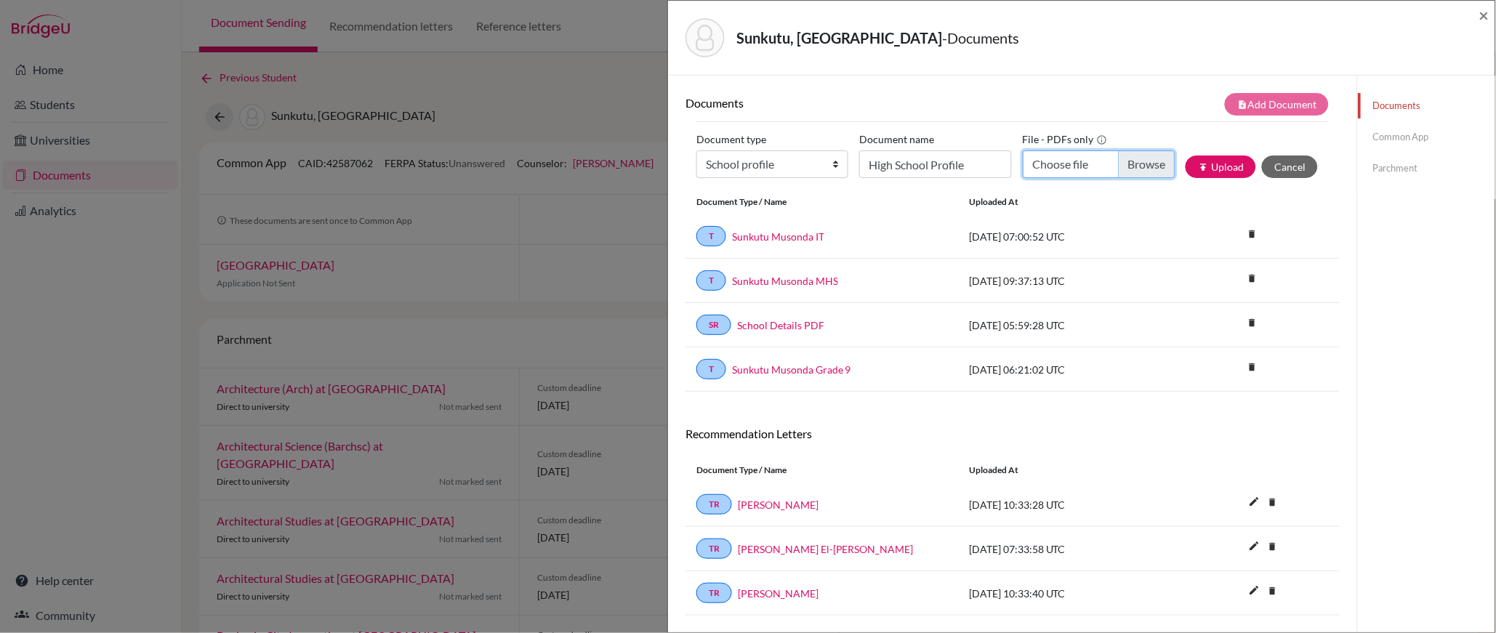
click at [1142, 170] on input "Choose file" at bounding box center [1099, 165] width 152 height 28
type input "C:\fakepath\*High School Profile 2025-2026_compressed.pdf"
click at [1224, 170] on button "publish Upload" at bounding box center [1221, 167] width 71 height 23
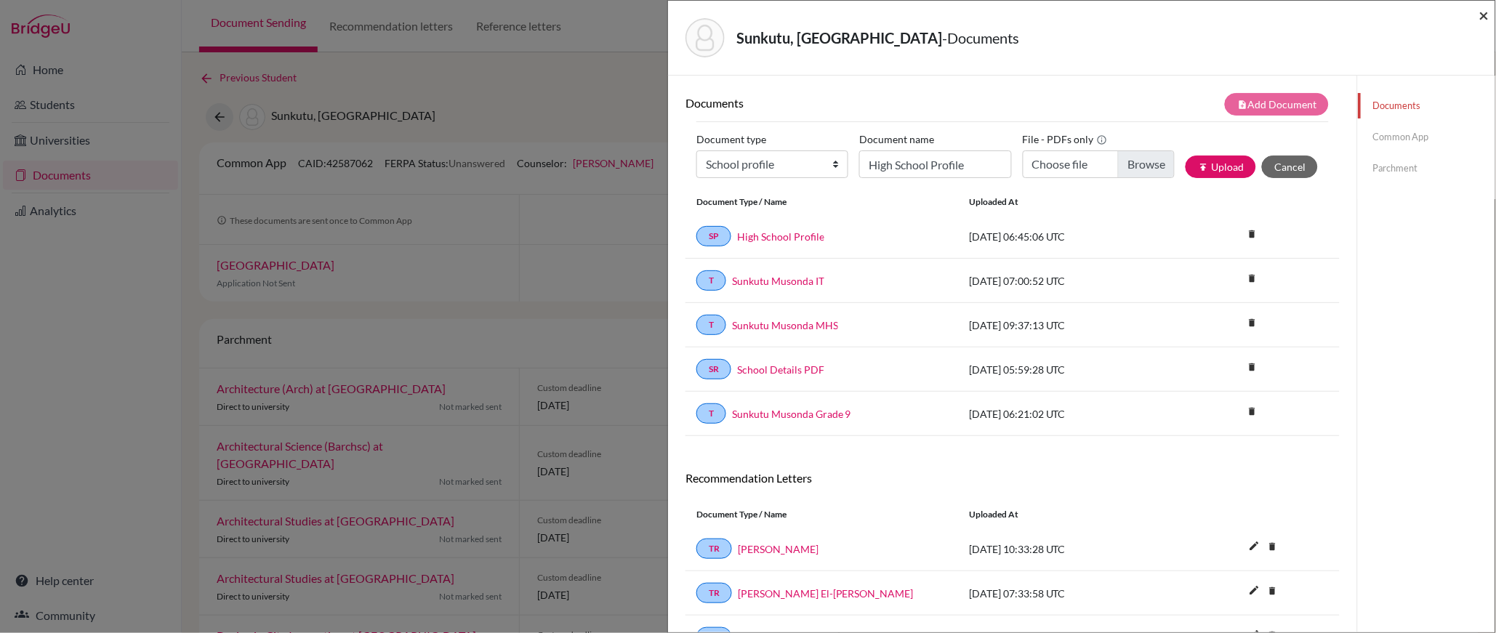
click at [1488, 14] on span "×" at bounding box center [1485, 14] width 10 height 21
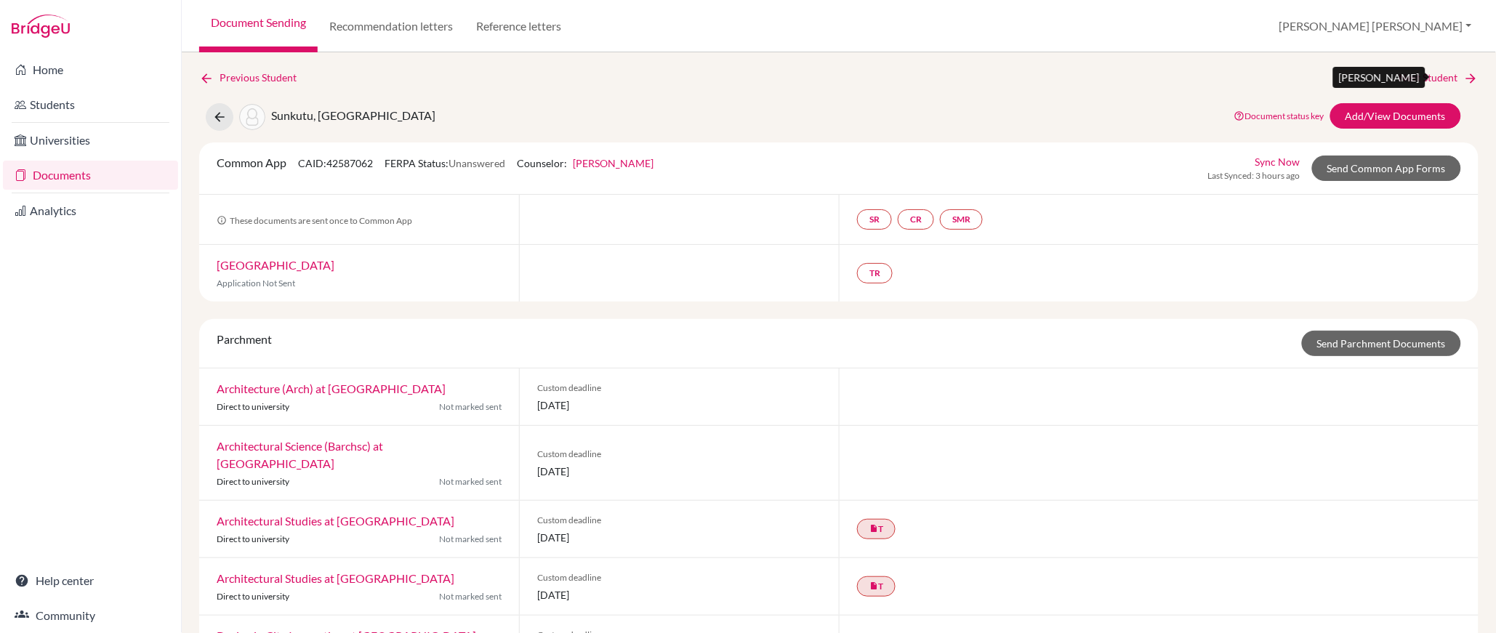
click at [1436, 77] on link "Next Student" at bounding box center [1439, 78] width 79 height 16
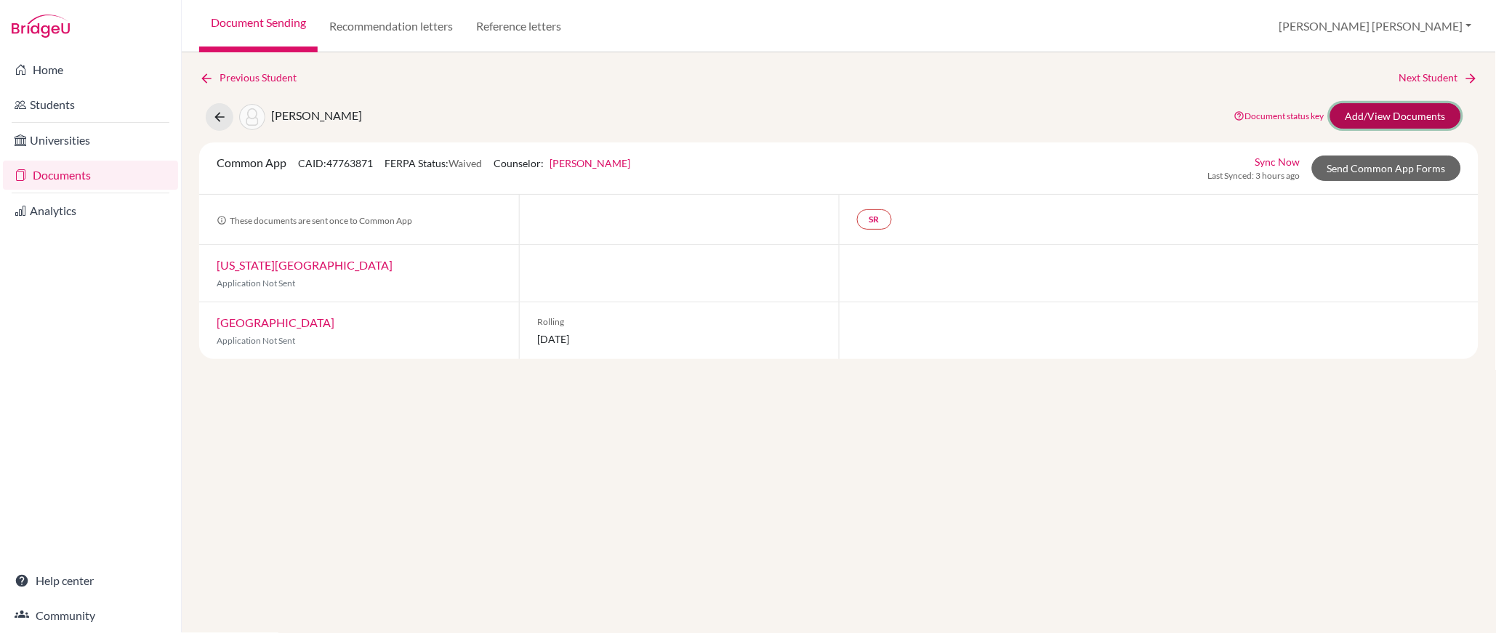
click at [1411, 111] on link "Add/View Documents" at bounding box center [1396, 115] width 131 height 25
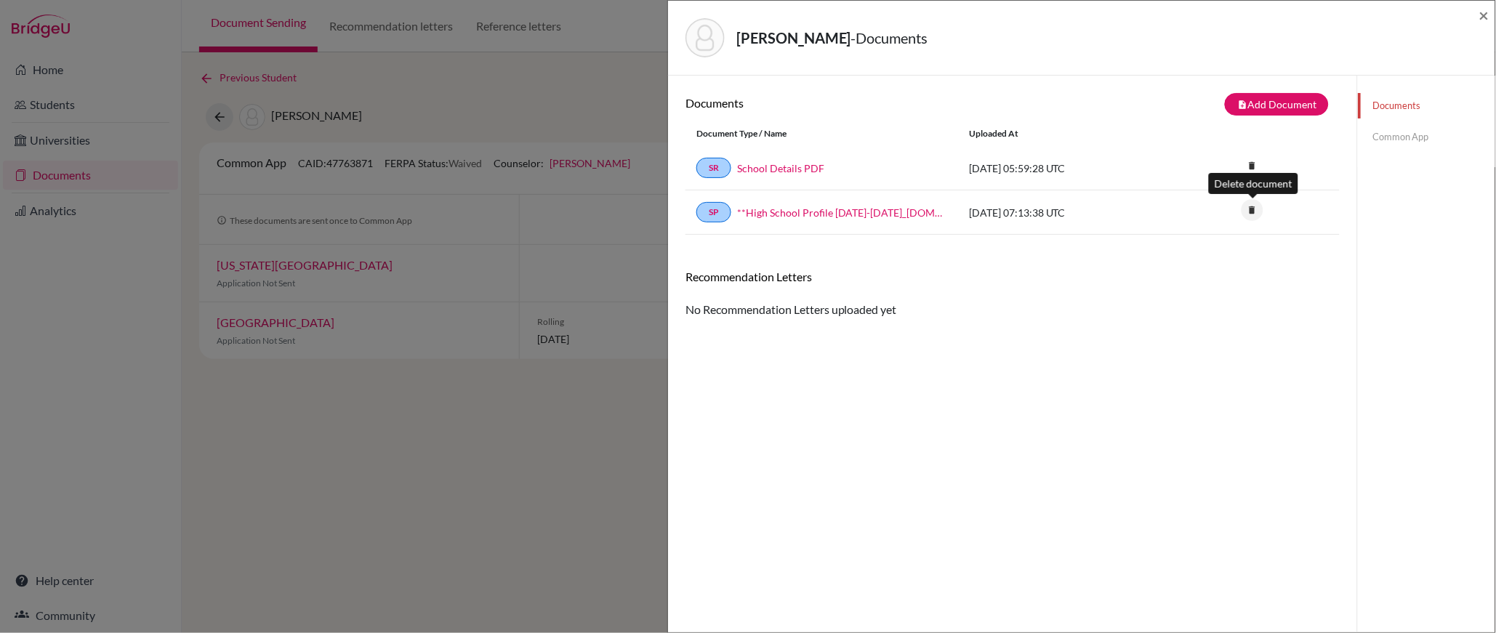
click at [1254, 211] on icon "delete" at bounding box center [1253, 210] width 22 height 22
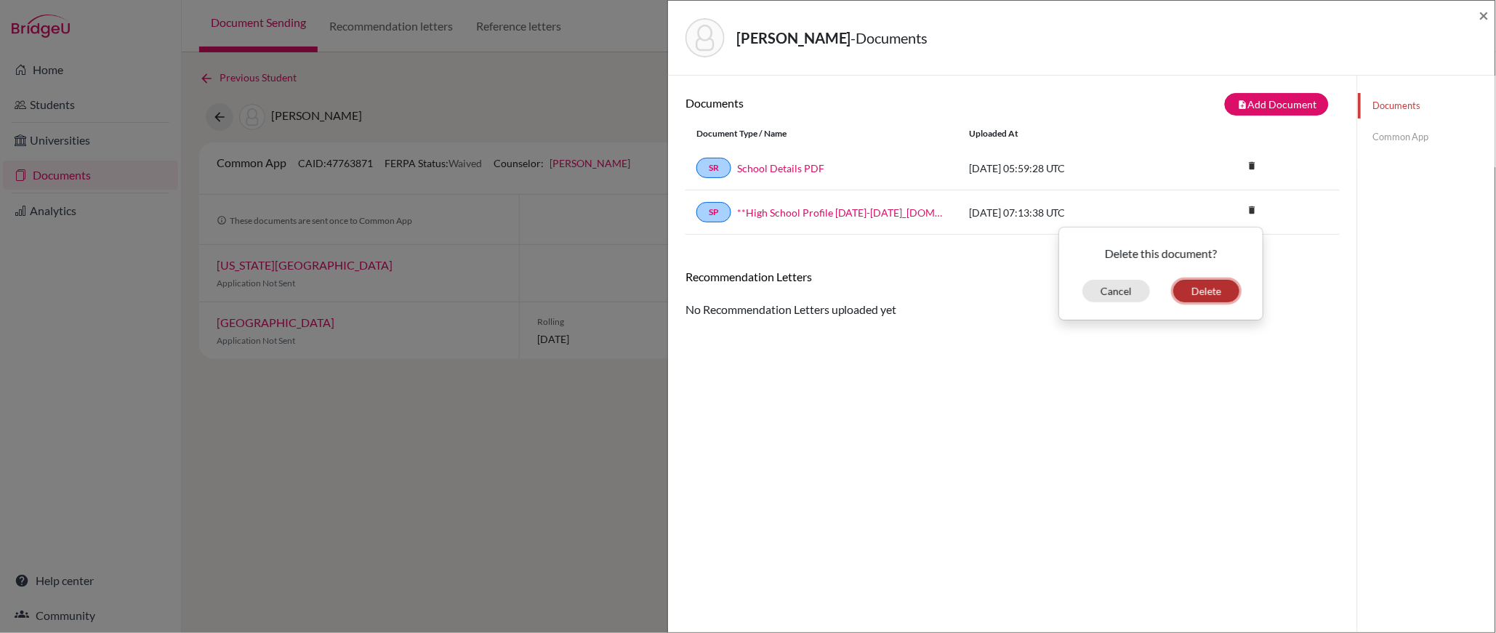
click at [1211, 288] on button "Delete" at bounding box center [1207, 291] width 66 height 23
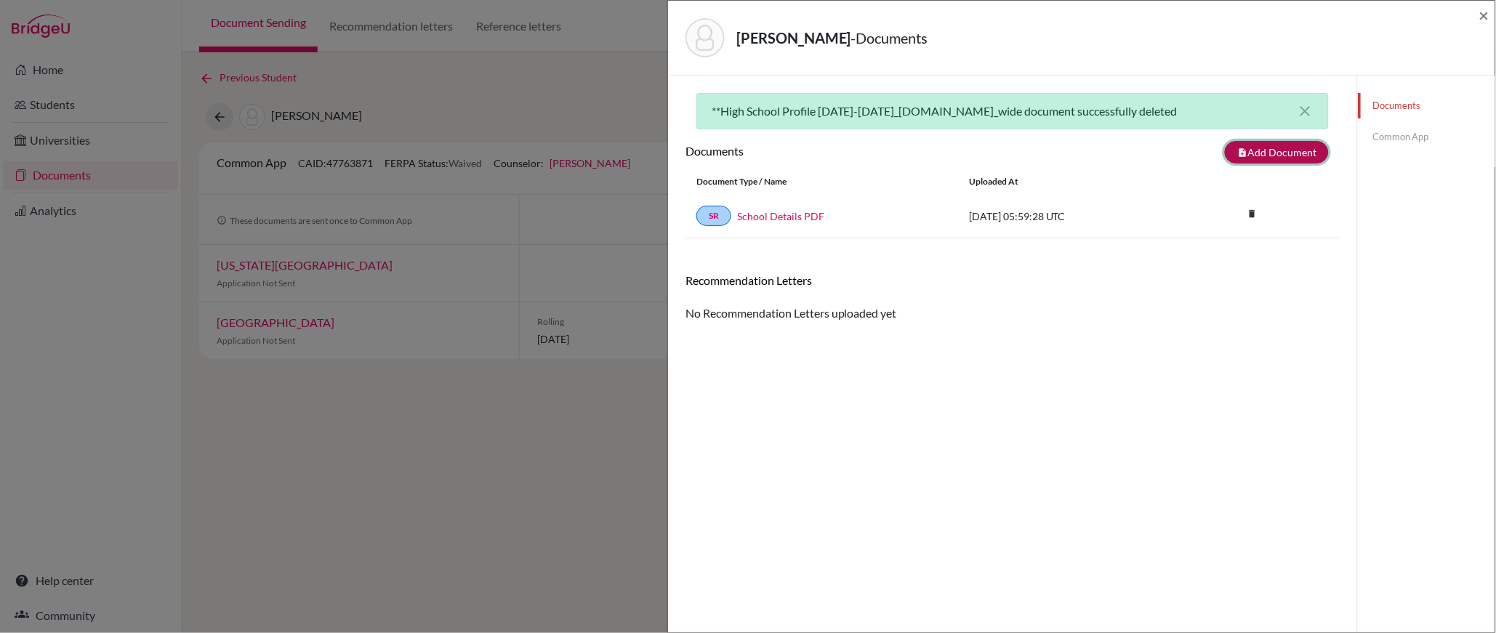
click at [1281, 151] on button "note_add Add Document" at bounding box center [1277, 152] width 104 height 23
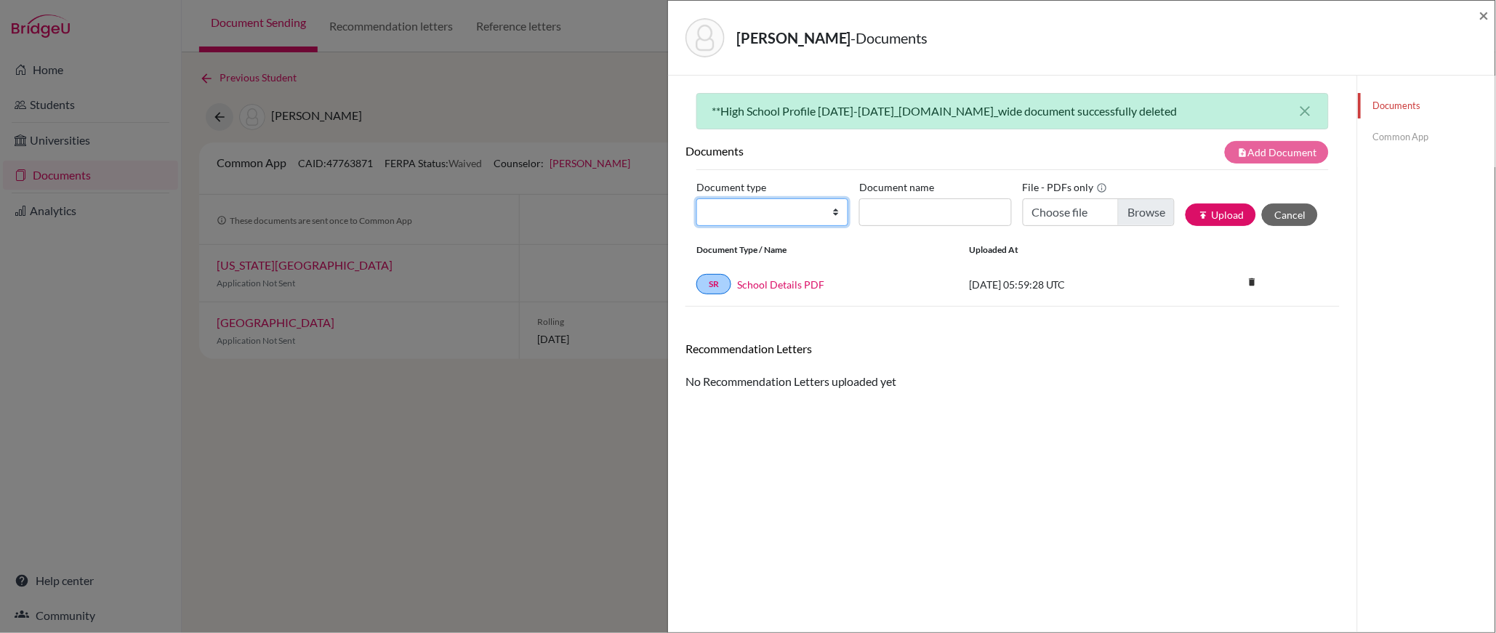
click at [840, 211] on select "Change explanation for Common App reports Counselor recommendation Internationa…" at bounding box center [773, 212] width 152 height 28
select select "1"
click at [697, 198] on select "Change explanation for Common App reports Counselor recommendation Internationa…" at bounding box center [773, 212] width 152 height 28
click at [901, 214] on input "Document name" at bounding box center [935, 212] width 152 height 28
type input "High School Profile"
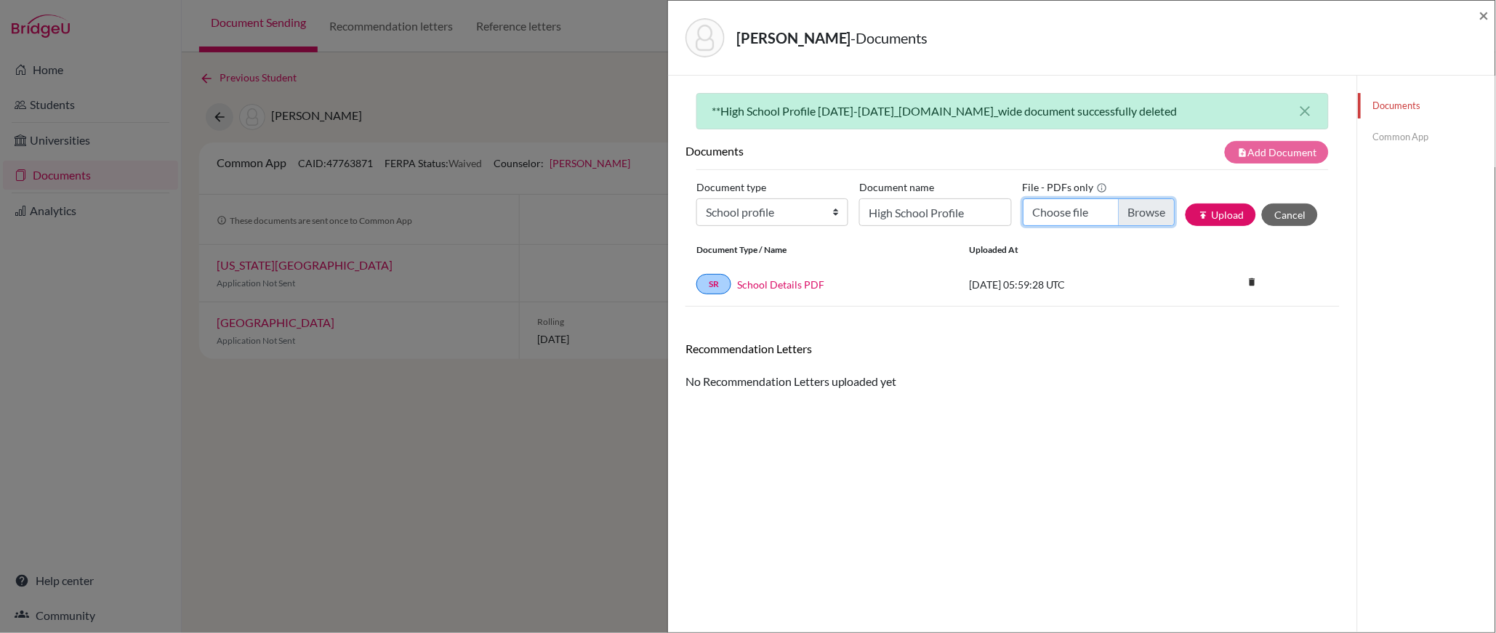
click at [1136, 211] on input "Choose file" at bounding box center [1099, 212] width 152 height 28
type input "C:\fakepath\*High School Profile 2025-2026_compressed.pdf"
click at [1218, 218] on button "publish Upload" at bounding box center [1221, 215] width 71 height 23
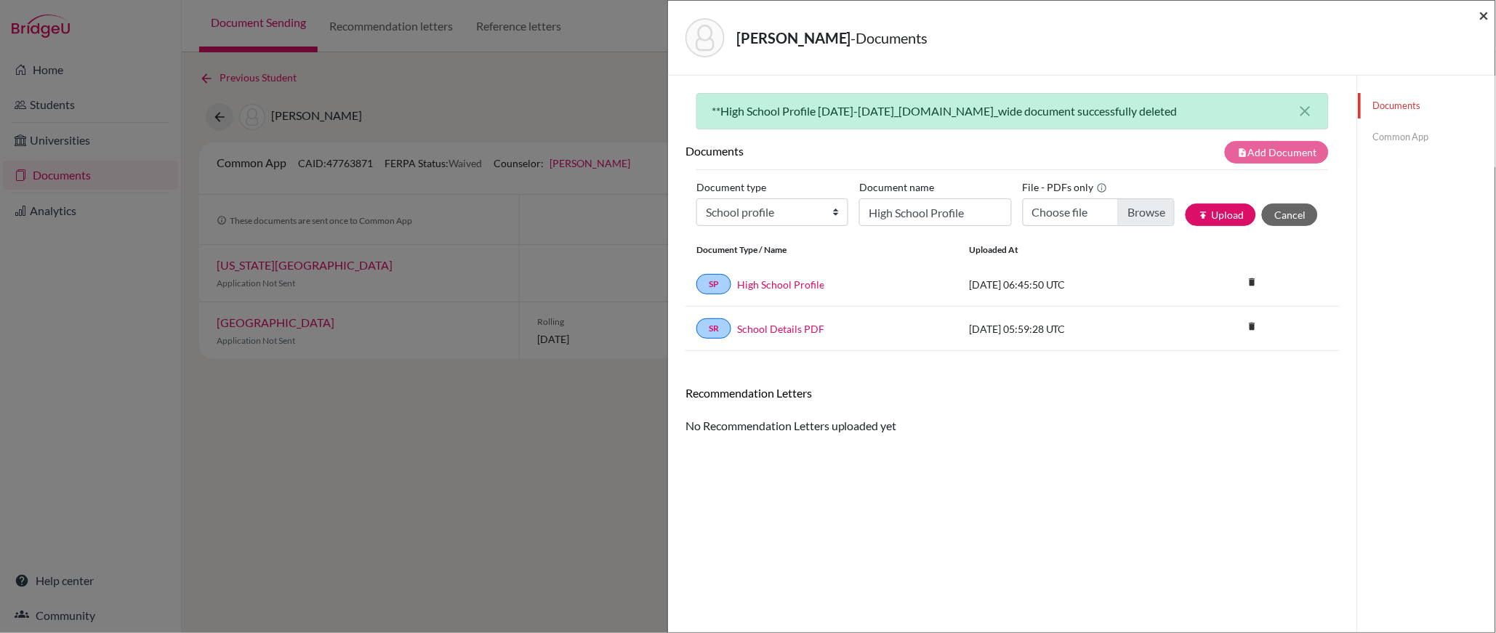
click at [1486, 17] on span "×" at bounding box center [1485, 14] width 10 height 21
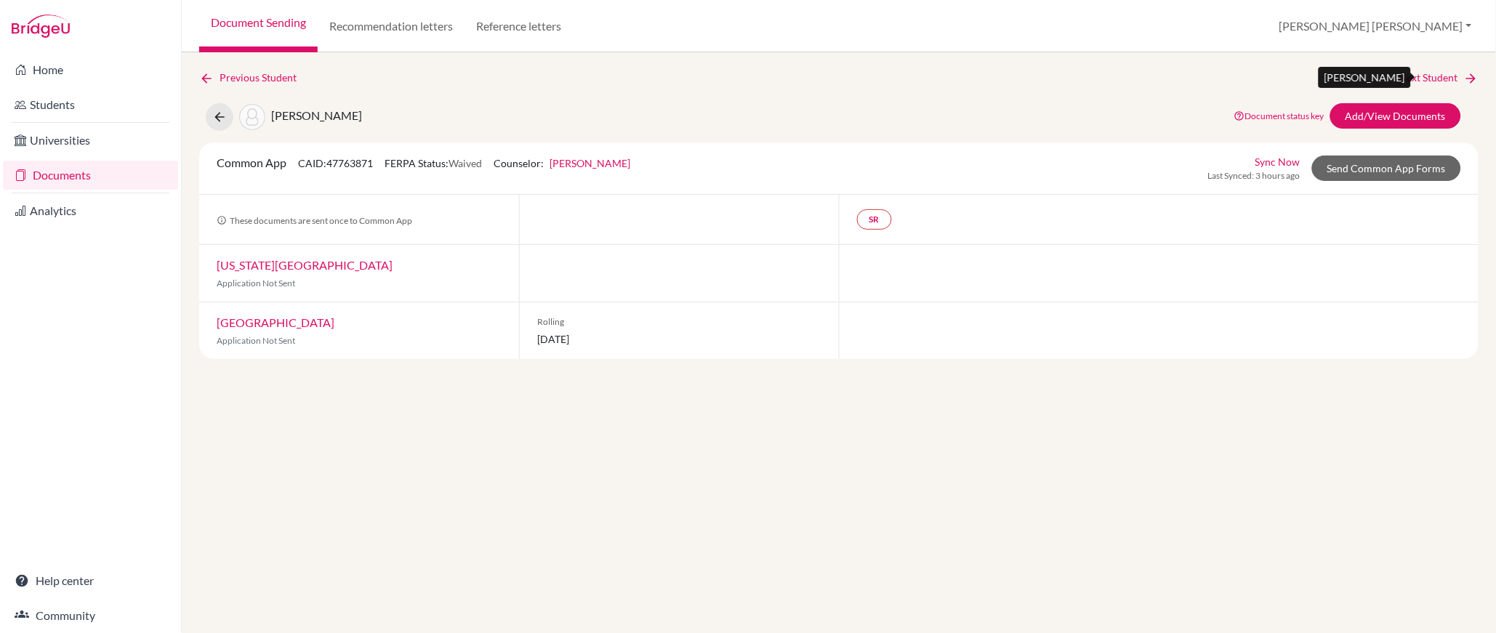
click at [1436, 75] on link "Next Student" at bounding box center [1439, 78] width 79 height 16
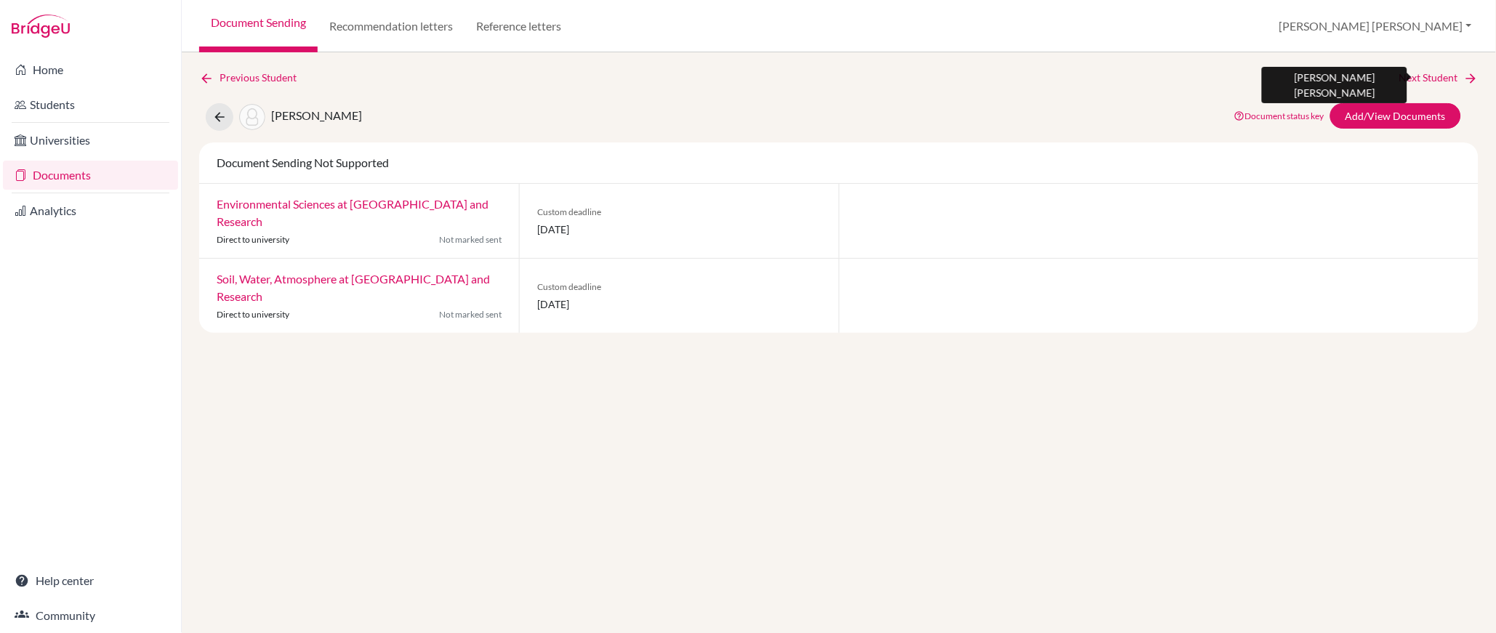
click at [1443, 76] on link "Next Student" at bounding box center [1439, 78] width 79 height 16
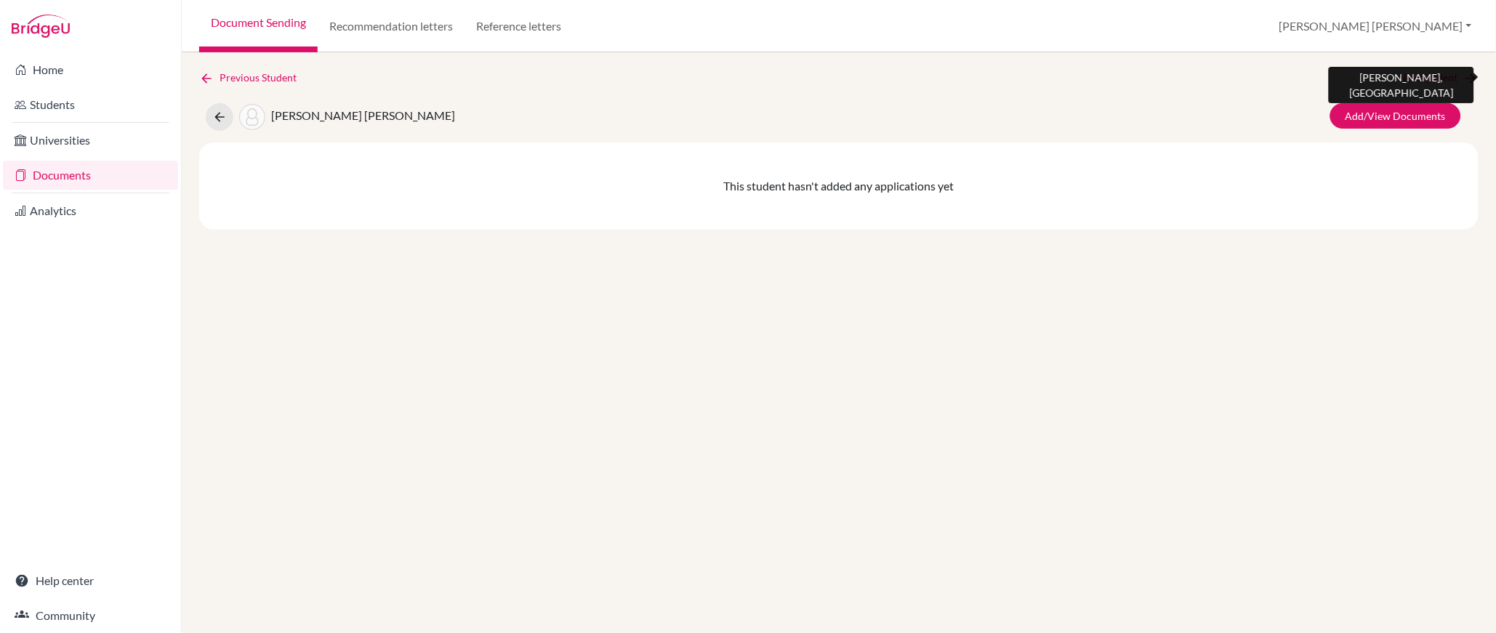
click at [1443, 76] on link "Next Student" at bounding box center [1439, 78] width 79 height 16
click at [1444, 76] on link "Next Student" at bounding box center [1439, 78] width 79 height 16
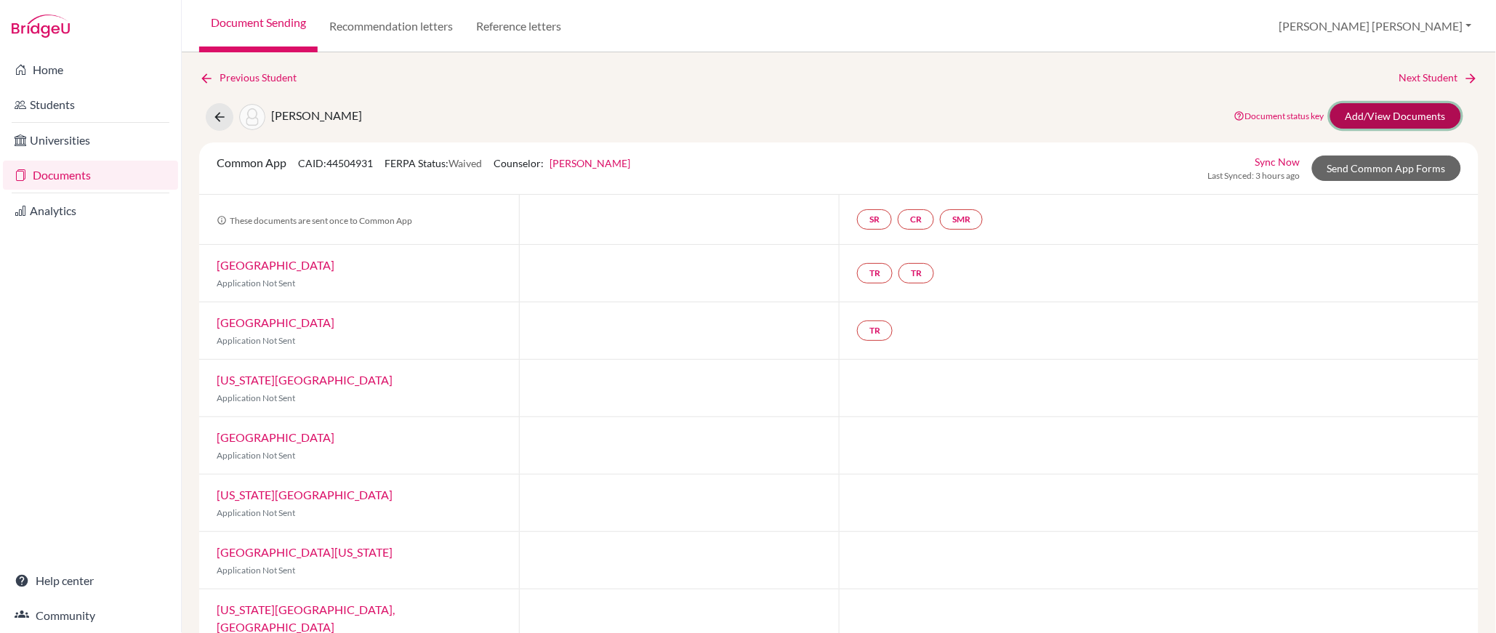
click at [1400, 109] on link "Add/View Documents" at bounding box center [1396, 115] width 131 height 25
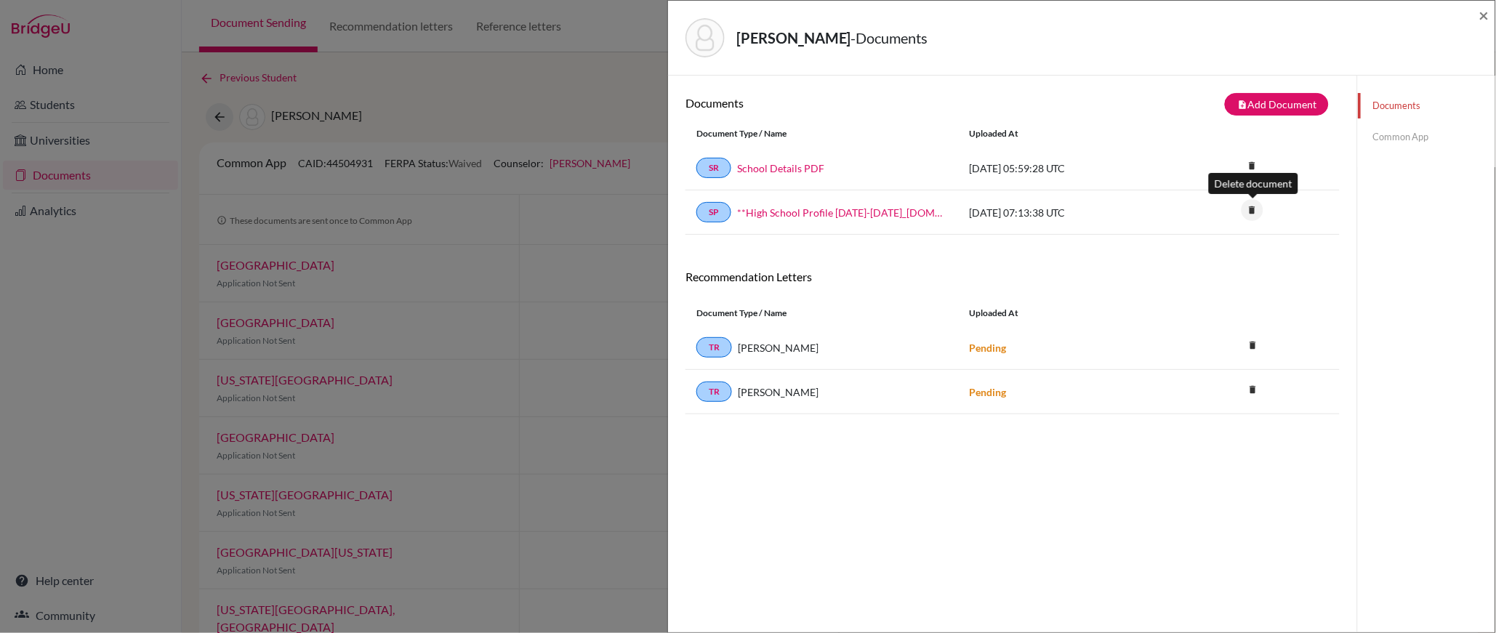
click at [1256, 210] on icon "delete" at bounding box center [1253, 210] width 22 height 22
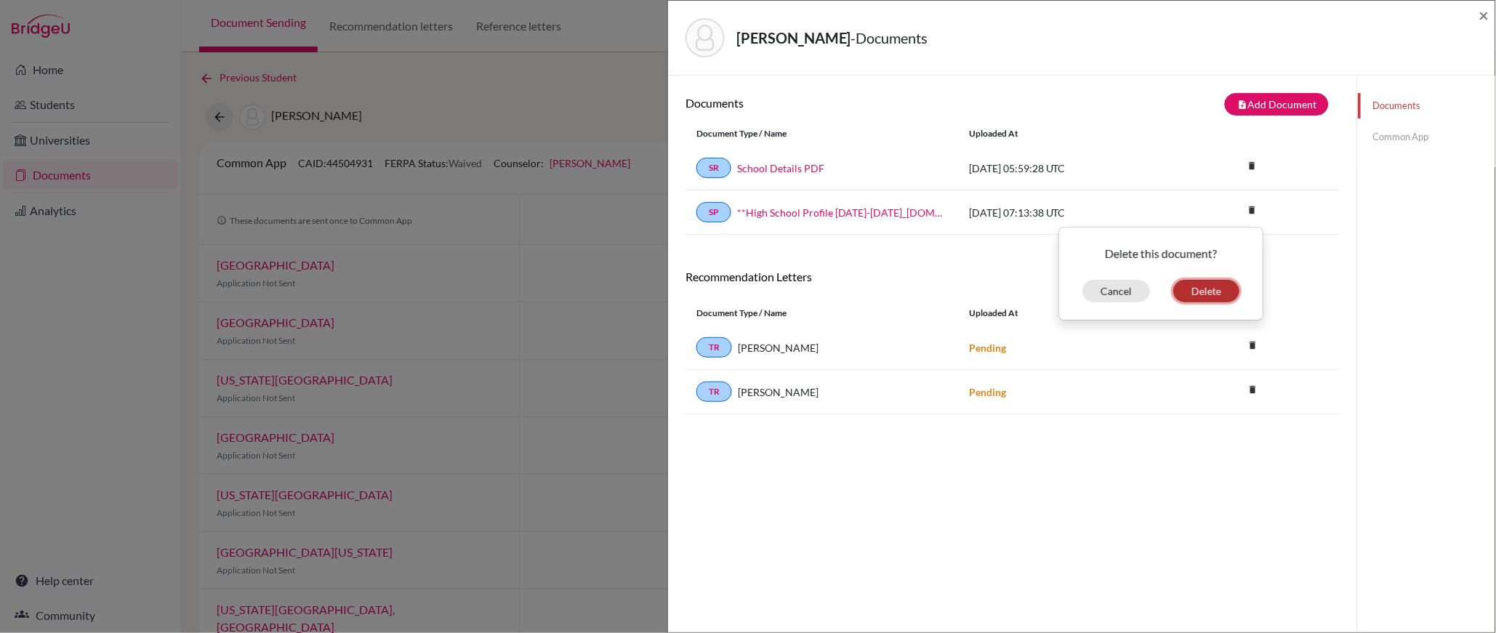
click at [1203, 293] on button "Delete" at bounding box center [1207, 291] width 66 height 23
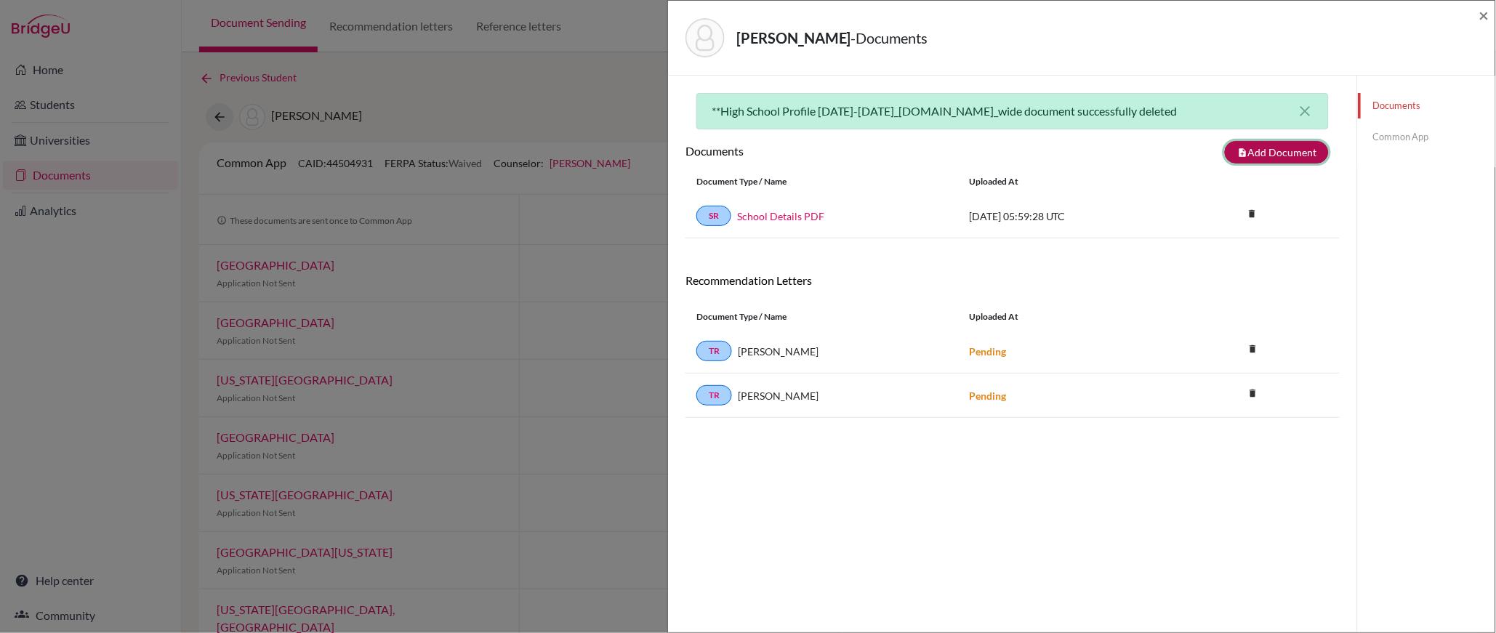
click at [1273, 154] on button "note_add Add Document" at bounding box center [1277, 152] width 104 height 23
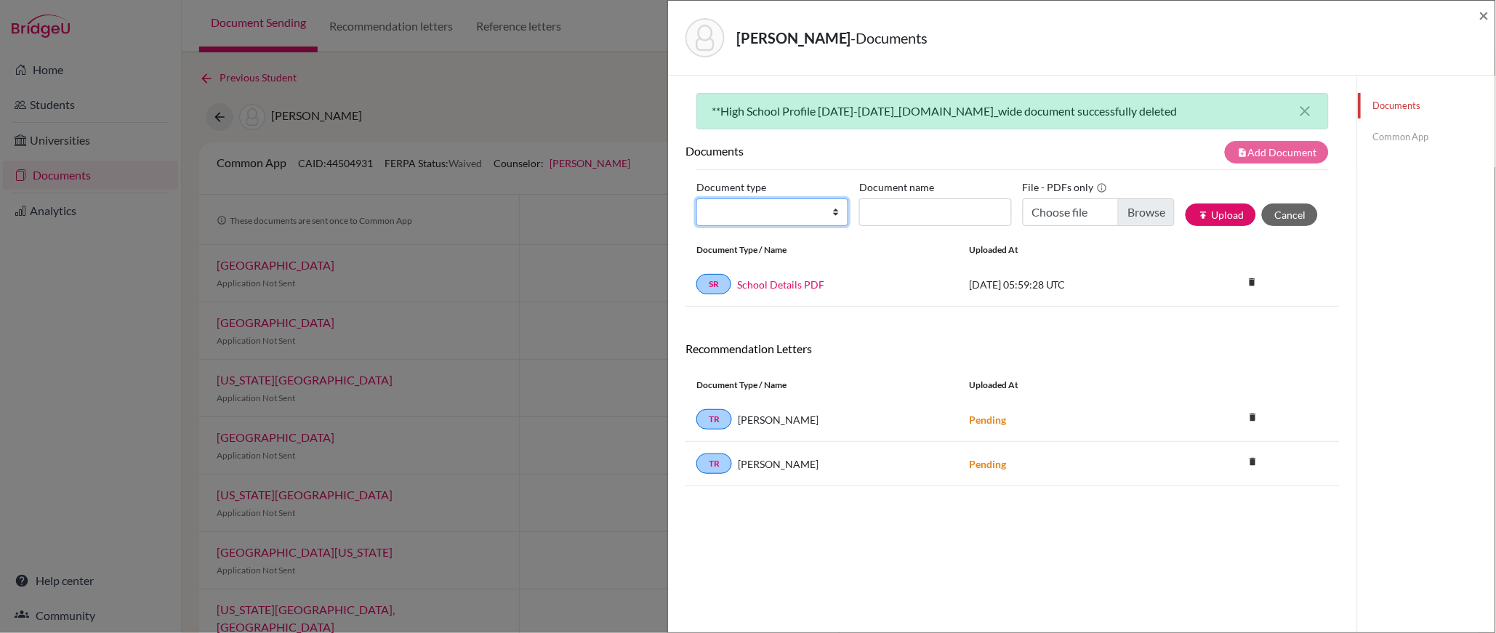
click at [769, 215] on select "Change explanation for Common App reports Counselor recommendation Internationa…" at bounding box center [773, 212] width 152 height 28
select select "1"
click at [697, 198] on select "Change explanation for Common App reports Counselor recommendation Internationa…" at bounding box center [773, 212] width 152 height 28
click at [905, 216] on input "Document name" at bounding box center [935, 212] width 152 height 28
type input "High School Profile"
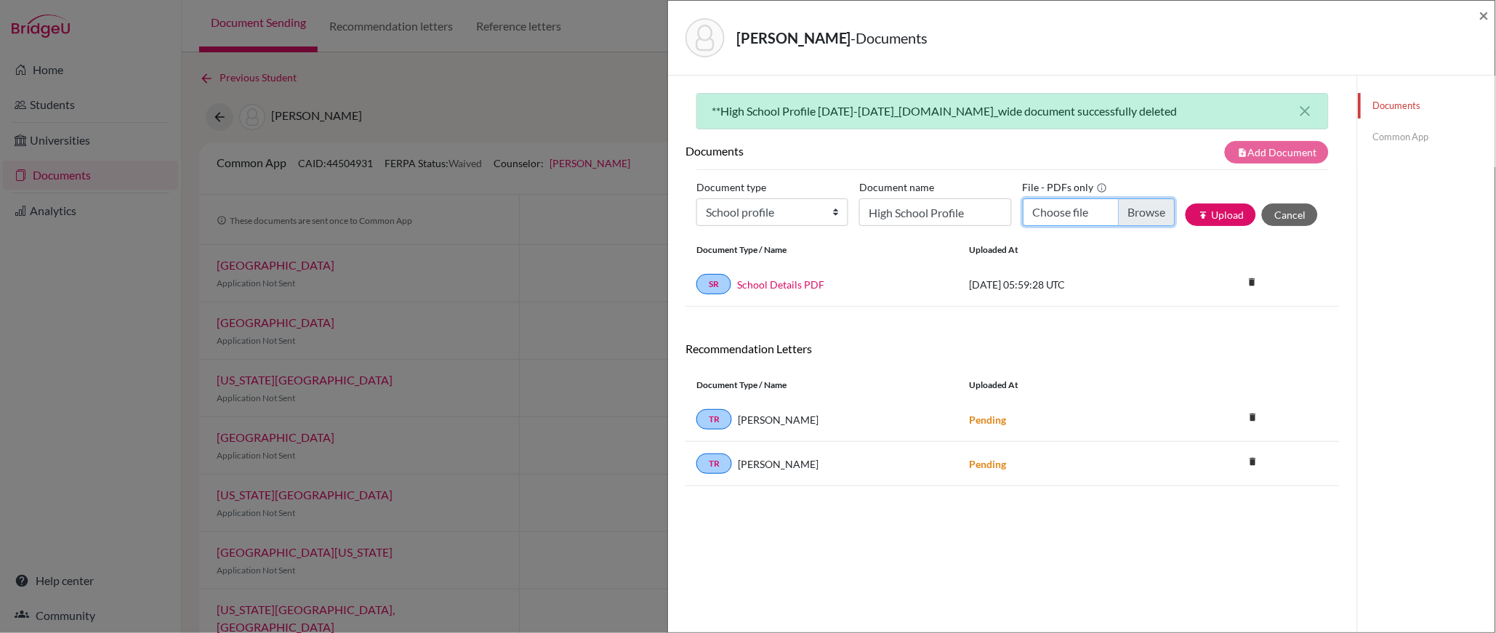
click at [1139, 217] on input "Choose file" at bounding box center [1099, 212] width 152 height 28
type input "C:\fakepath\*High School Profile 2025-2026_compressed.pdf"
click at [1227, 214] on button "publish Upload" at bounding box center [1221, 215] width 71 height 23
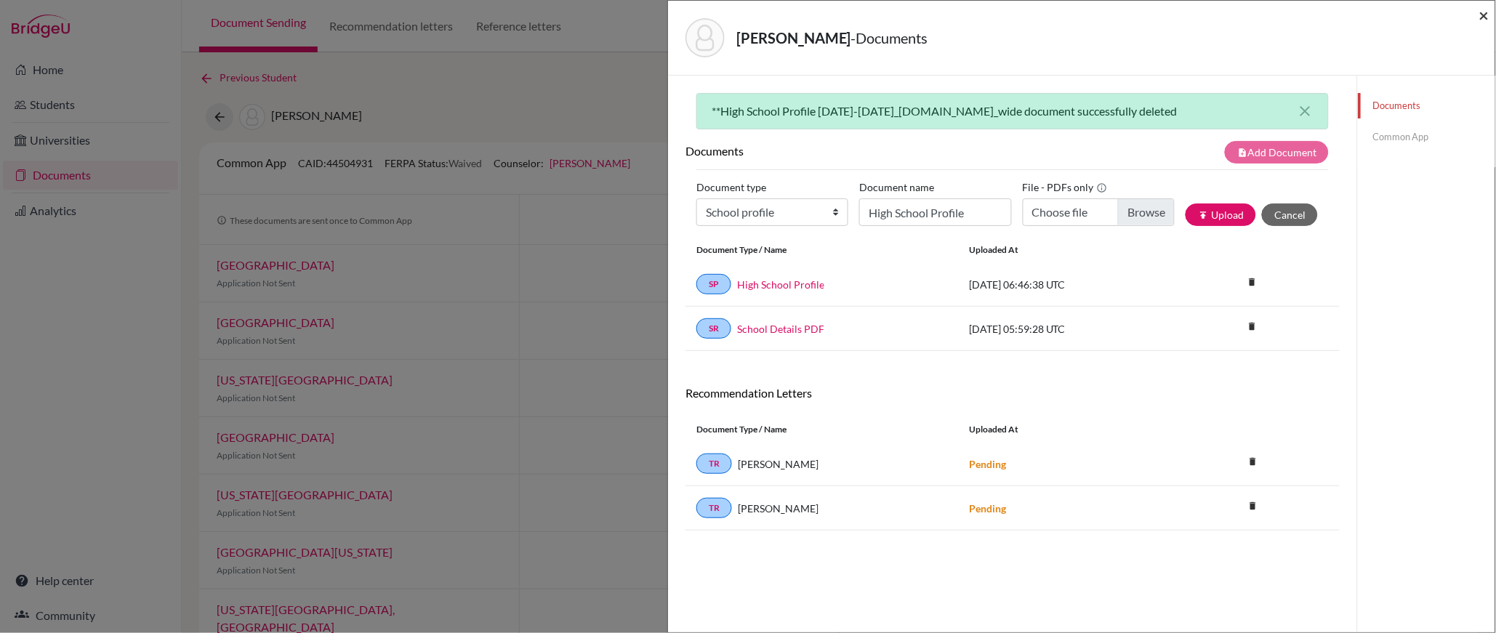
click at [1488, 12] on span "×" at bounding box center [1485, 14] width 10 height 21
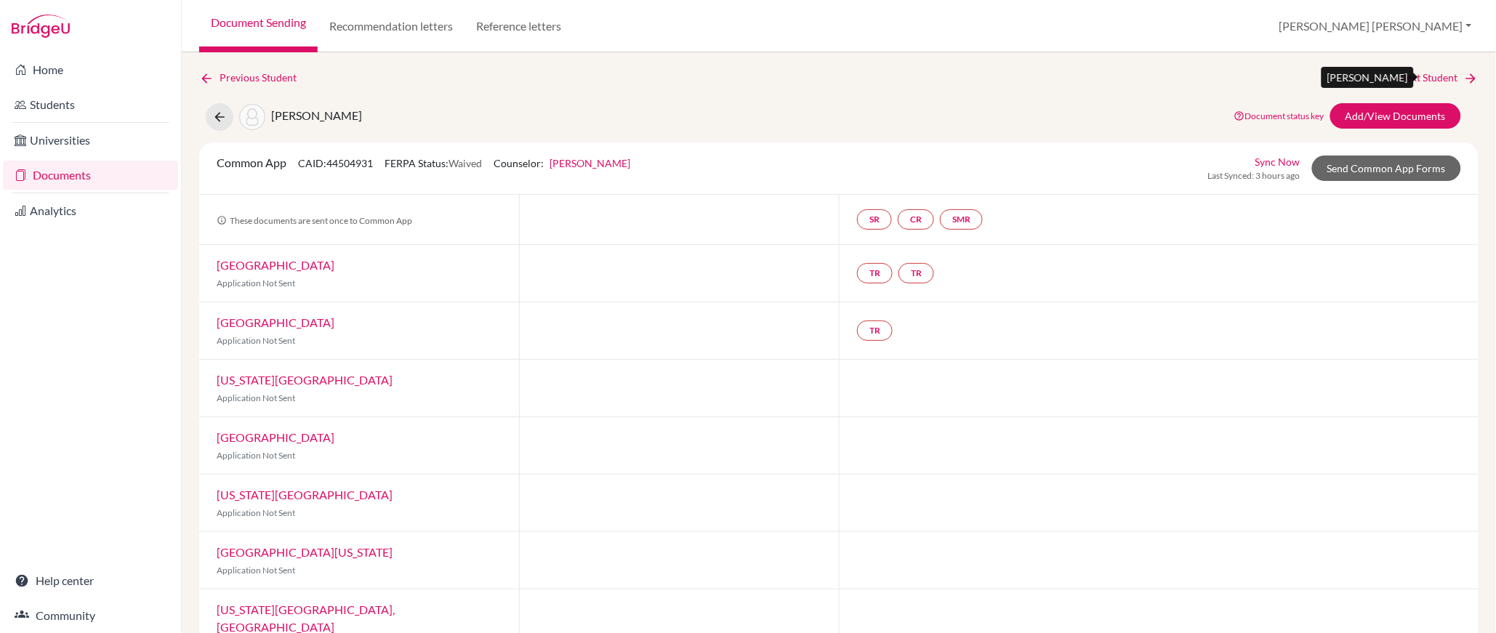
click at [1436, 78] on link "Next Student" at bounding box center [1439, 78] width 79 height 16
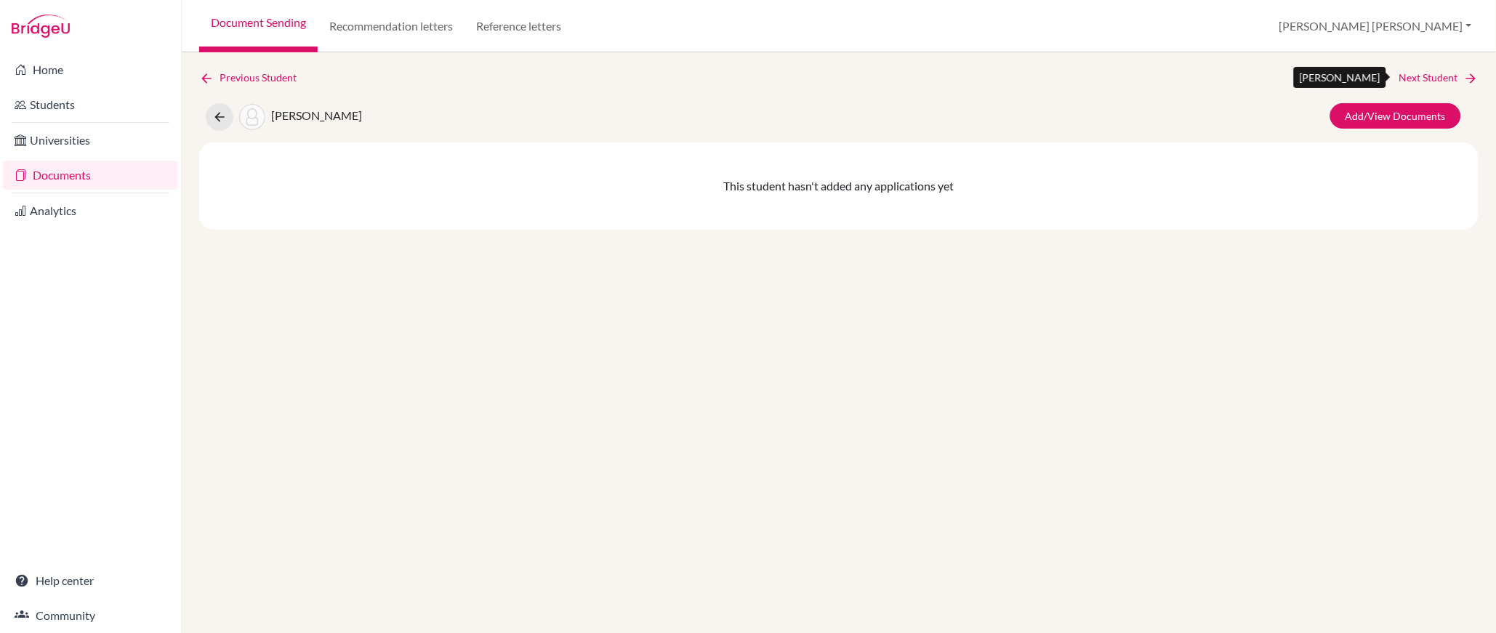
click at [1437, 78] on link "Next Student" at bounding box center [1439, 78] width 79 height 16
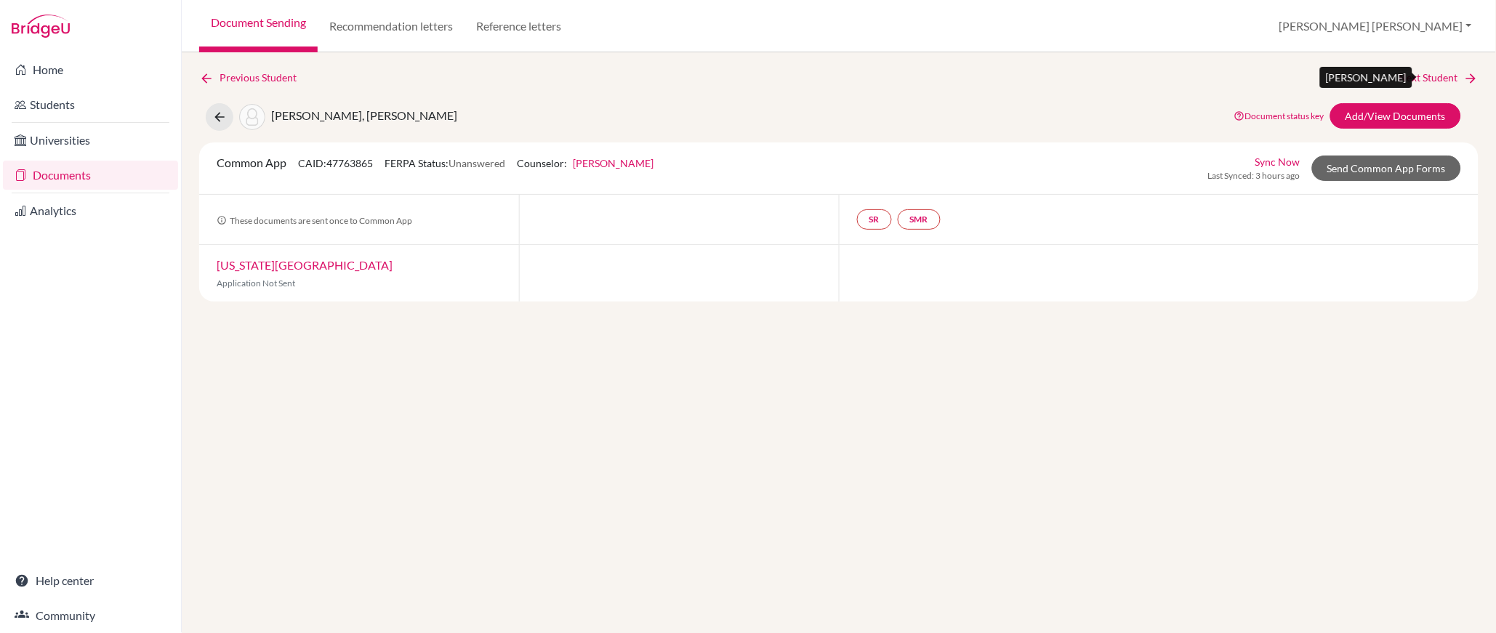
click at [1437, 78] on link "Next Student" at bounding box center [1439, 78] width 79 height 16
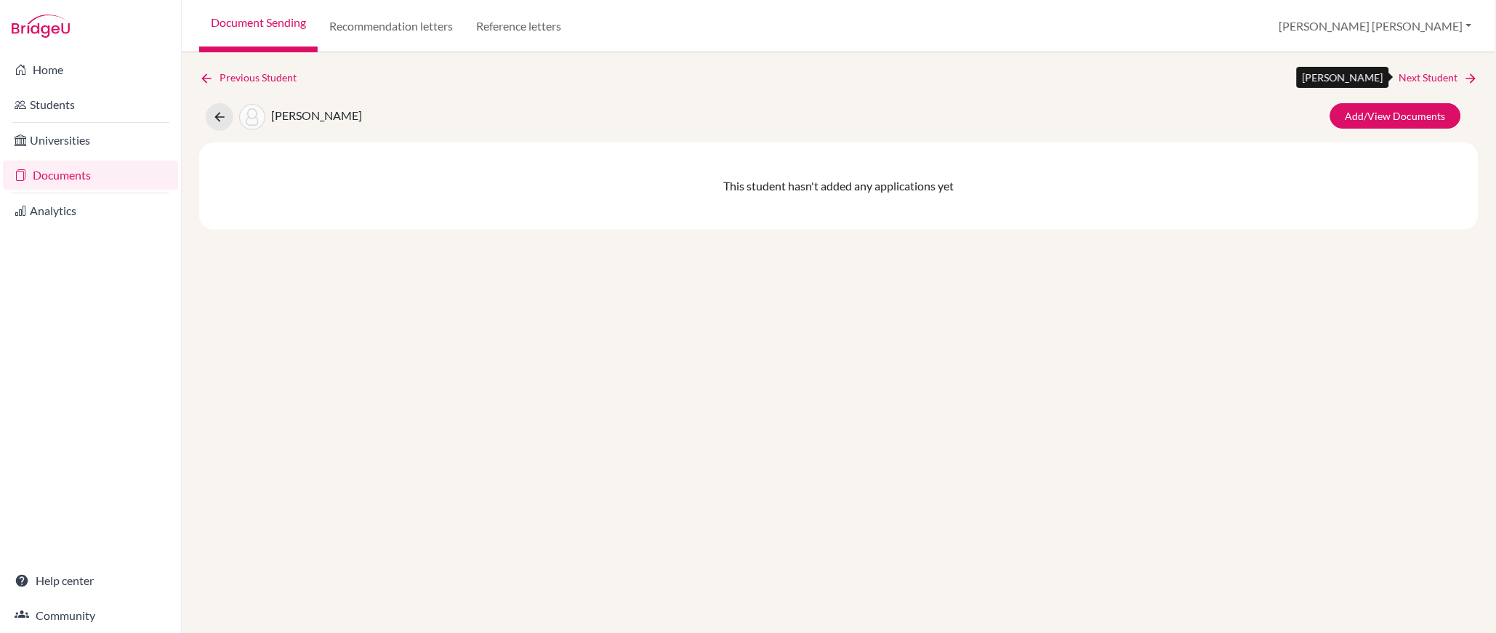
click at [1437, 78] on link "Next Student" at bounding box center [1439, 78] width 79 height 16
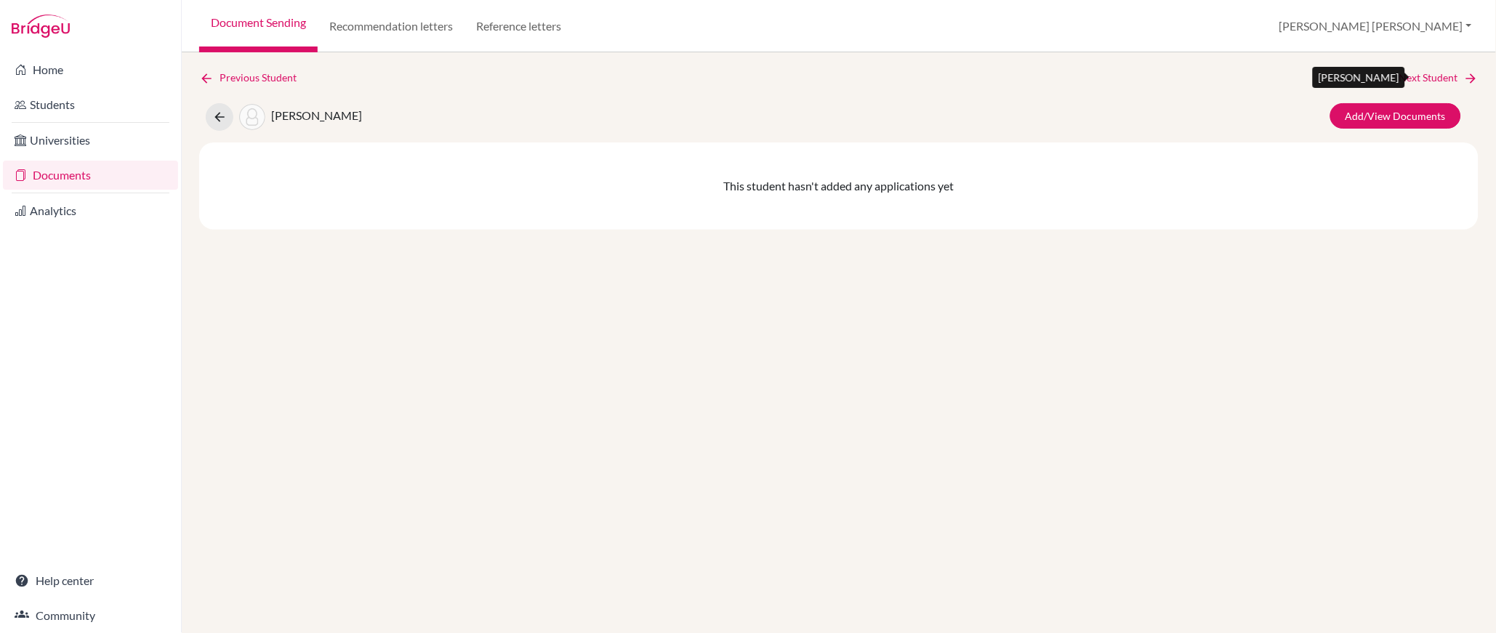
click at [1437, 78] on link "Next Student" at bounding box center [1439, 78] width 79 height 16
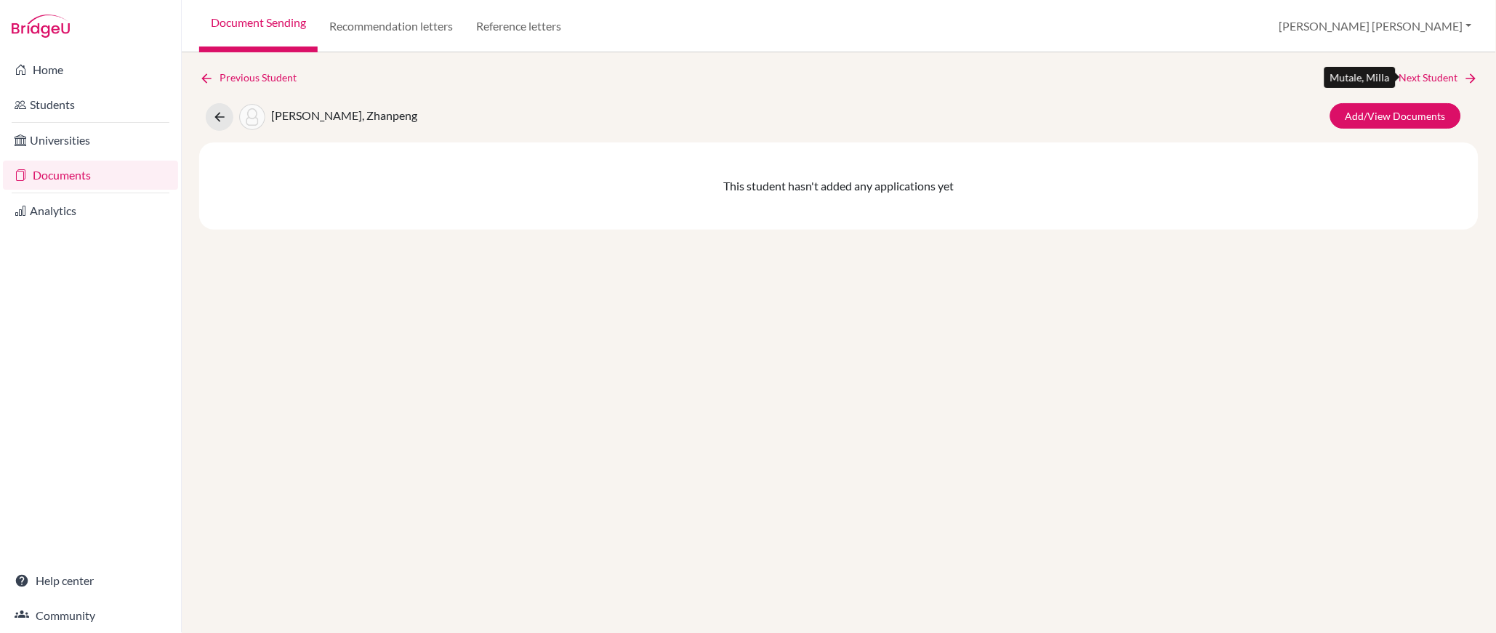
click at [1437, 78] on link "Next Student" at bounding box center [1439, 78] width 79 height 16
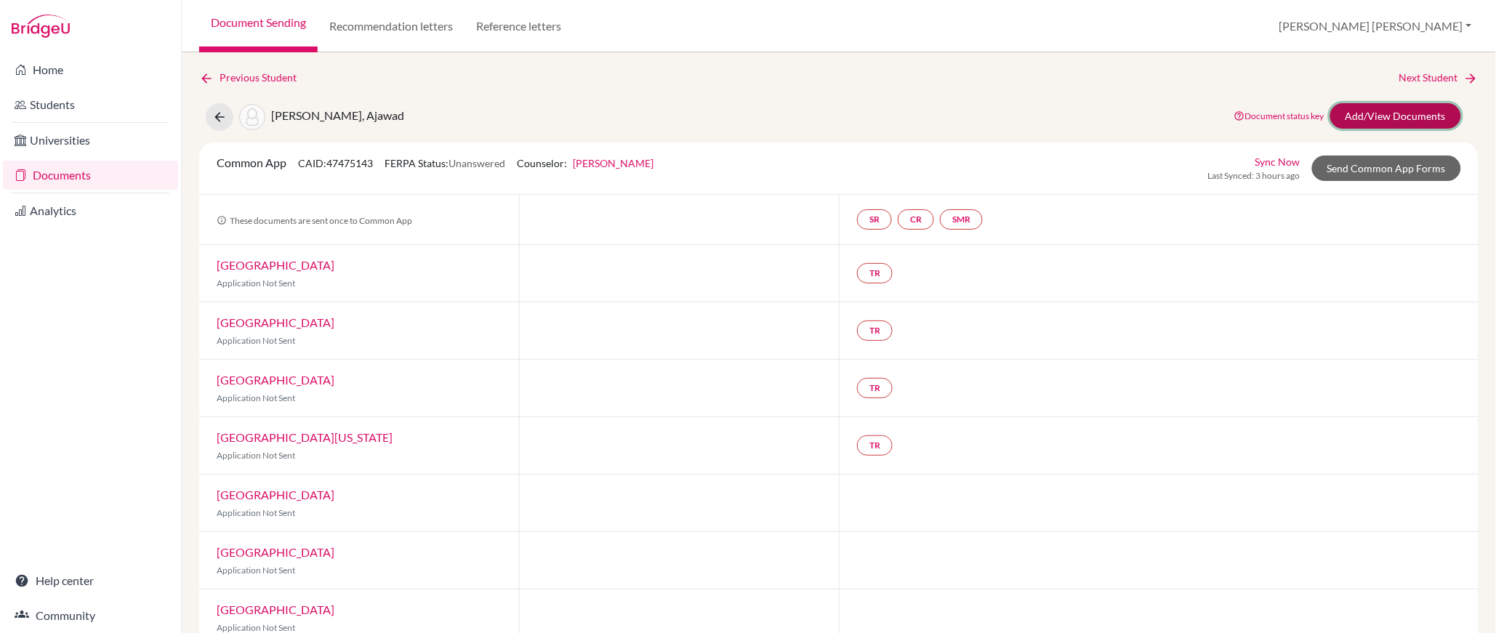
click at [1405, 115] on link "Add/View Documents" at bounding box center [1396, 115] width 131 height 25
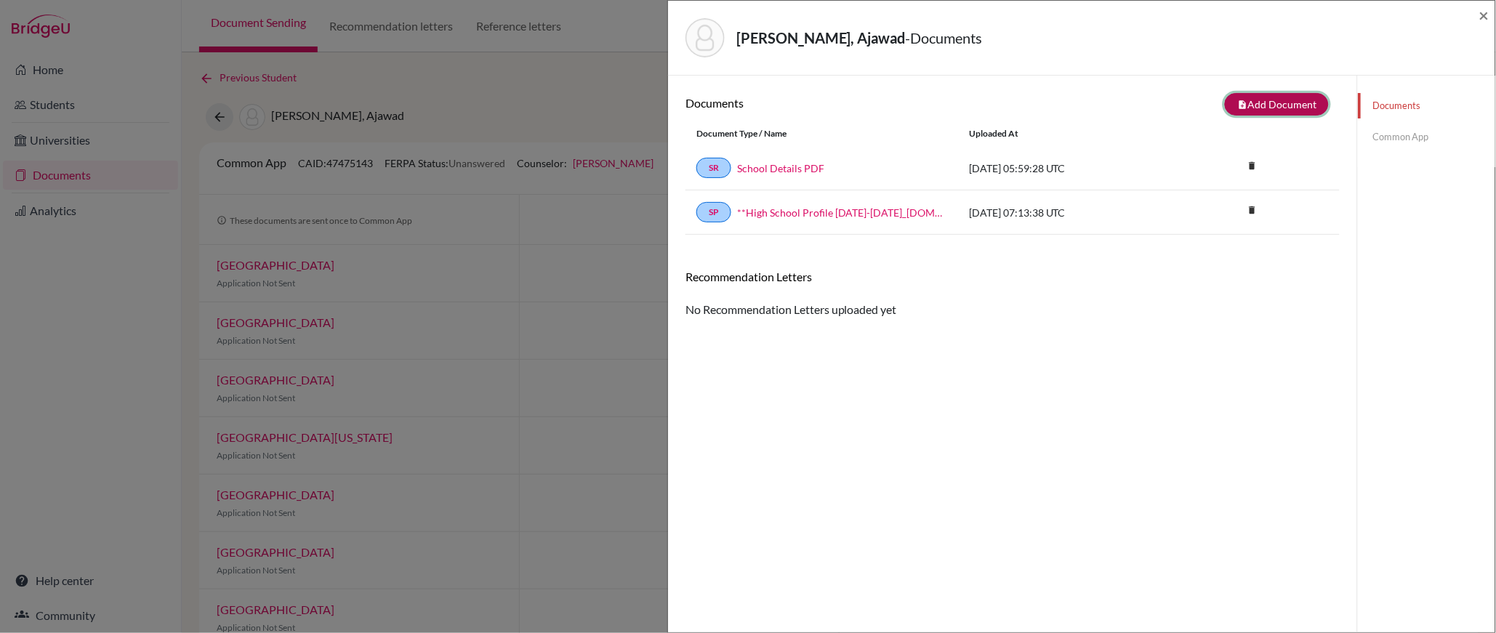
click at [1280, 100] on button "note_add Add Document" at bounding box center [1277, 104] width 104 height 23
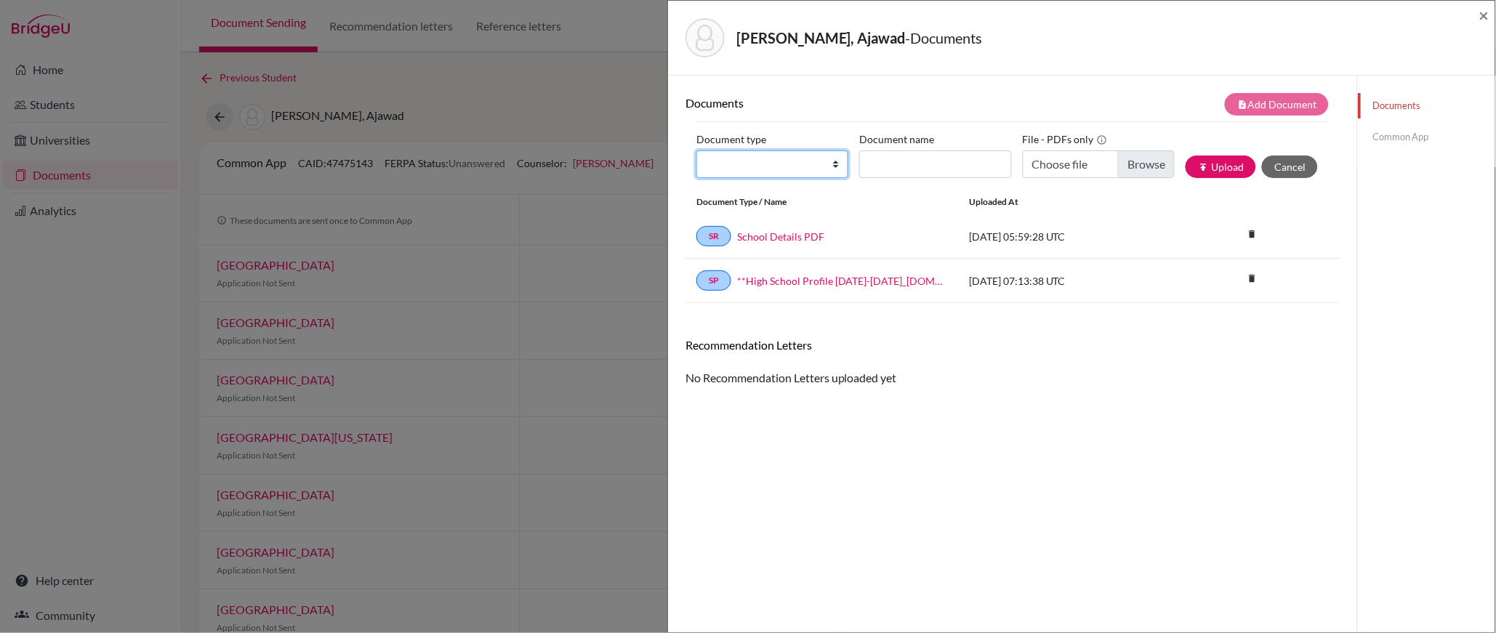
click at [834, 161] on select "Change explanation for Common App reports Counselor recommendation Internationa…" at bounding box center [773, 165] width 152 height 28
select select "1"
click at [697, 151] on select "Change explanation for Common App reports Counselor recommendation Internationa…" at bounding box center [773, 165] width 152 height 28
click at [931, 163] on input "Document name" at bounding box center [935, 165] width 152 height 28
type input "High School Profile"
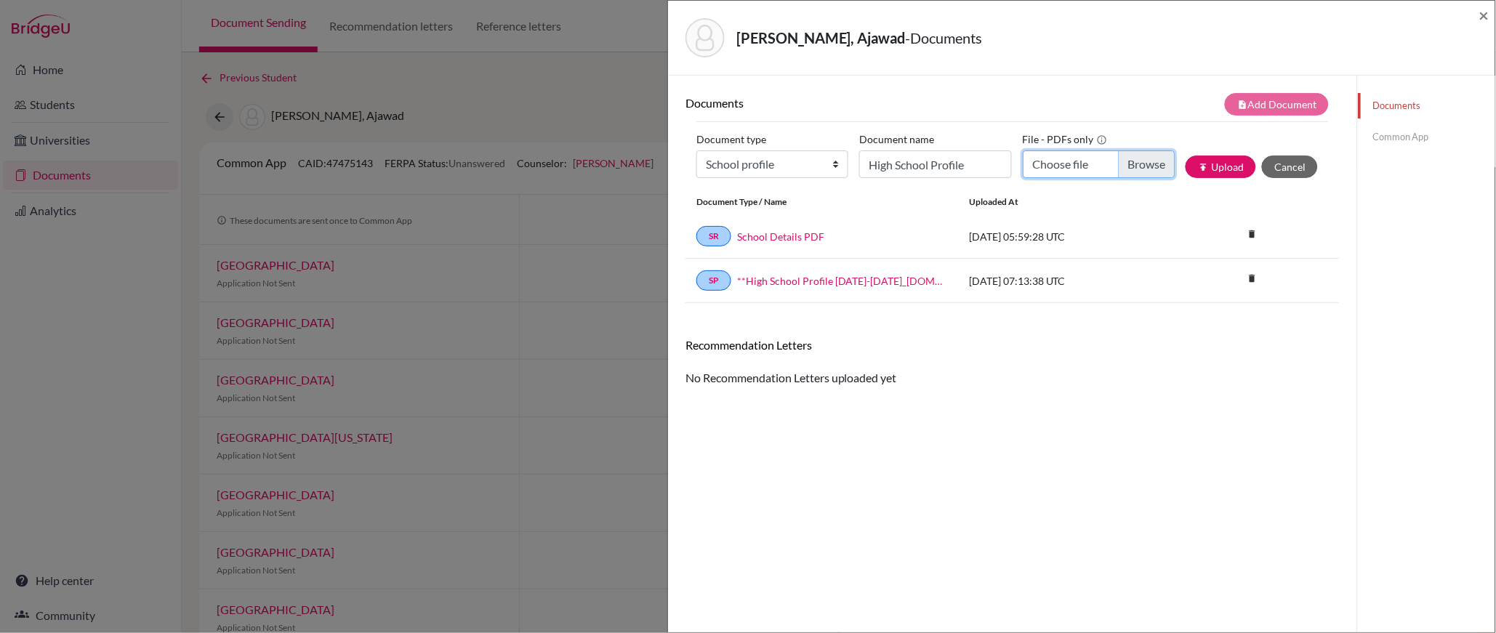
click at [1139, 167] on input "Choose file" at bounding box center [1099, 165] width 152 height 28
type input "C:\fakepath\*High School Profile 2025-2026_compressed.pdf"
click at [1229, 161] on button "publish Upload" at bounding box center [1221, 167] width 71 height 23
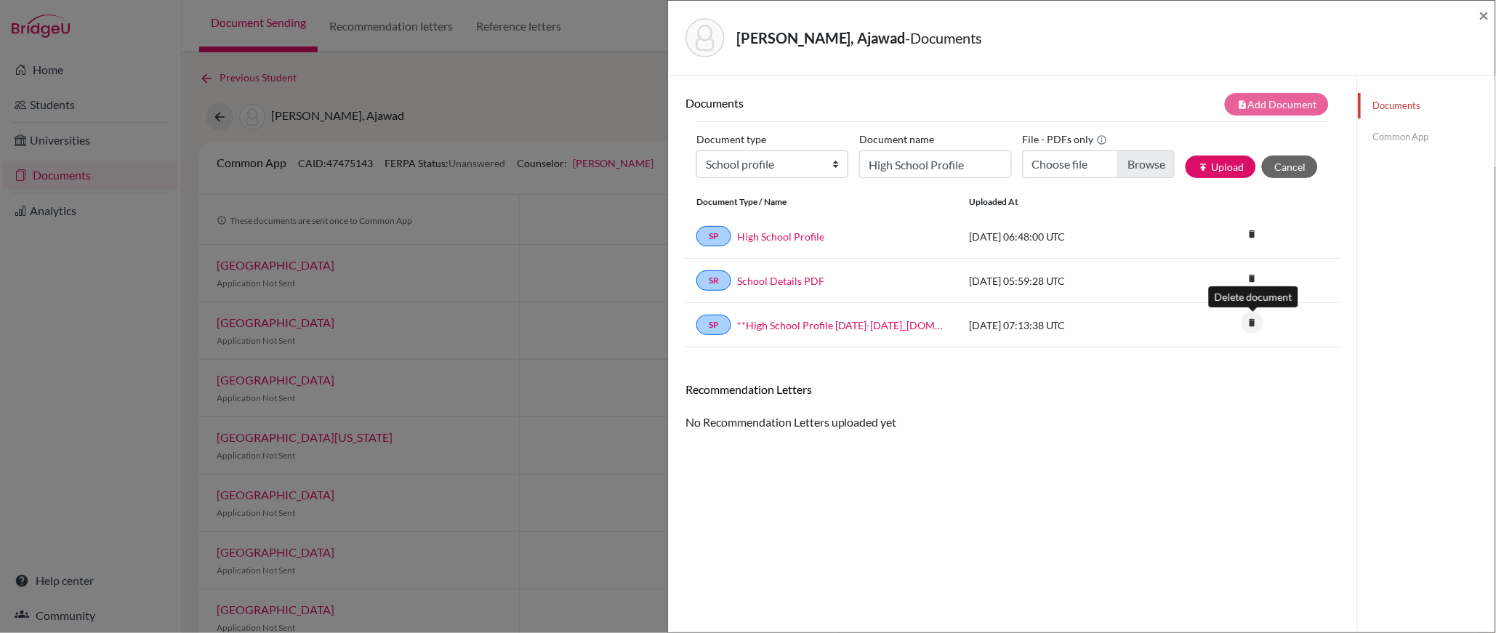
click at [1254, 325] on icon "delete" at bounding box center [1253, 323] width 22 height 22
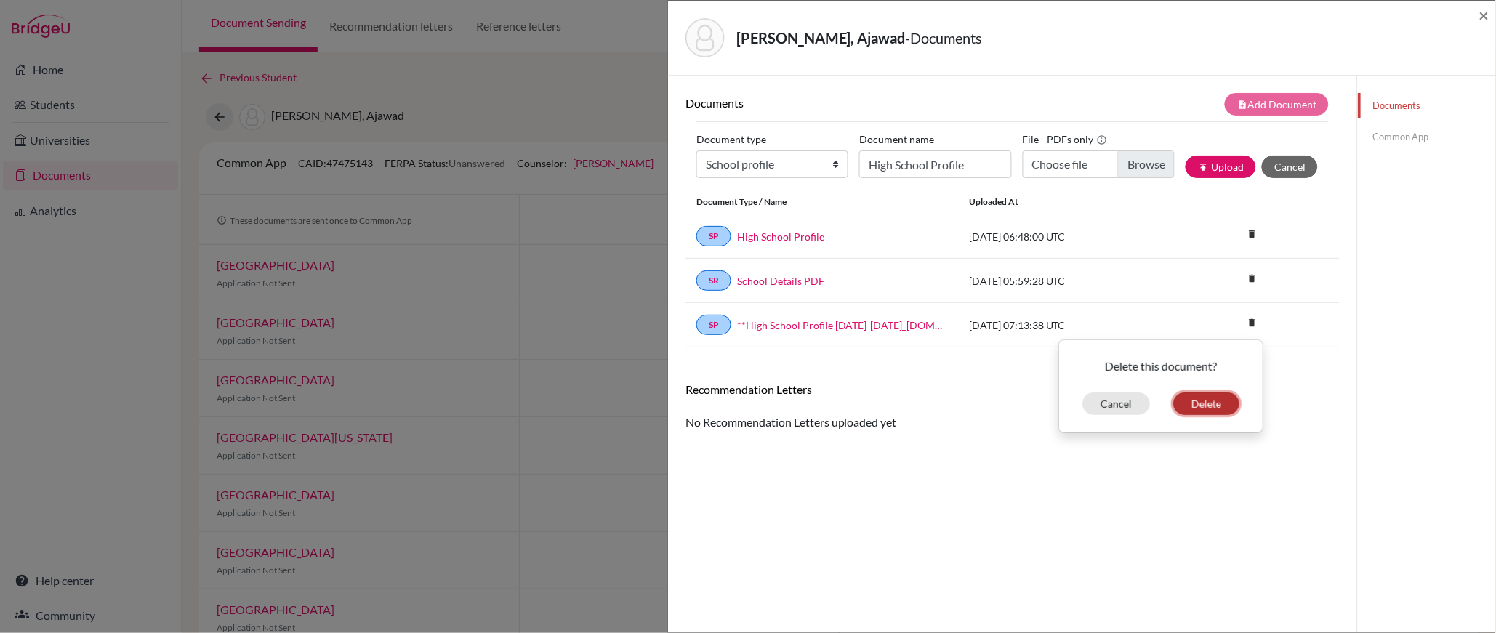
click at [1211, 401] on button "Delete" at bounding box center [1207, 404] width 66 height 23
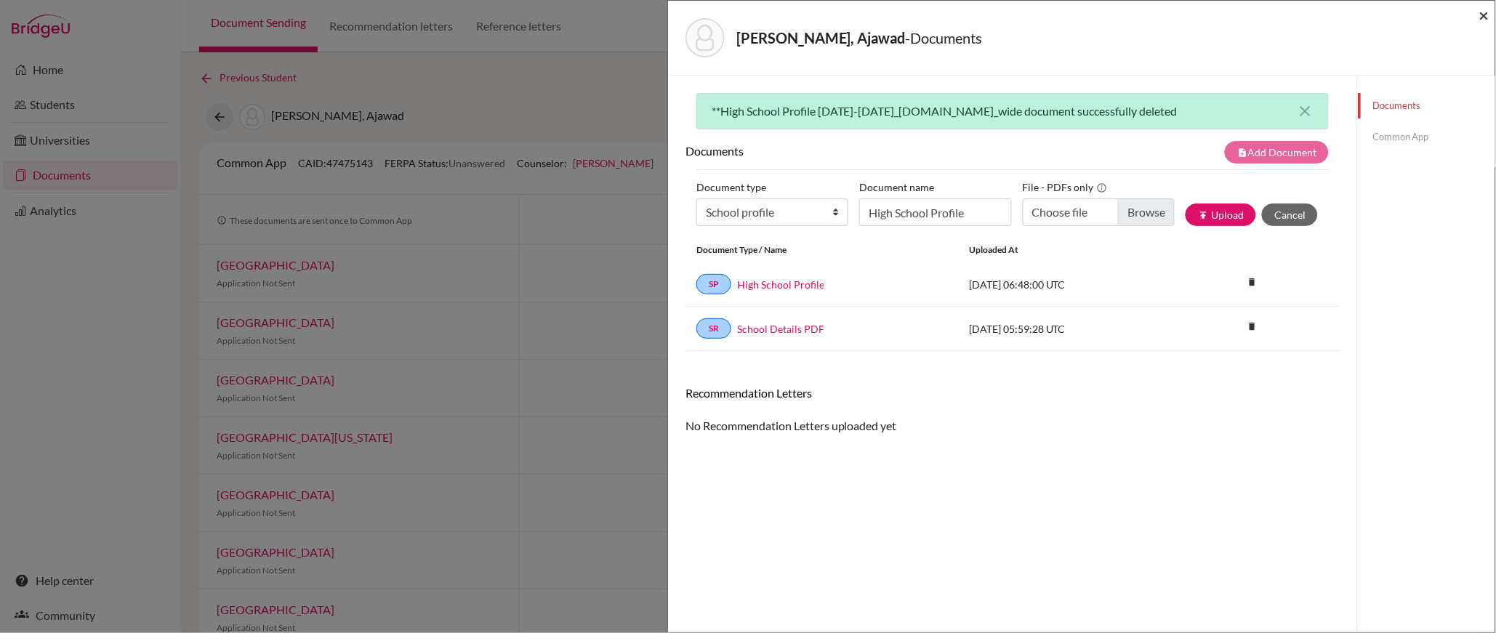
click at [1488, 15] on span "×" at bounding box center [1485, 14] width 10 height 21
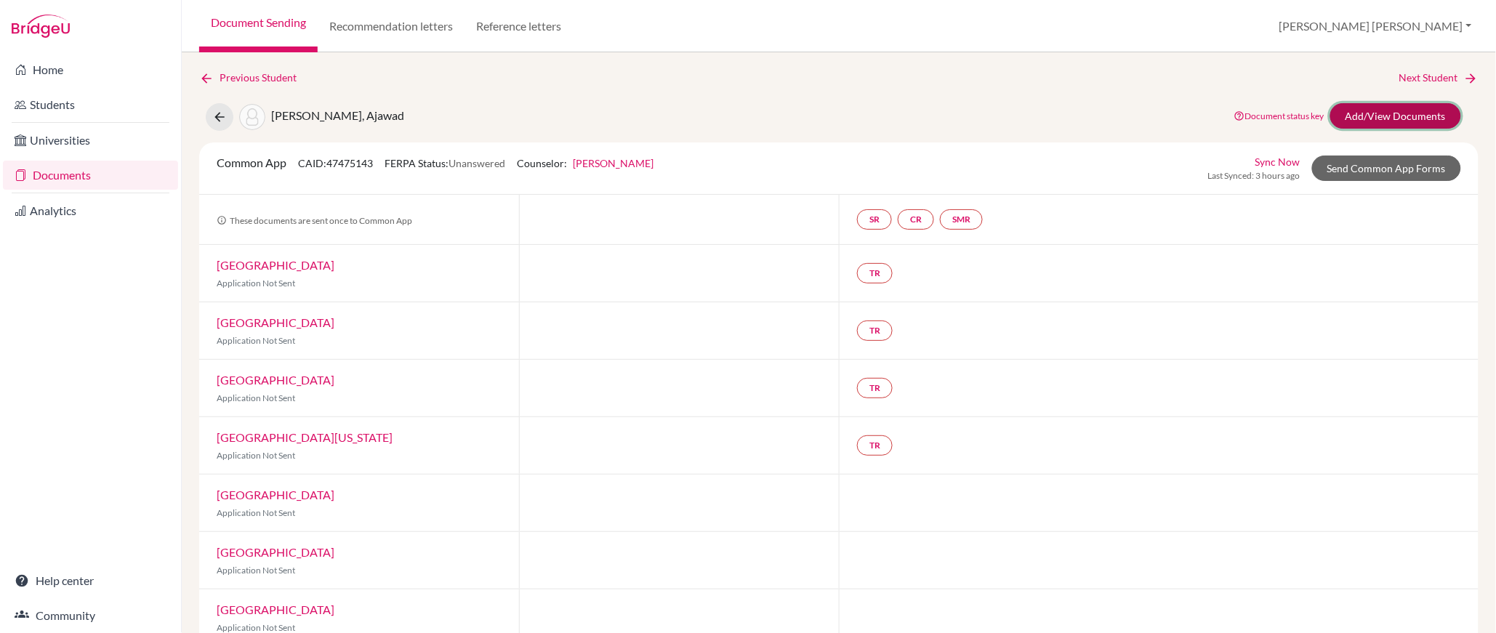
click at [1396, 122] on link "Add/View Documents" at bounding box center [1396, 115] width 131 height 25
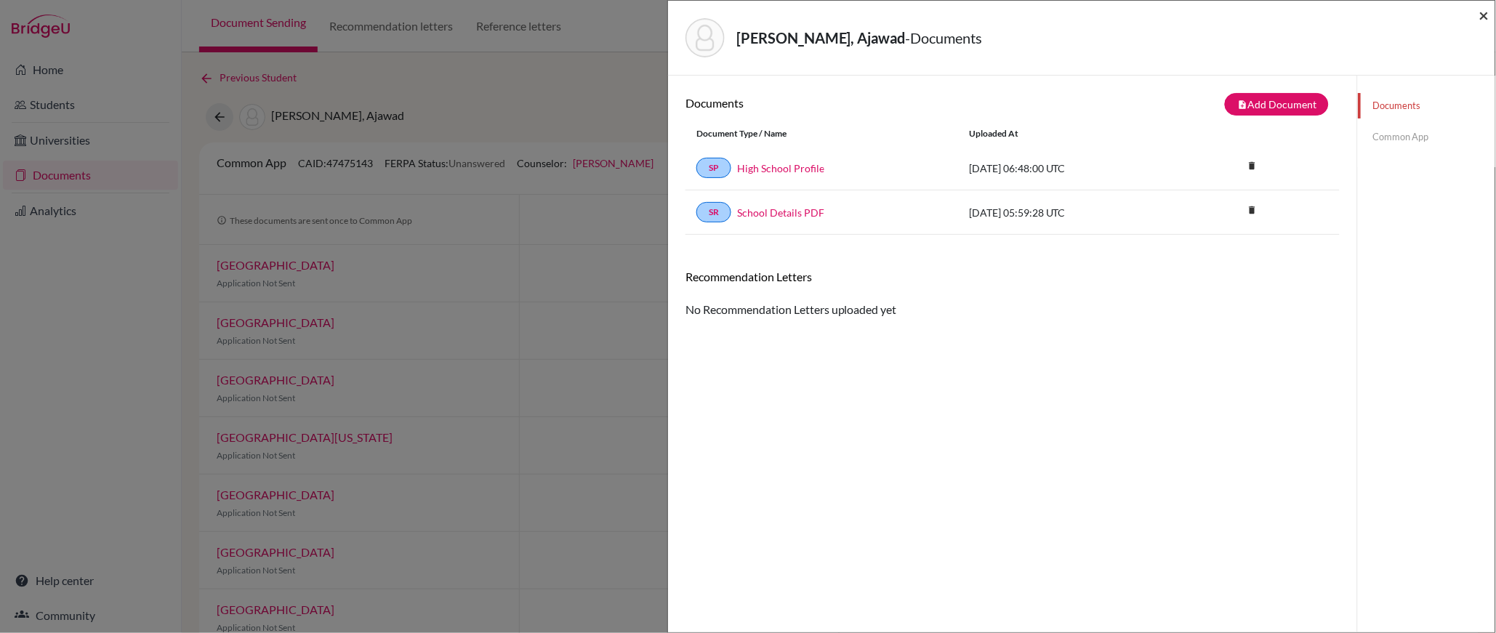
click at [1485, 14] on span "×" at bounding box center [1485, 14] width 10 height 21
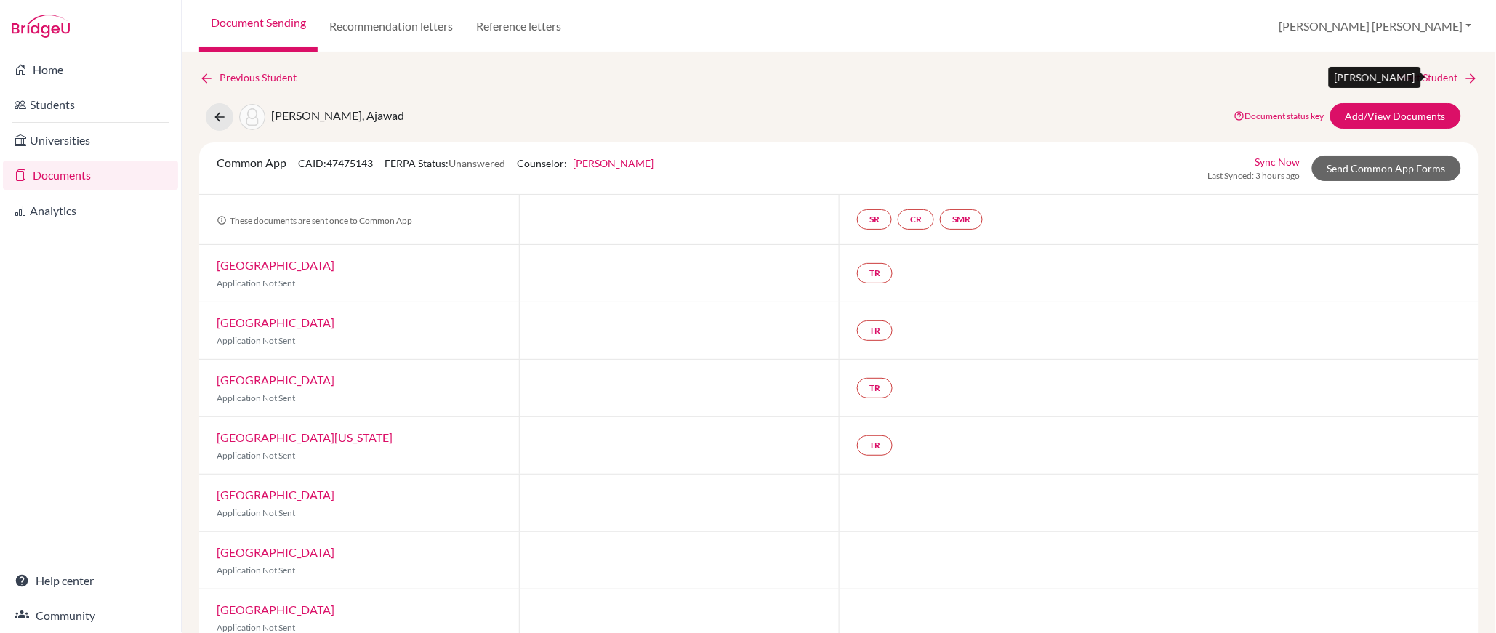
click at [1435, 78] on link "Next Student" at bounding box center [1439, 78] width 79 height 16
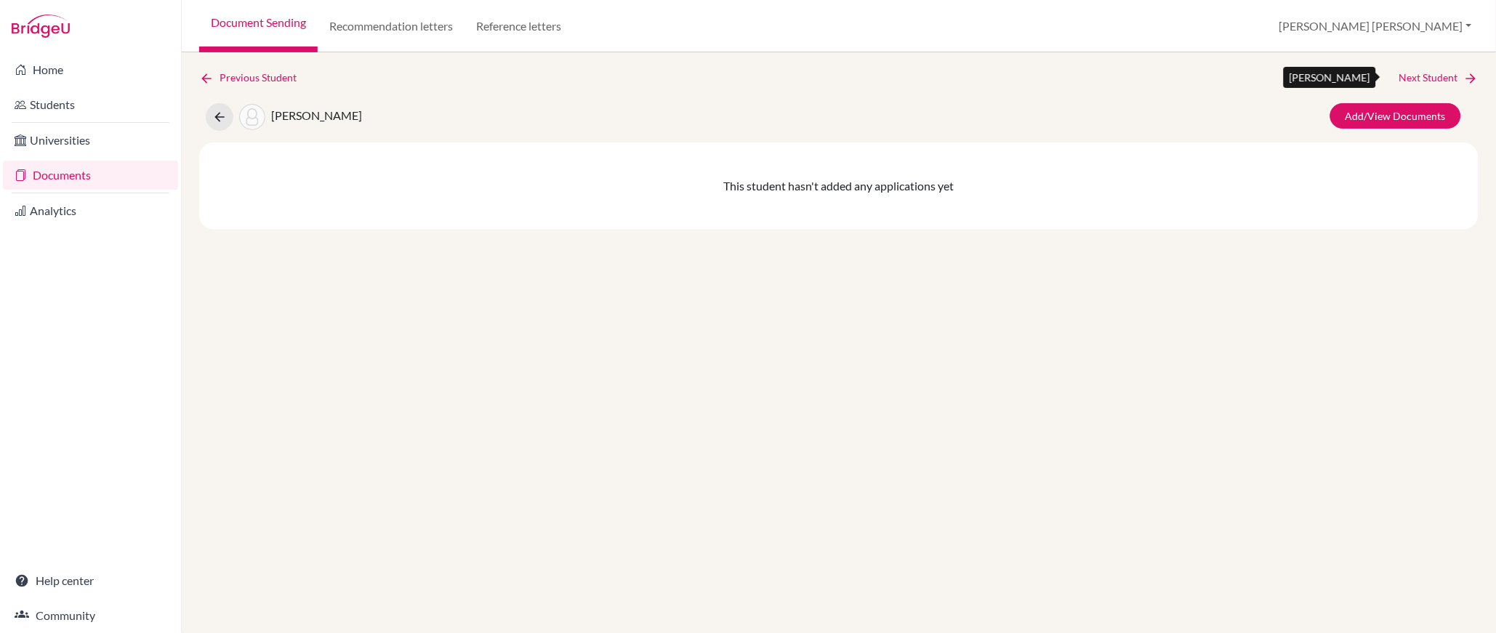
click at [1434, 77] on link "Next Student" at bounding box center [1439, 78] width 79 height 16
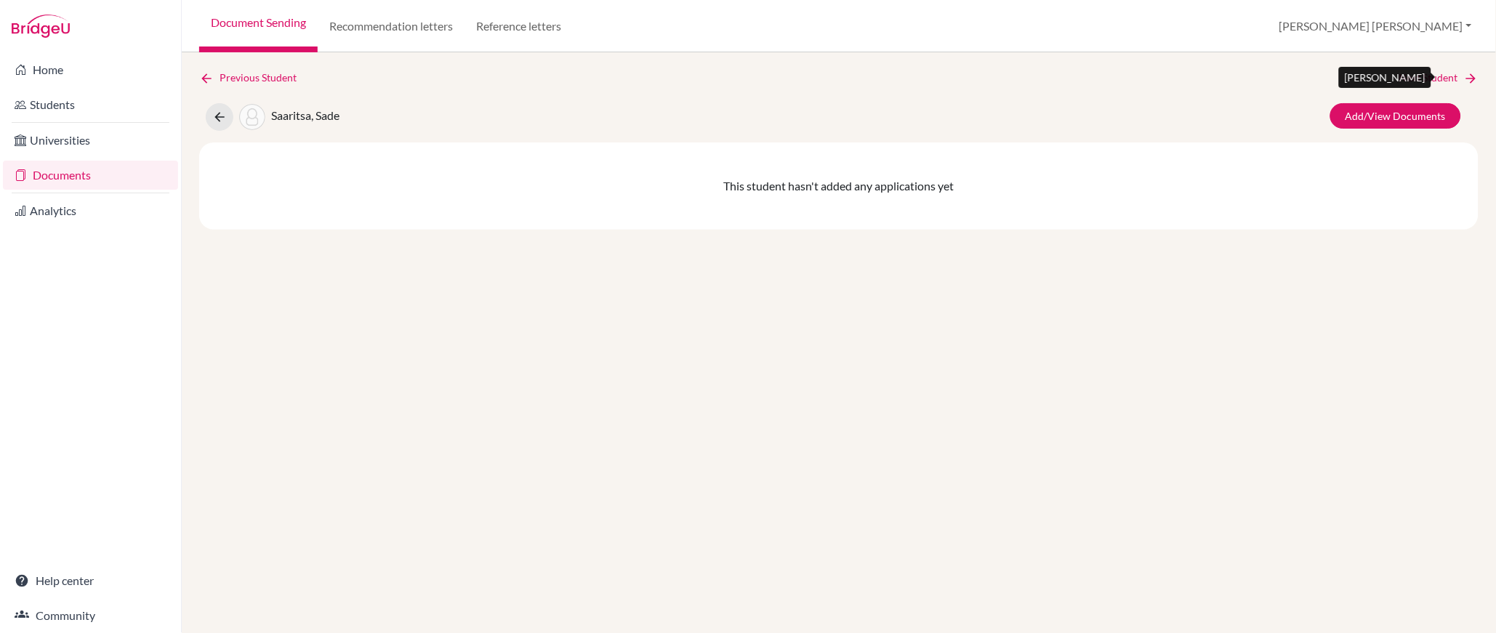
click at [1434, 77] on link "Next Student" at bounding box center [1439, 78] width 79 height 16
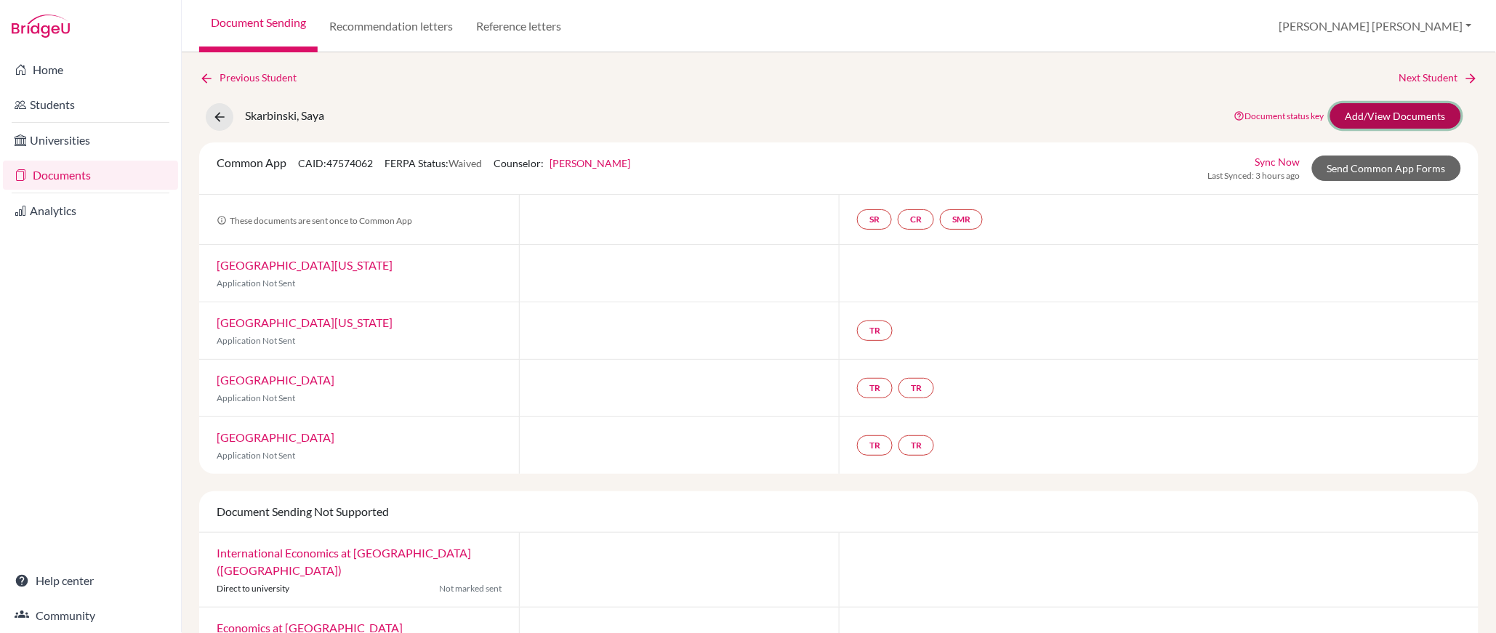
click at [1400, 112] on link "Add/View Documents" at bounding box center [1396, 115] width 131 height 25
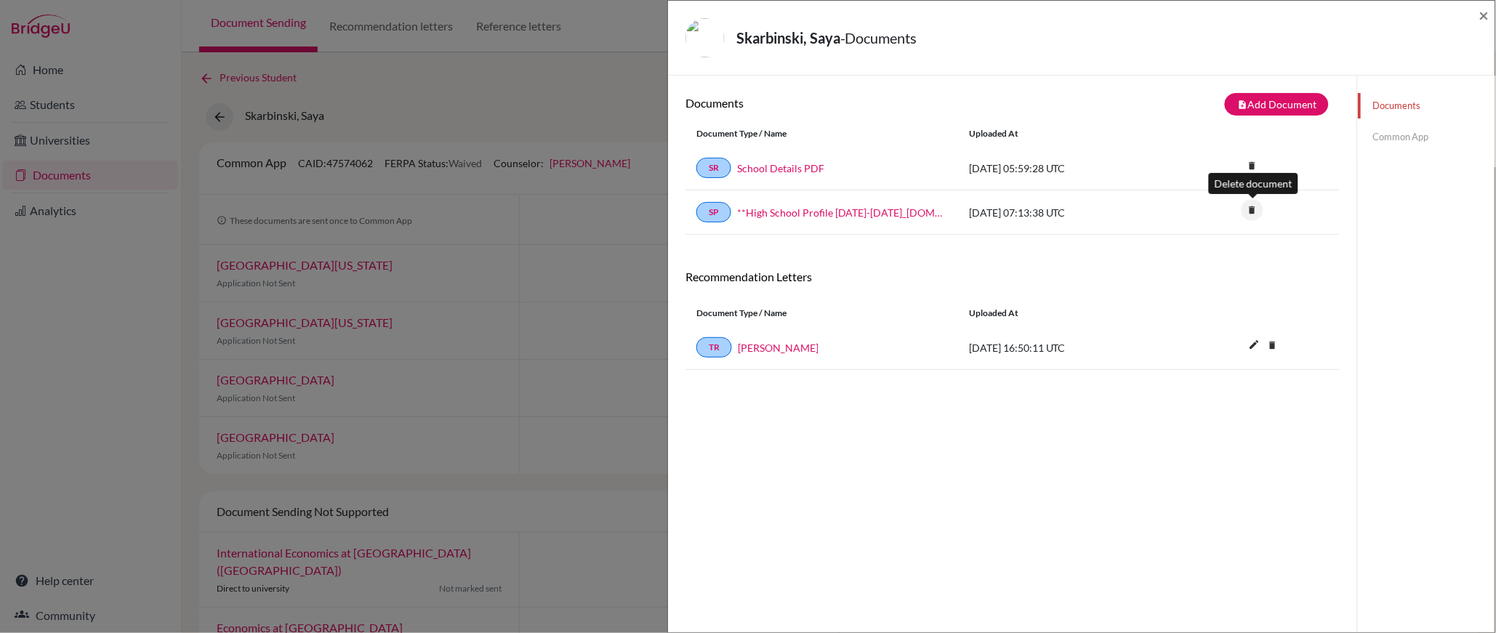
click at [1251, 208] on icon "delete" at bounding box center [1253, 210] width 22 height 22
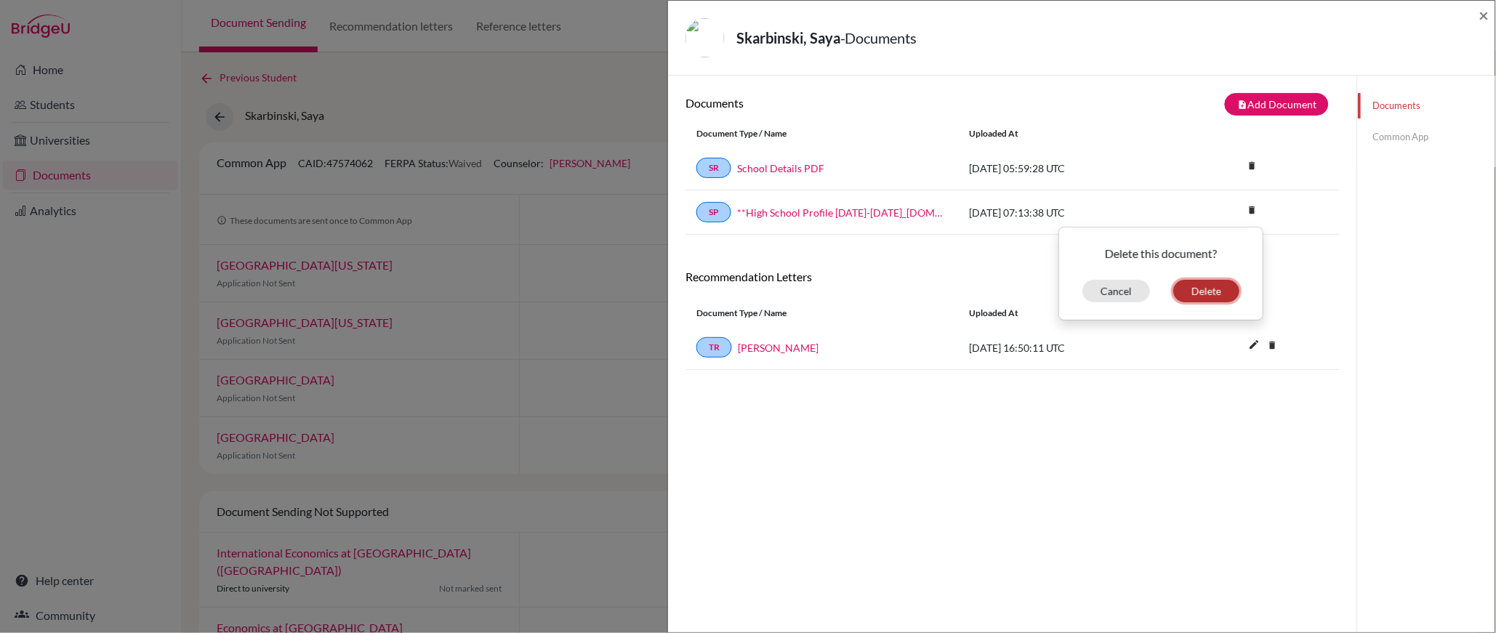
click at [1214, 292] on button "Delete" at bounding box center [1207, 291] width 66 height 23
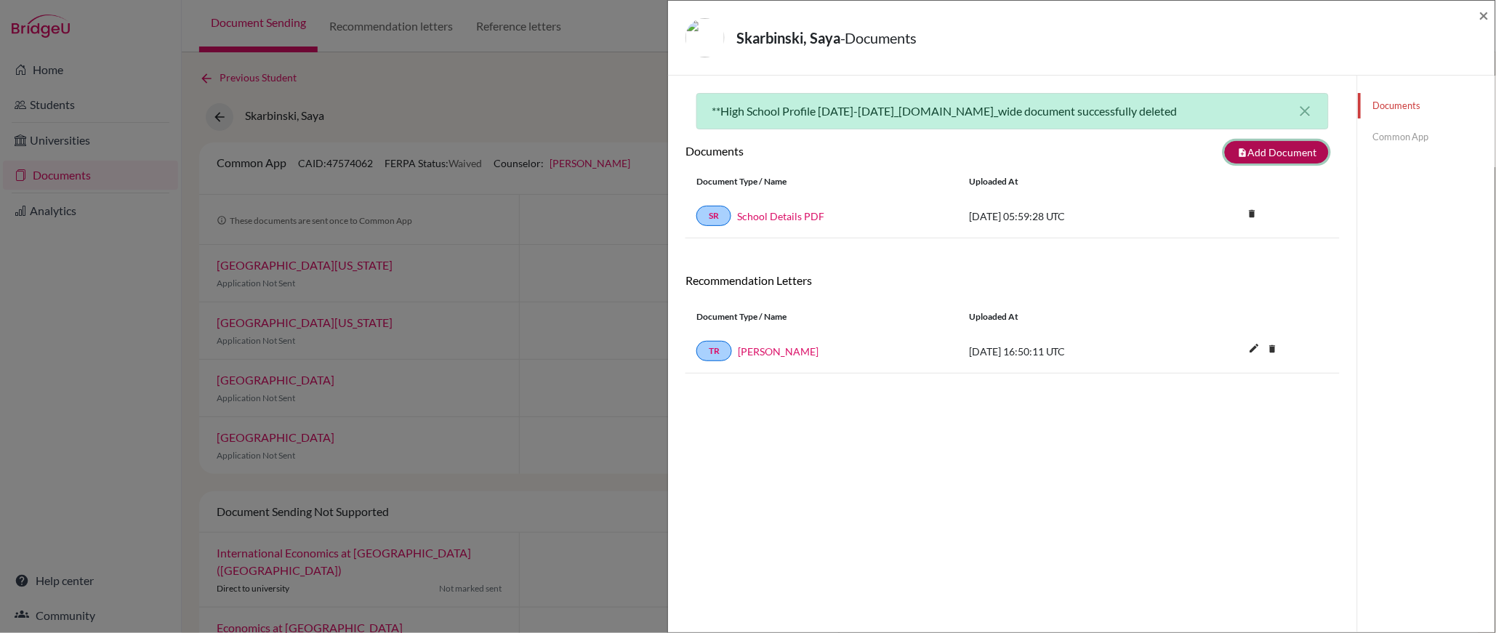
click at [1279, 151] on button "note_add Add Document" at bounding box center [1277, 152] width 104 height 23
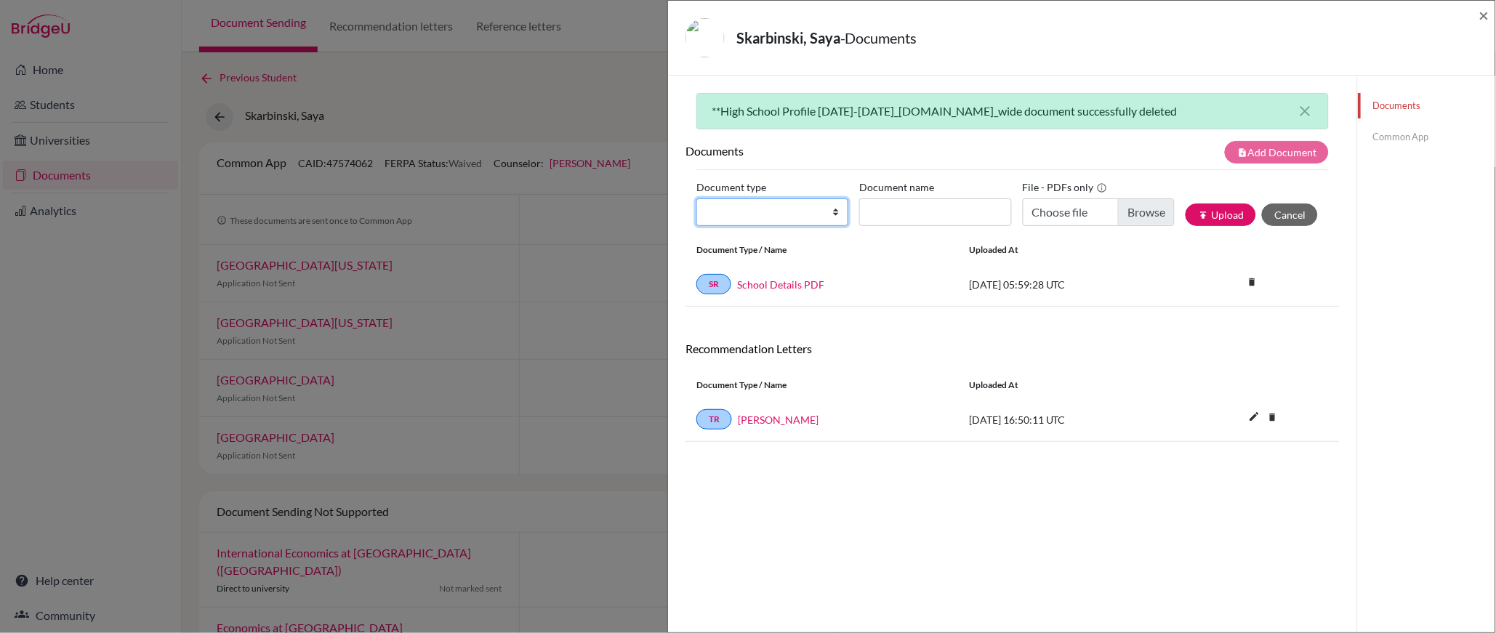
click at [830, 212] on select "Change explanation for Common App reports Counselor recommendation Internationa…" at bounding box center [773, 212] width 152 height 28
select select "1"
click at [697, 198] on select "Change explanation for Common App reports Counselor recommendation Internationa…" at bounding box center [773, 212] width 152 height 28
click at [915, 216] on input "Document name" at bounding box center [935, 212] width 152 height 28
type input "High School Profile"
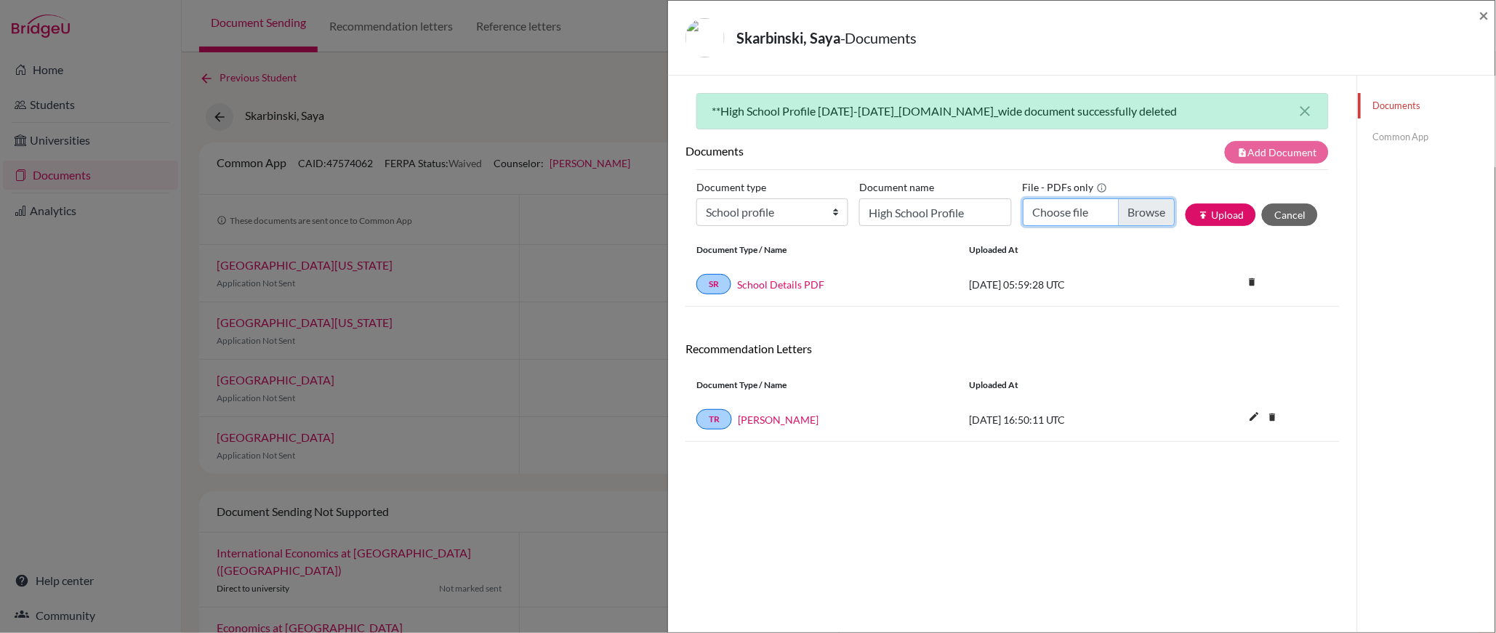
click at [1144, 217] on input "Choose file" at bounding box center [1099, 212] width 152 height 28
type input "C:\fakepath\*High School Profile 2025-2026_compressed.pdf"
click at [1235, 217] on button "publish Upload" at bounding box center [1221, 215] width 71 height 23
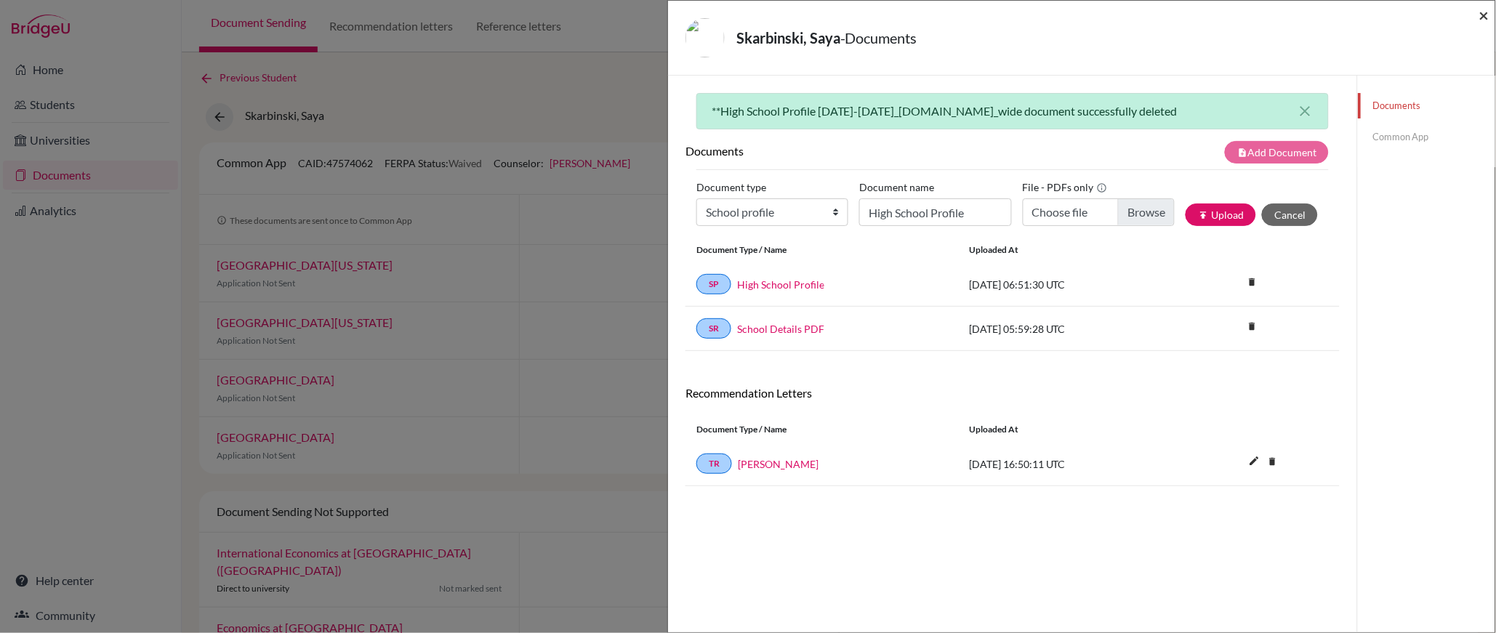
click at [1486, 9] on span "×" at bounding box center [1485, 14] width 10 height 21
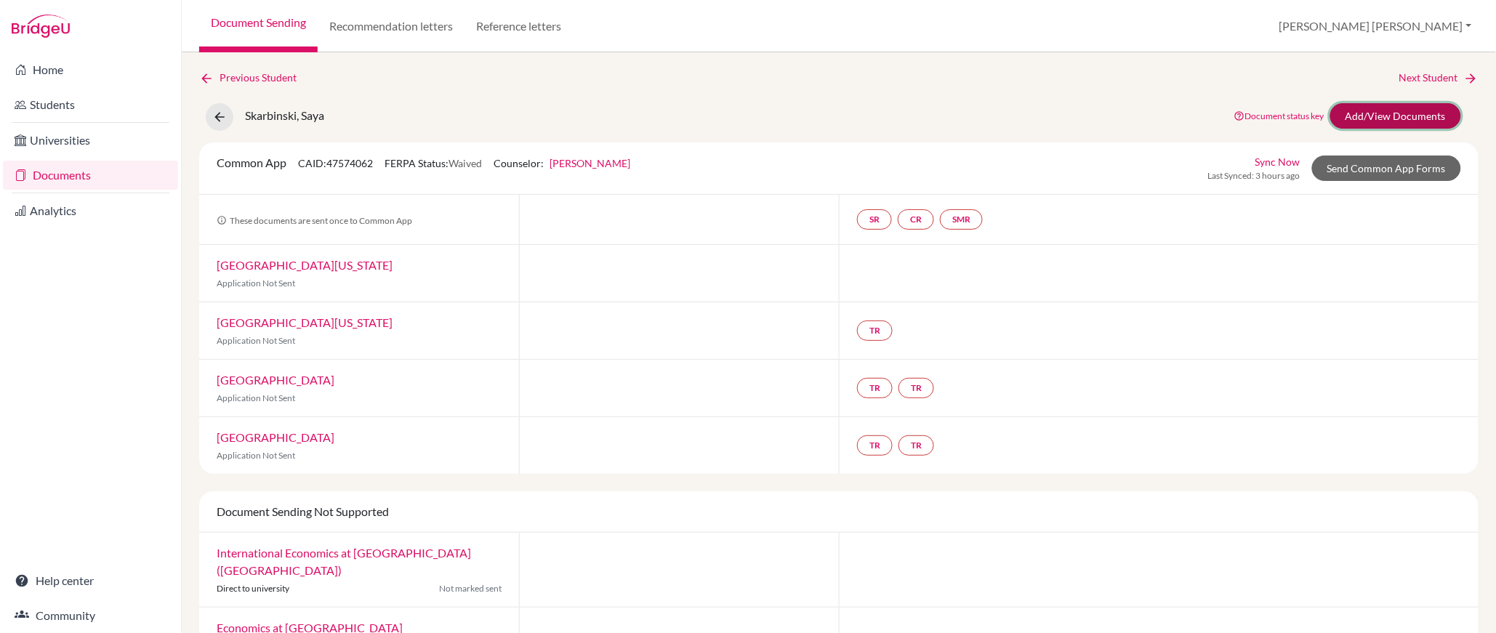
click at [1386, 118] on link "Add/View Documents" at bounding box center [1396, 115] width 131 height 25
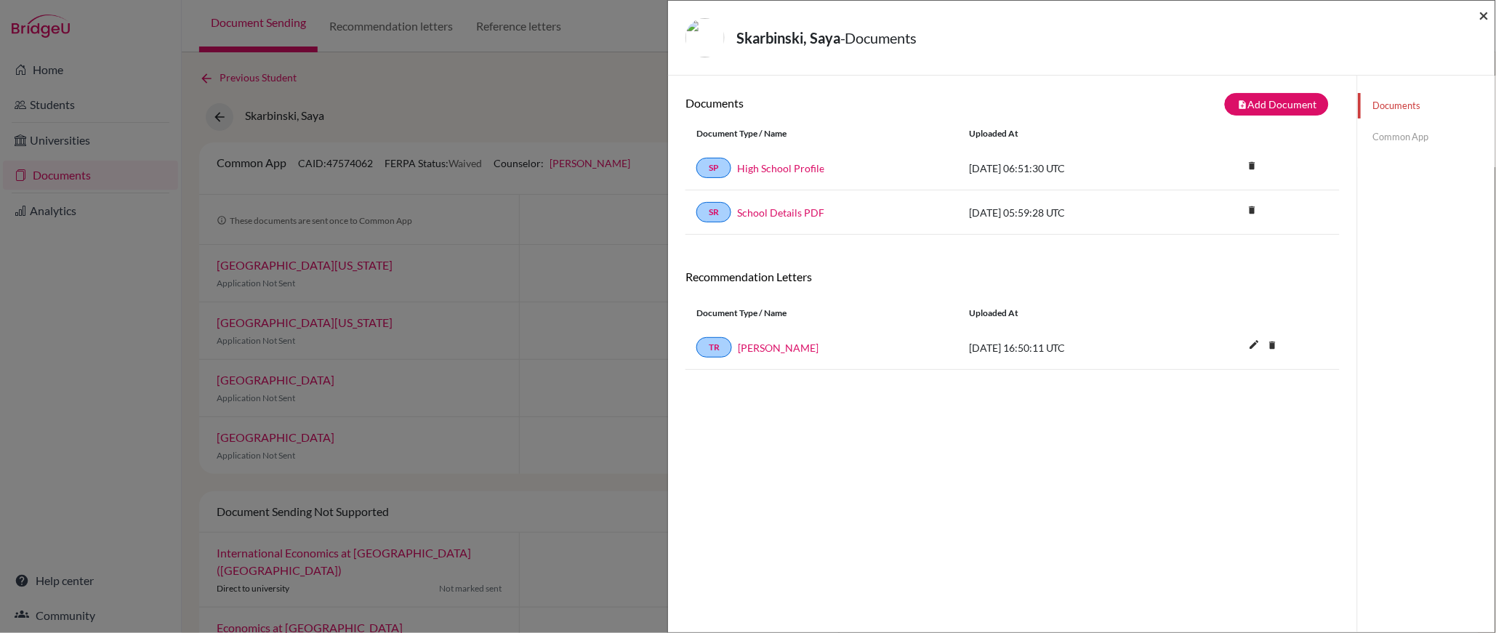
click at [1486, 17] on span "×" at bounding box center [1485, 14] width 10 height 21
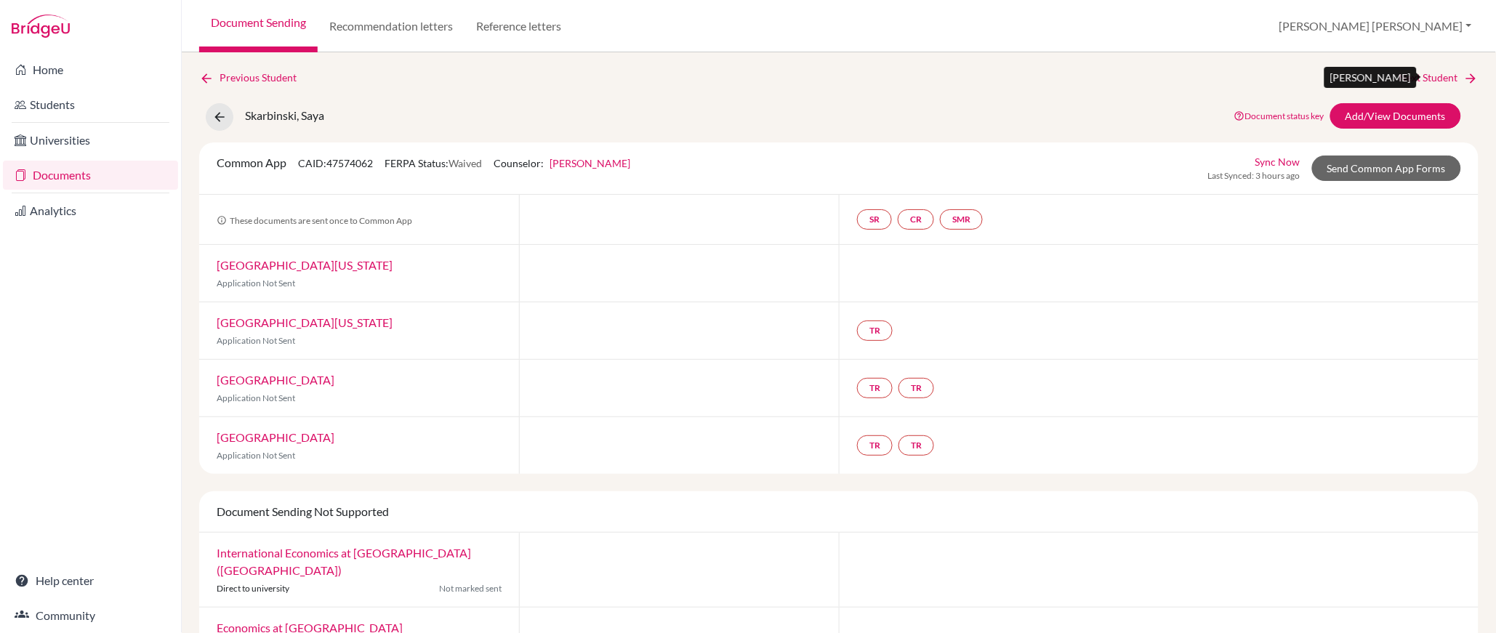
click at [1427, 80] on link "Next Student" at bounding box center [1439, 78] width 79 height 16
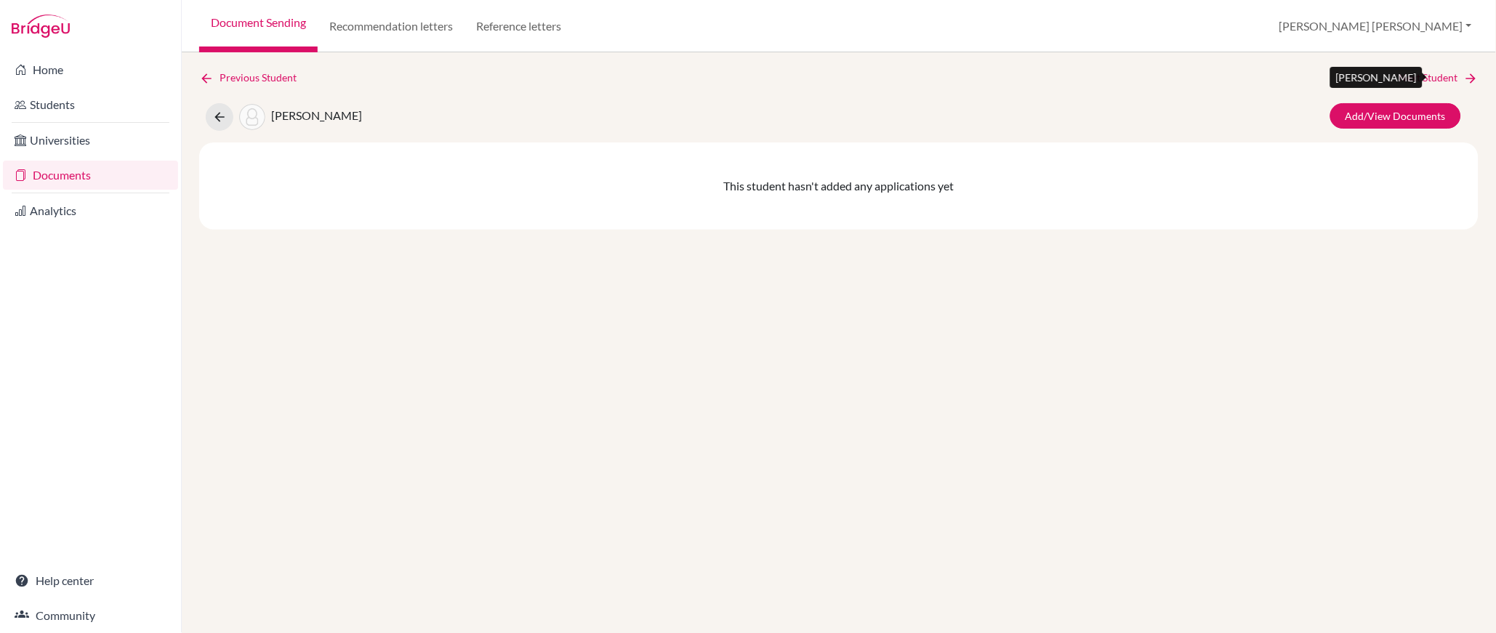
click at [1432, 77] on link "Next Student" at bounding box center [1439, 78] width 79 height 16
